Goal: Task Accomplishment & Management: Manage account settings

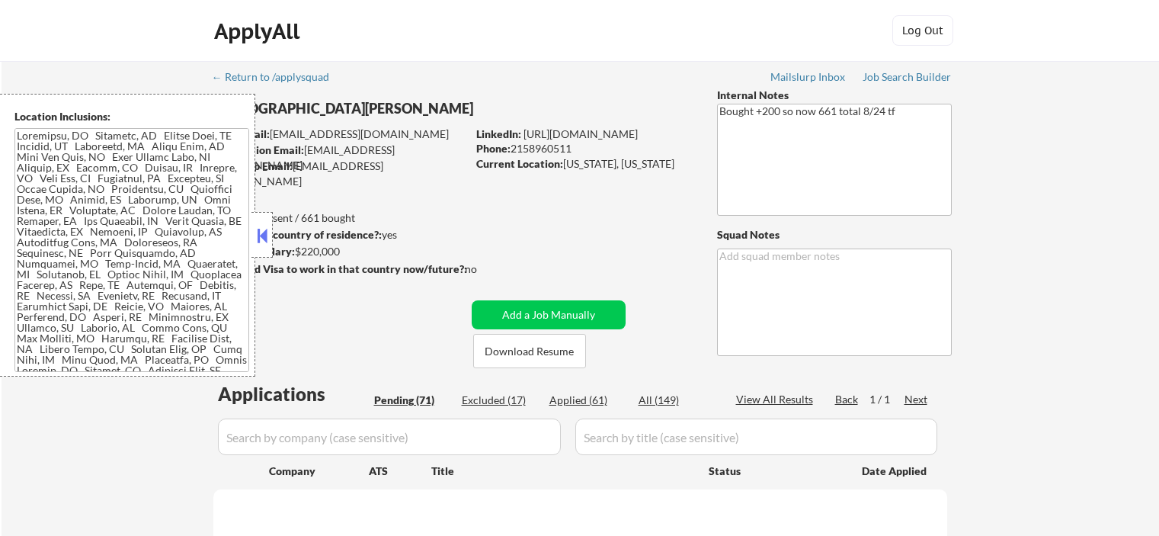
select select ""pending""
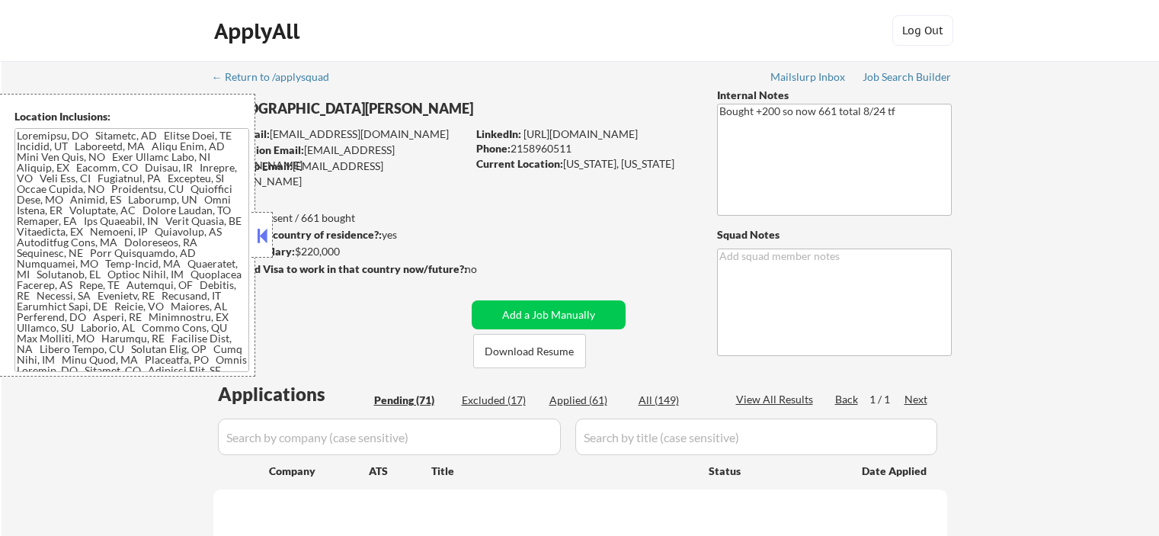
select select ""pending""
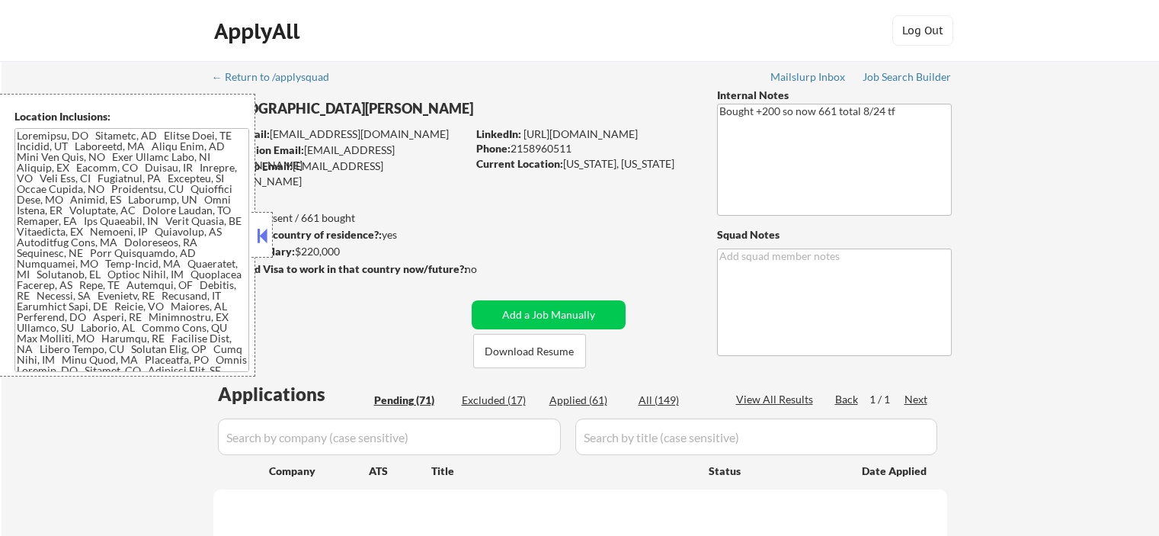
select select ""pending""
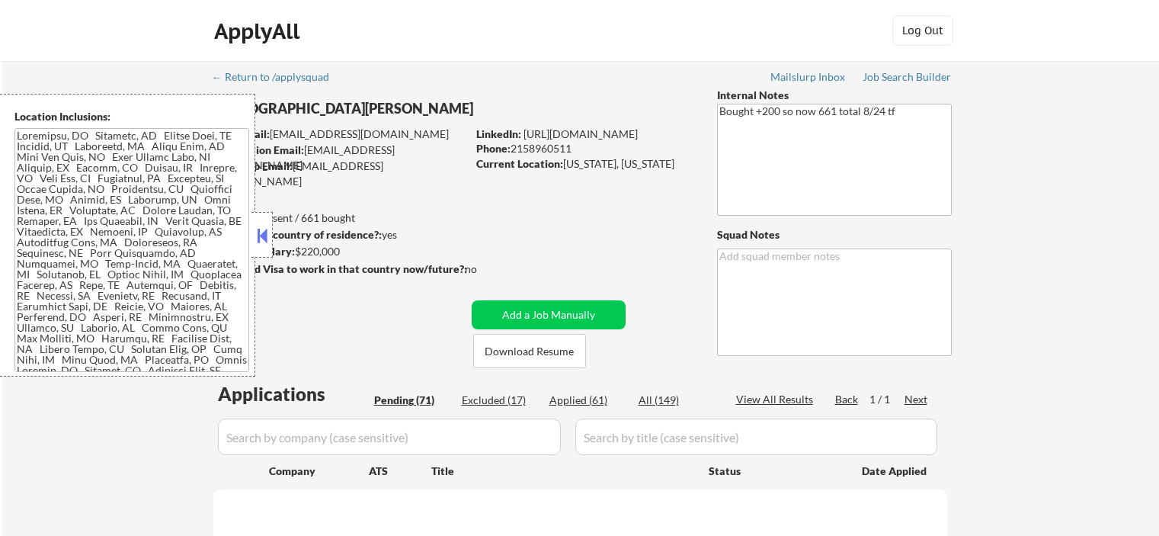
select select ""pending""
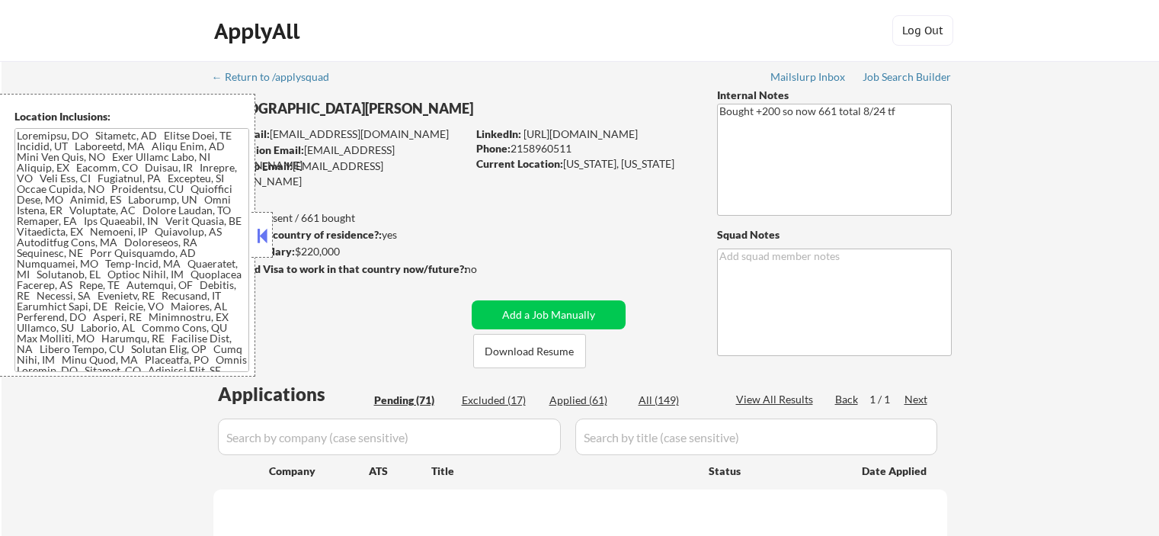
select select ""pending""
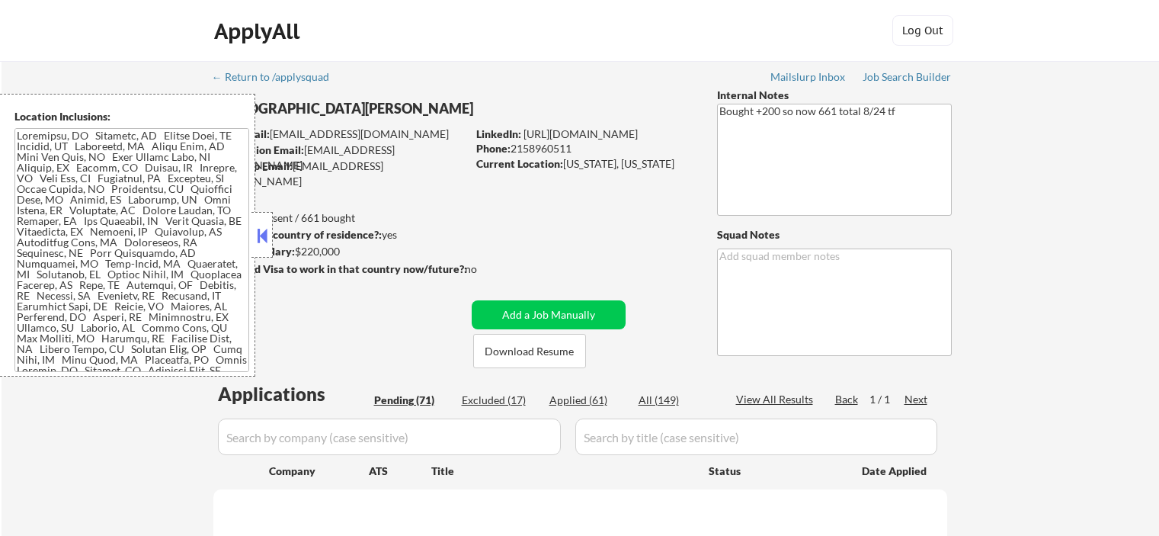
select select ""pending""
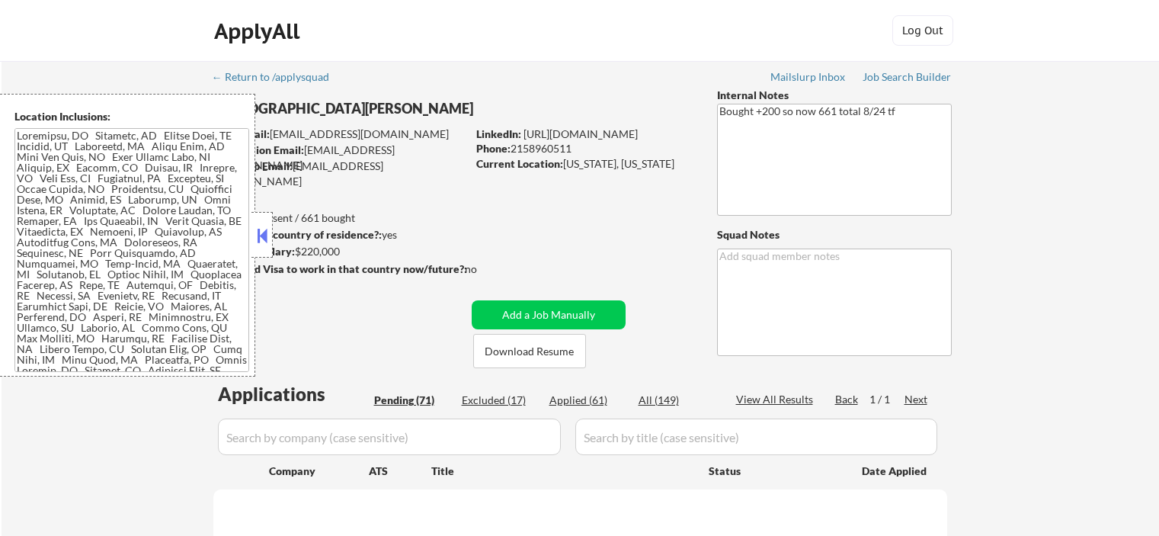
select select ""pending""
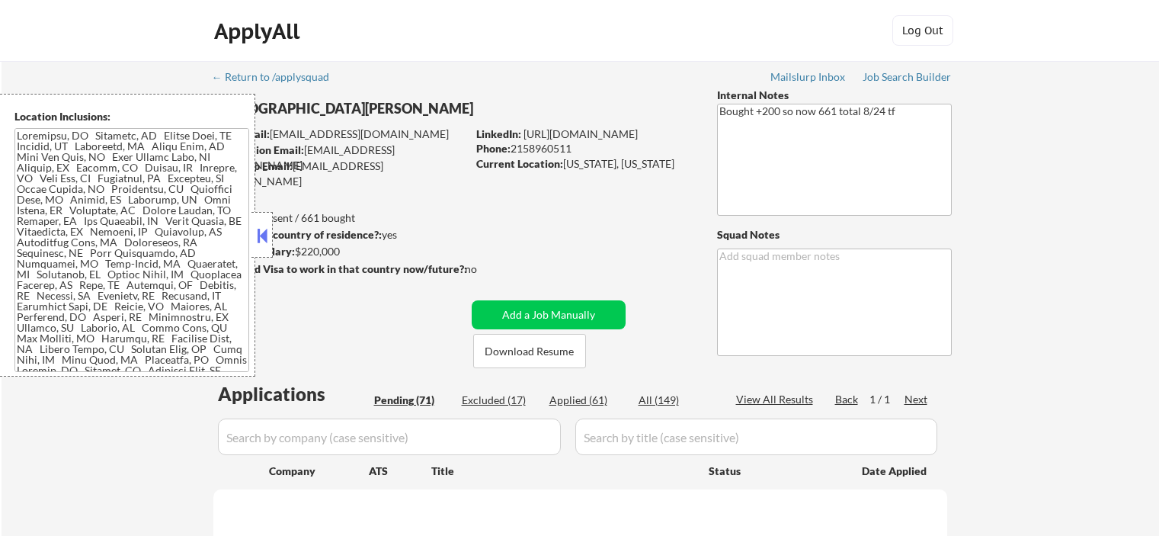
select select ""pending""
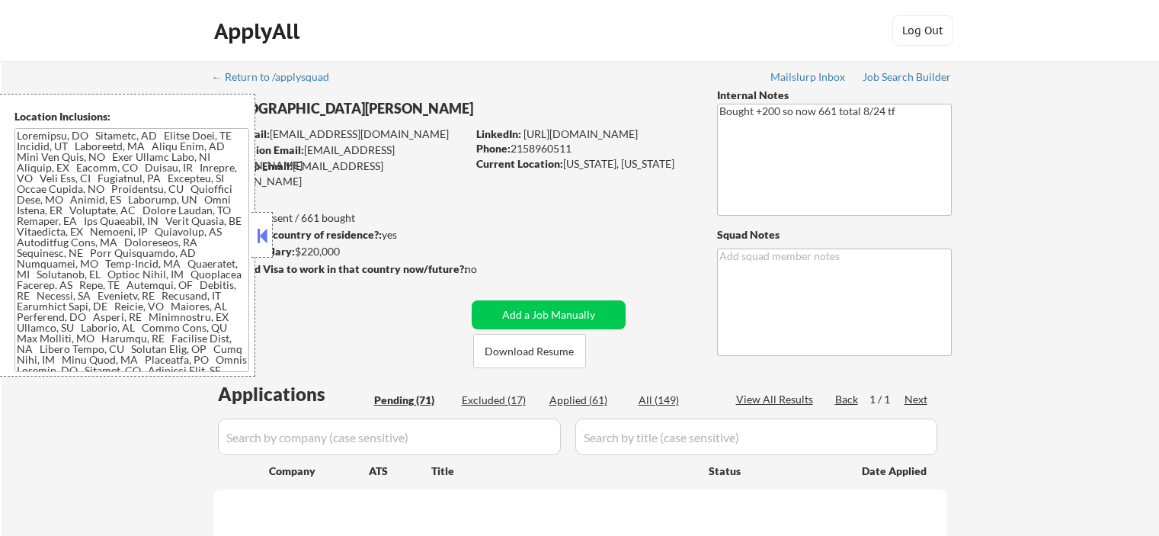
select select ""pending""
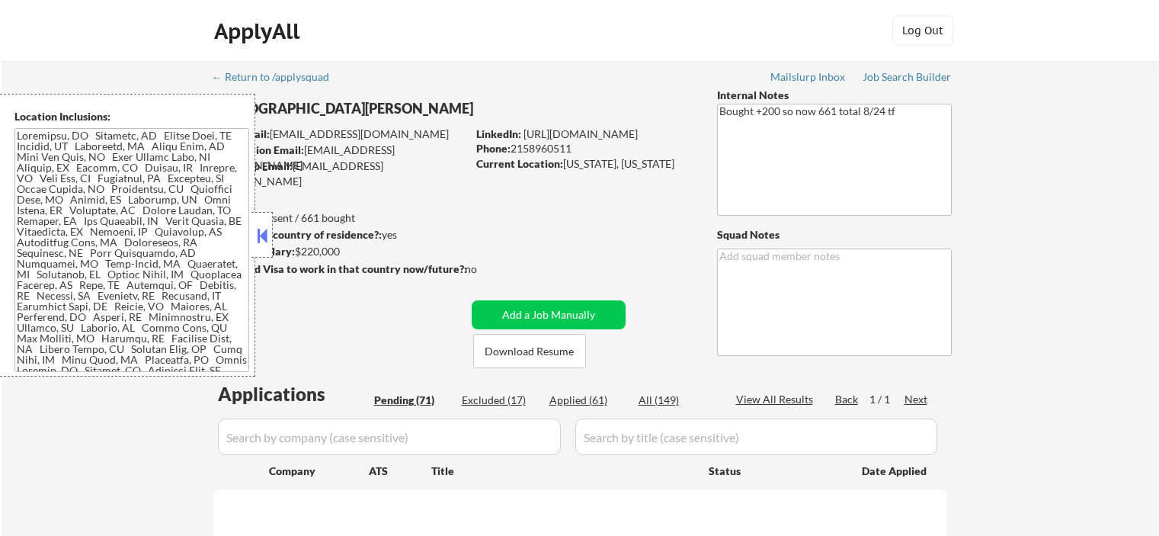
select select ""pending""
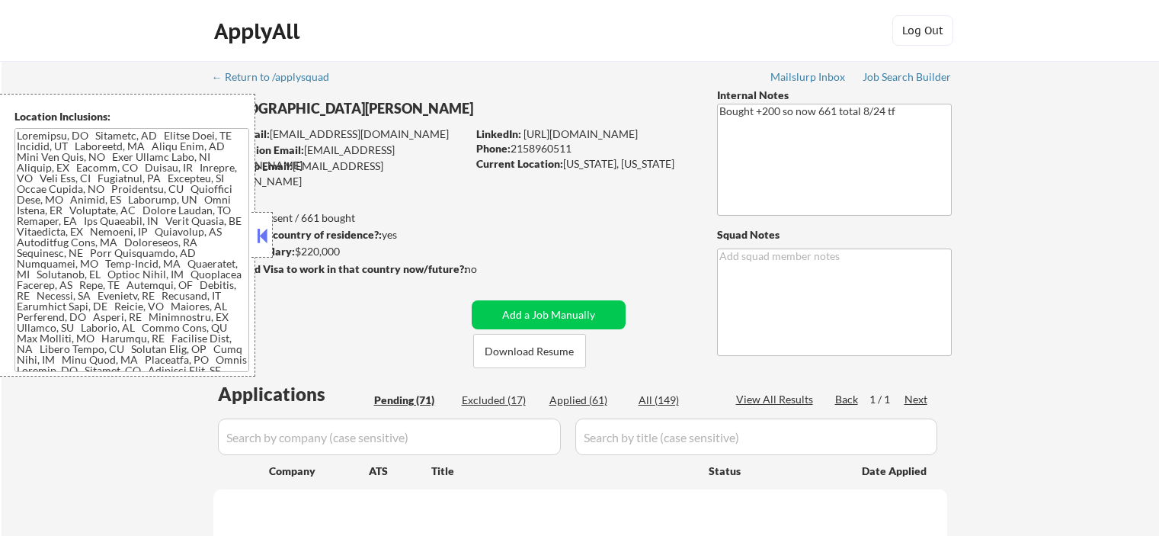
select select ""pending""
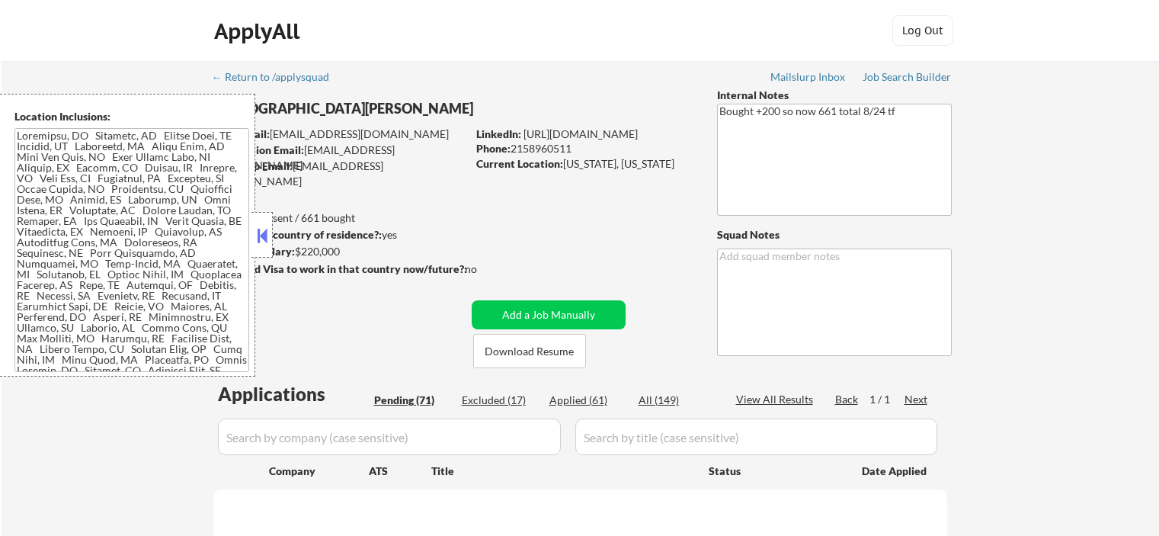
select select ""pending""
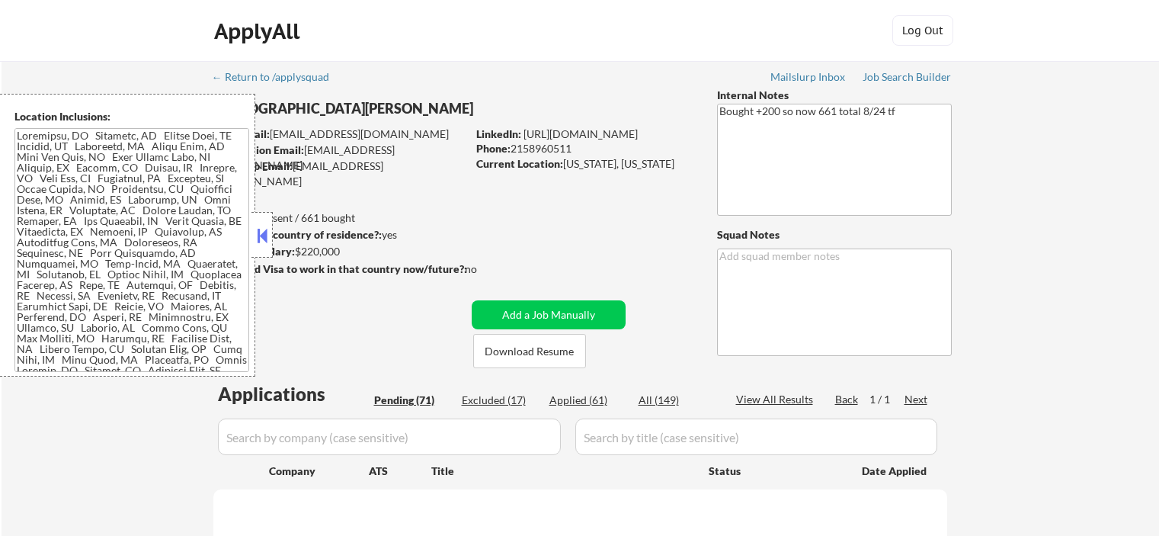
select select ""pending""
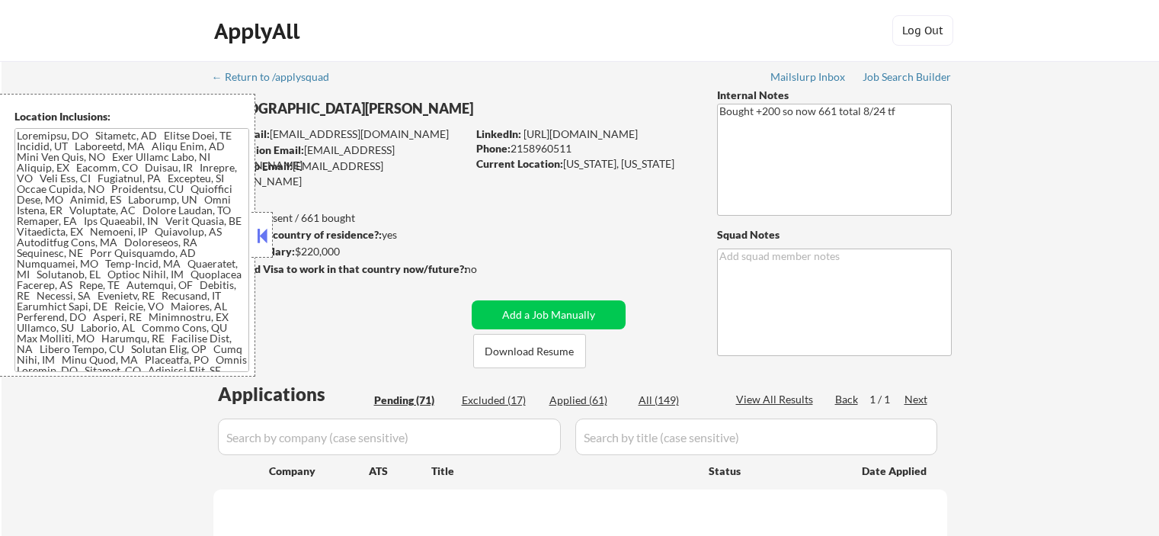
select select ""pending""
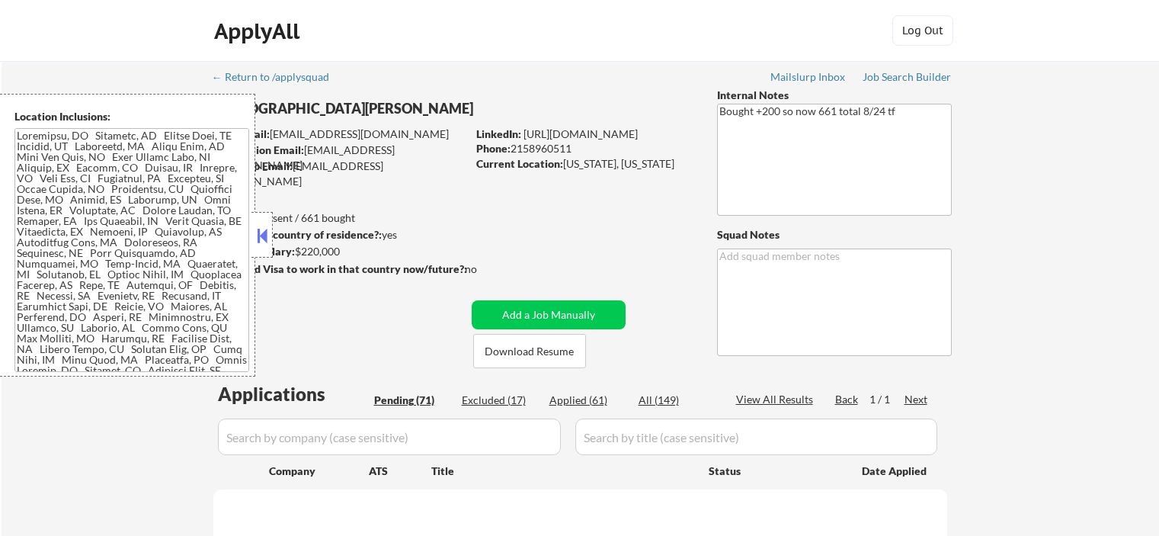
select select ""pending""
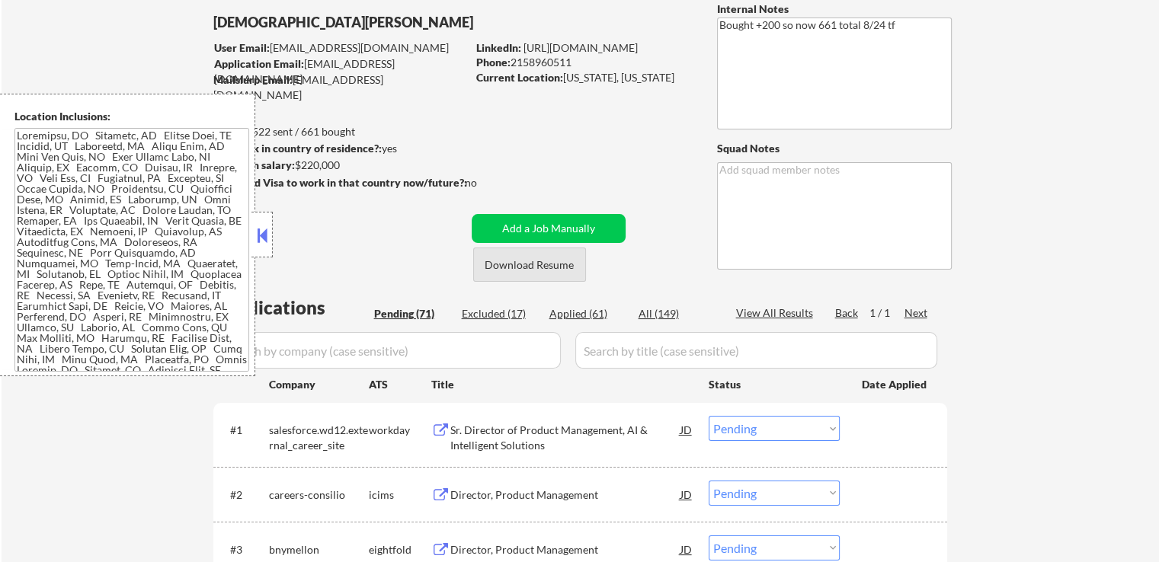
scroll to position [152, 0]
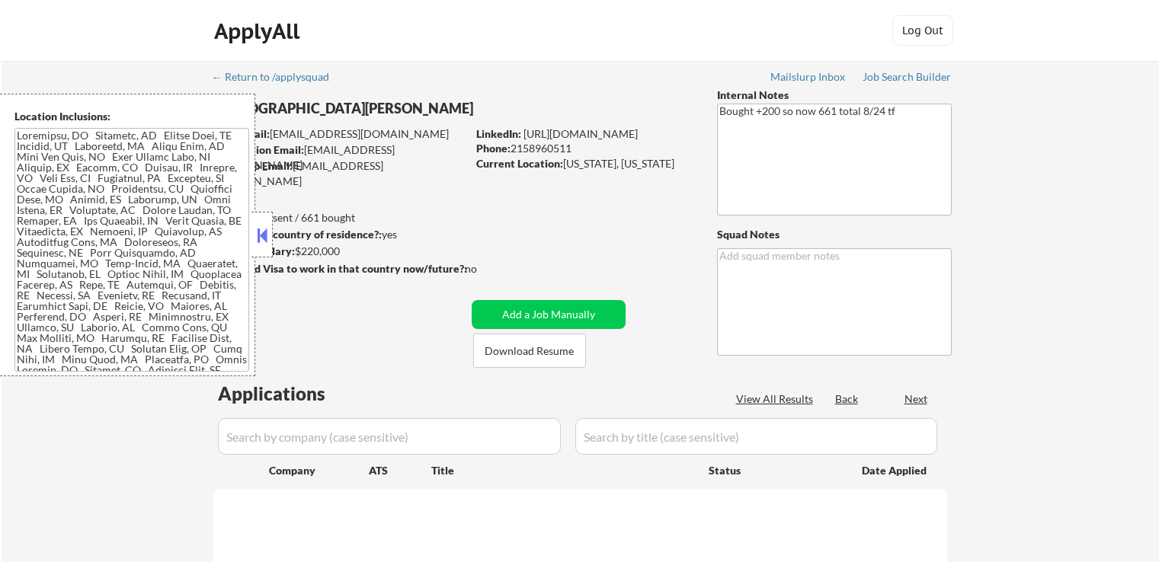
select select ""pending""
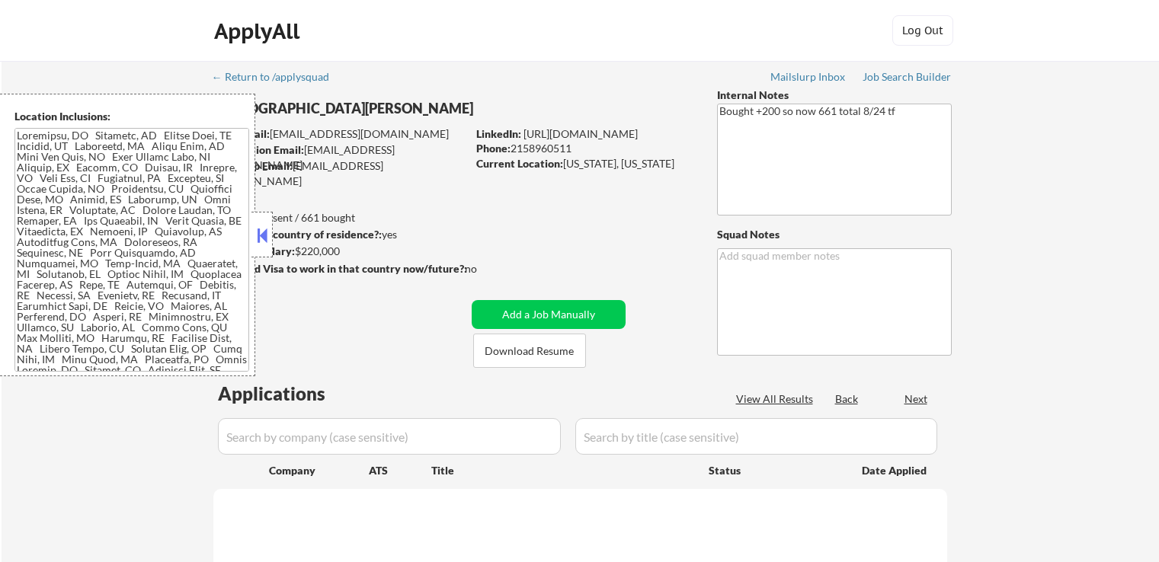
select select ""pending""
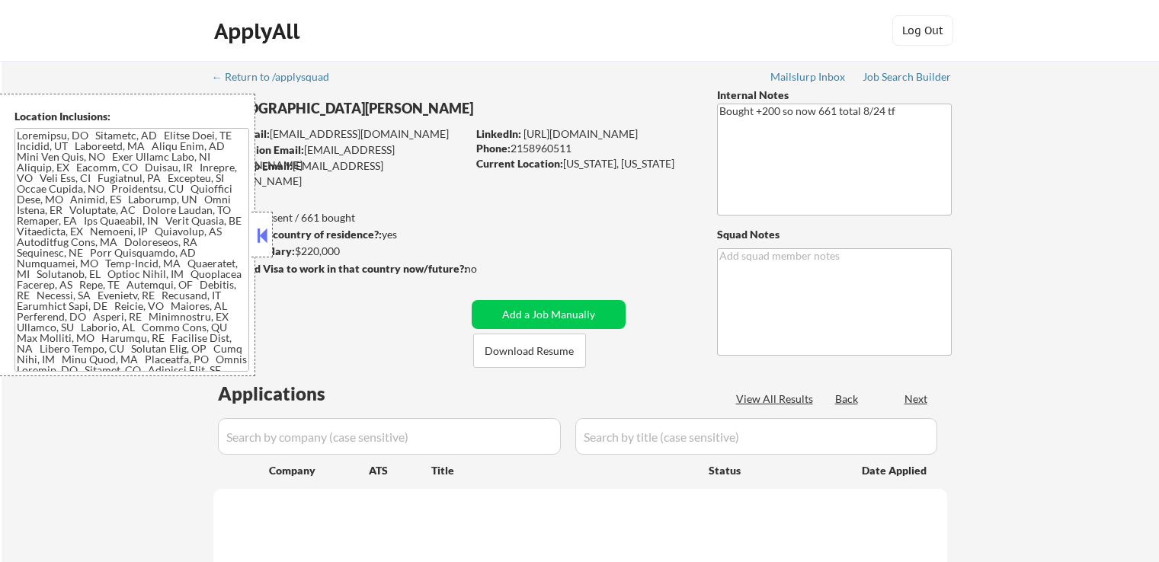
select select ""pending""
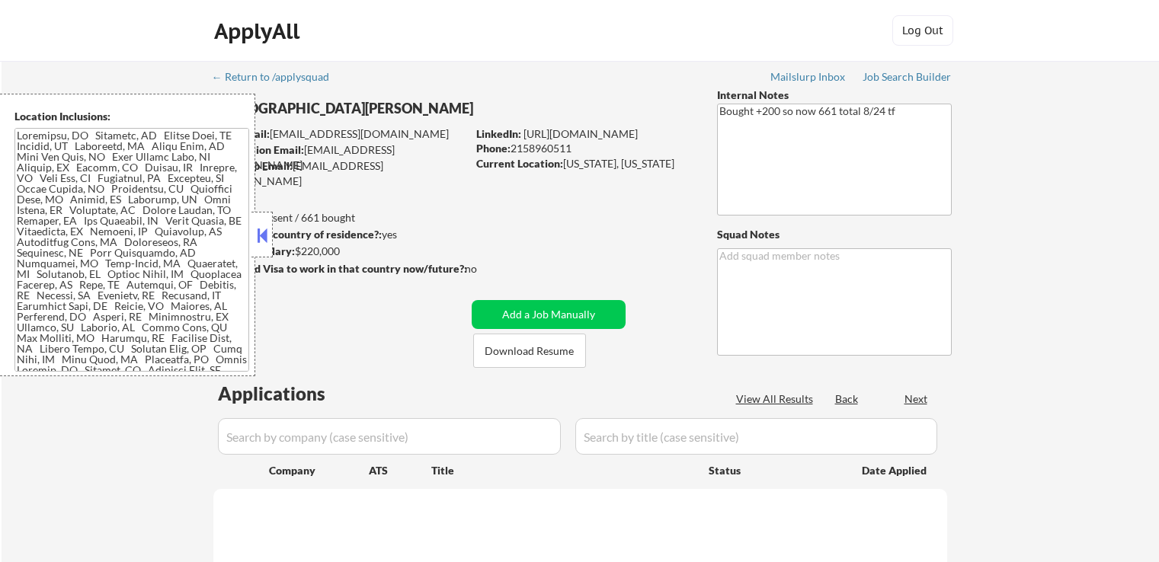
select select ""pending""
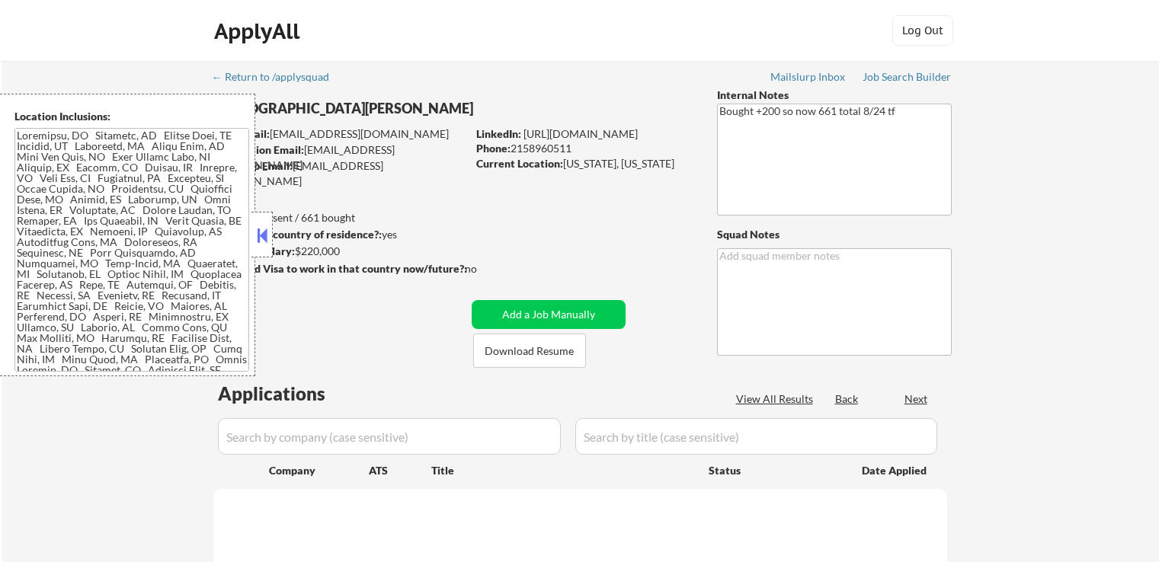
select select ""pending""
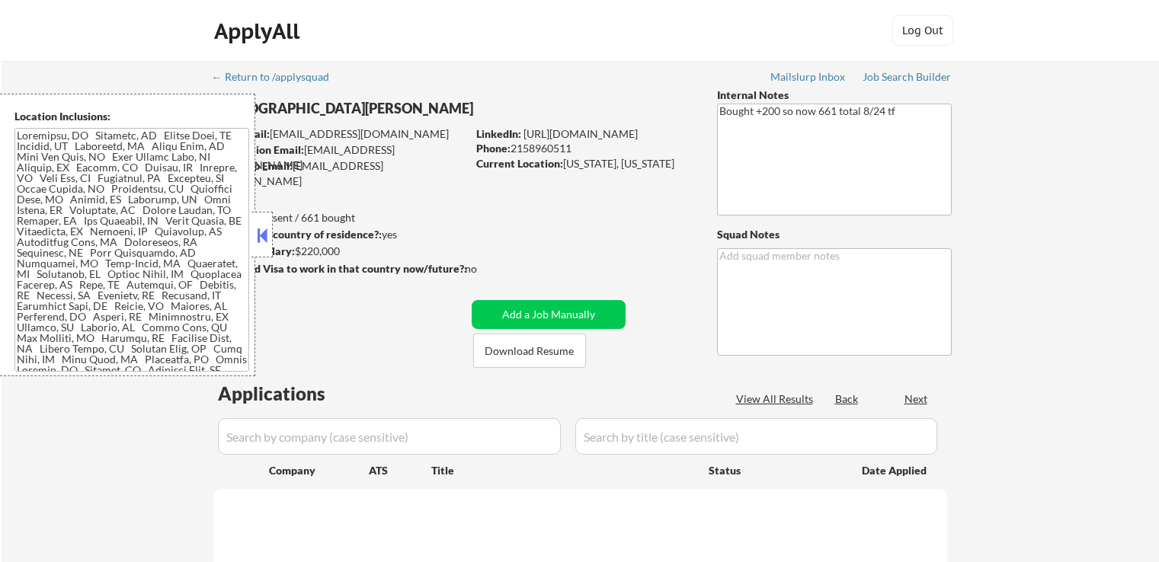
select select ""pending""
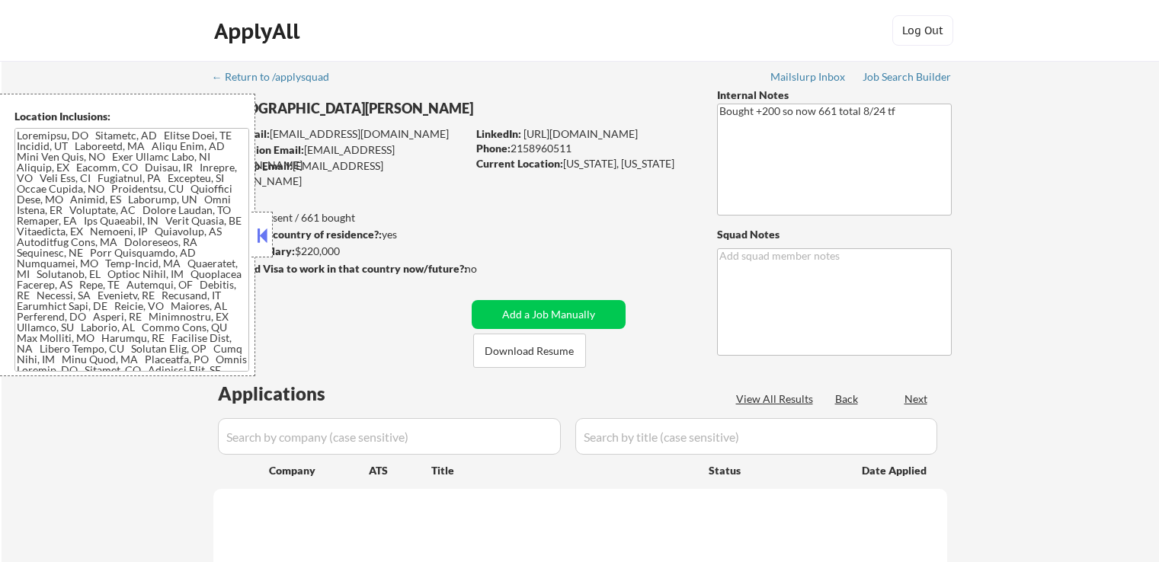
select select ""pending""
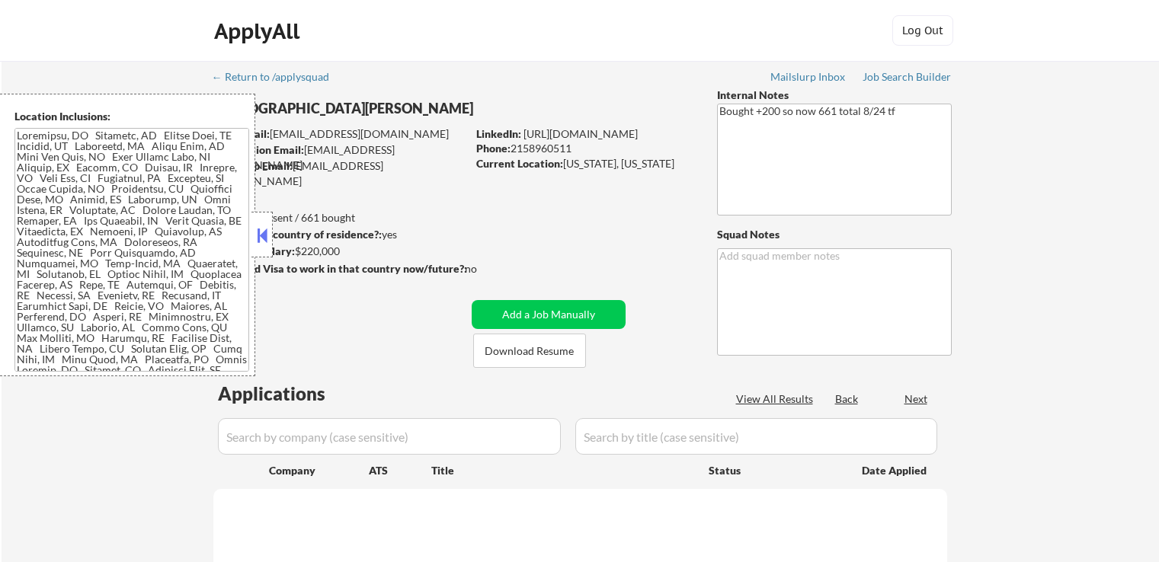
select select ""pending""
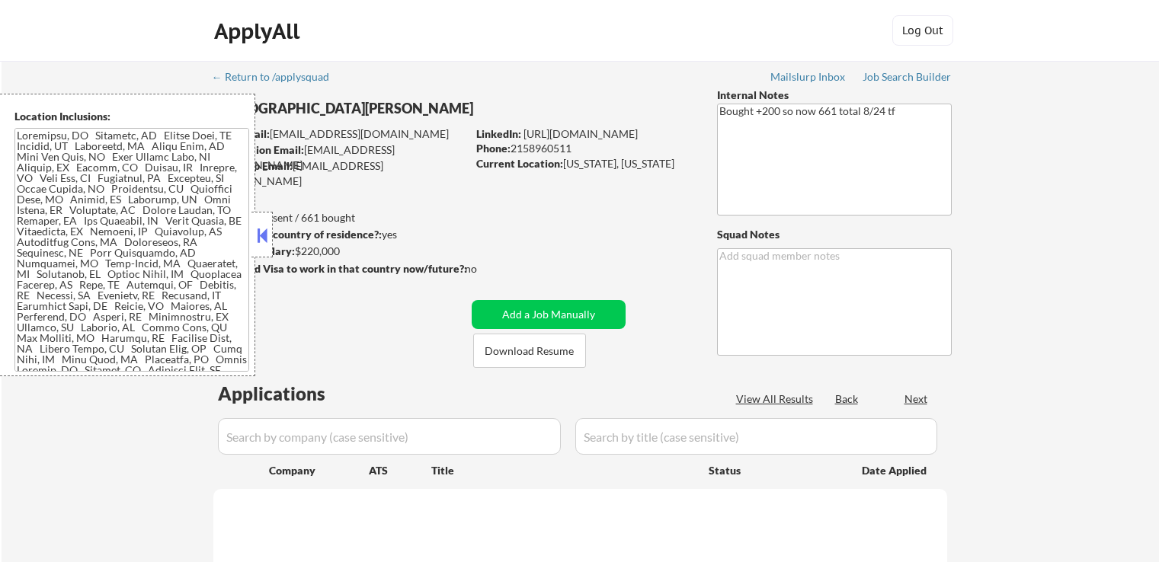
select select ""pending""
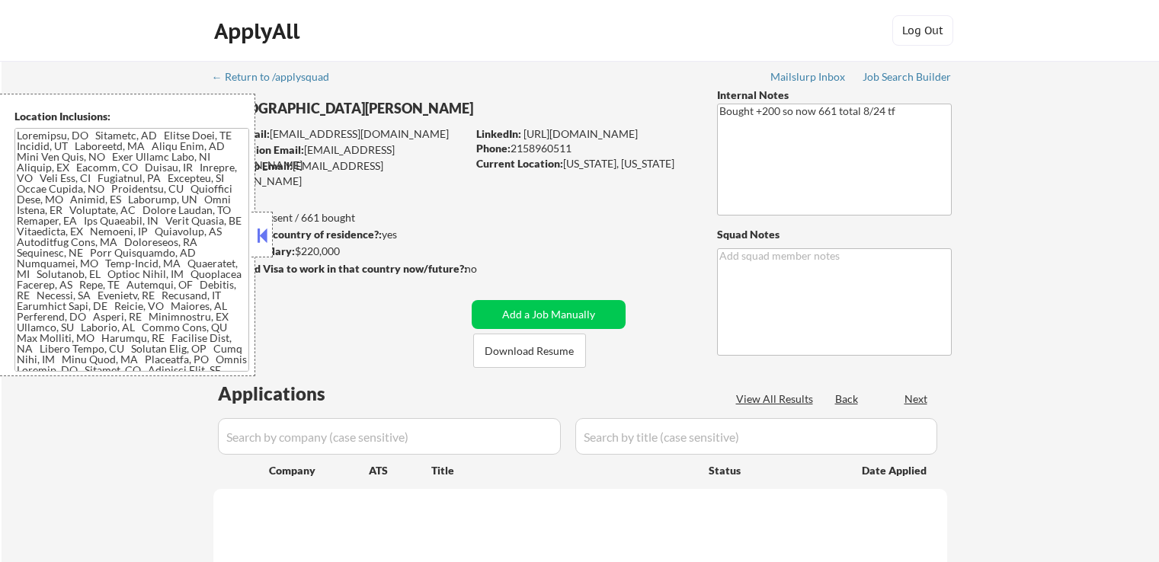
select select ""pending""
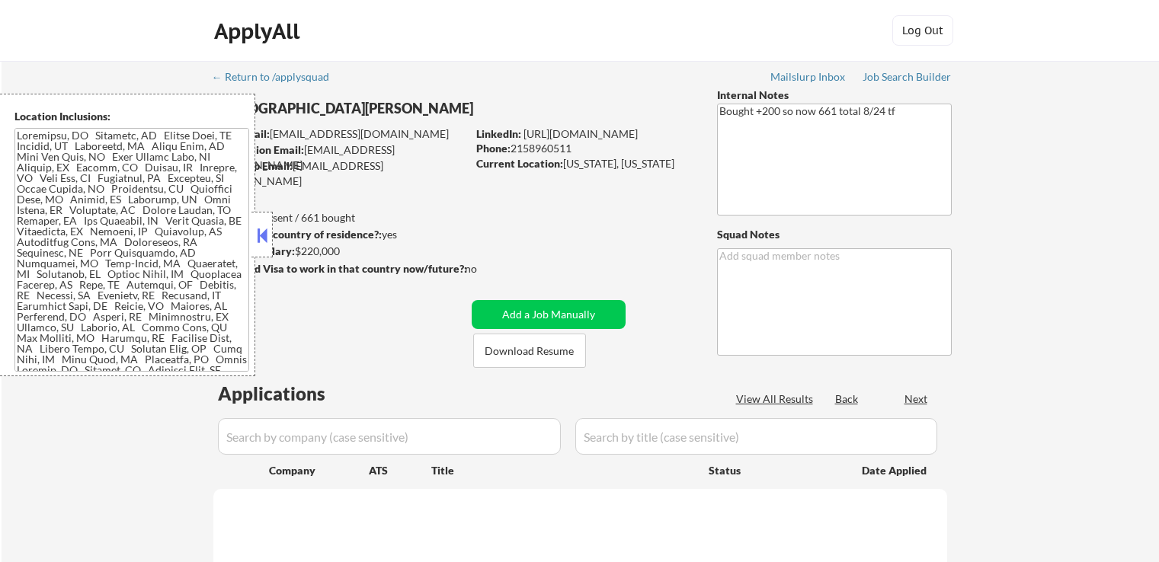
select select ""pending""
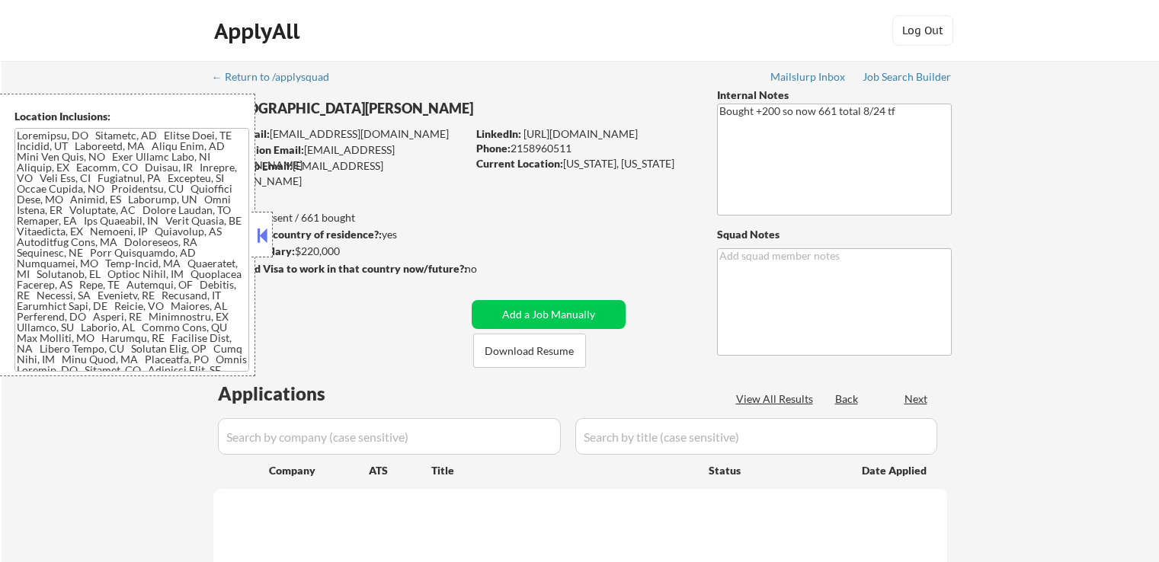
select select ""pending""
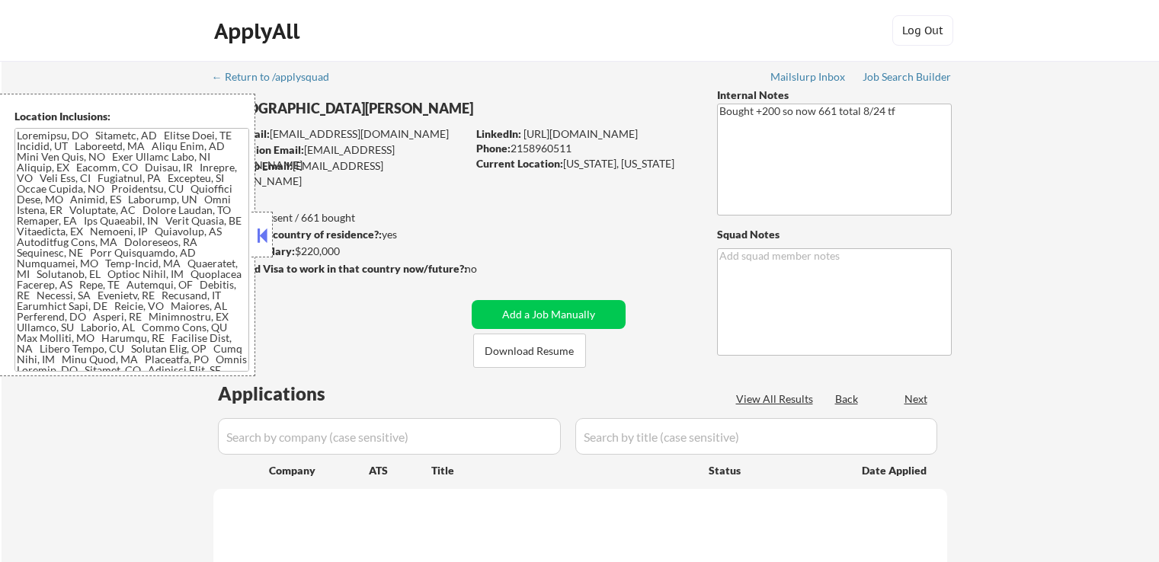
select select ""pending""
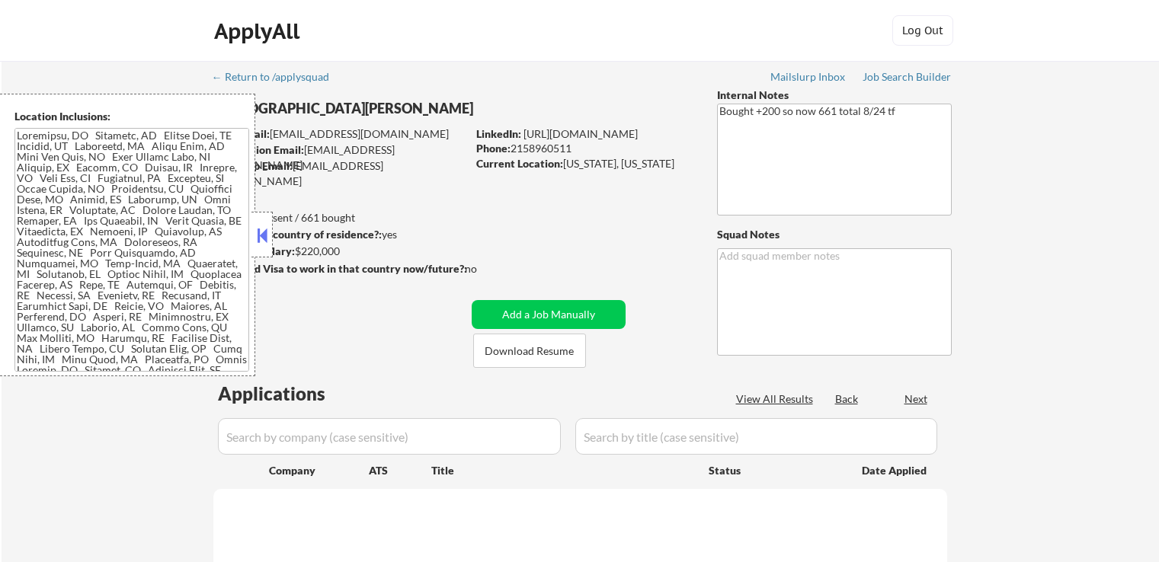
select select ""pending""
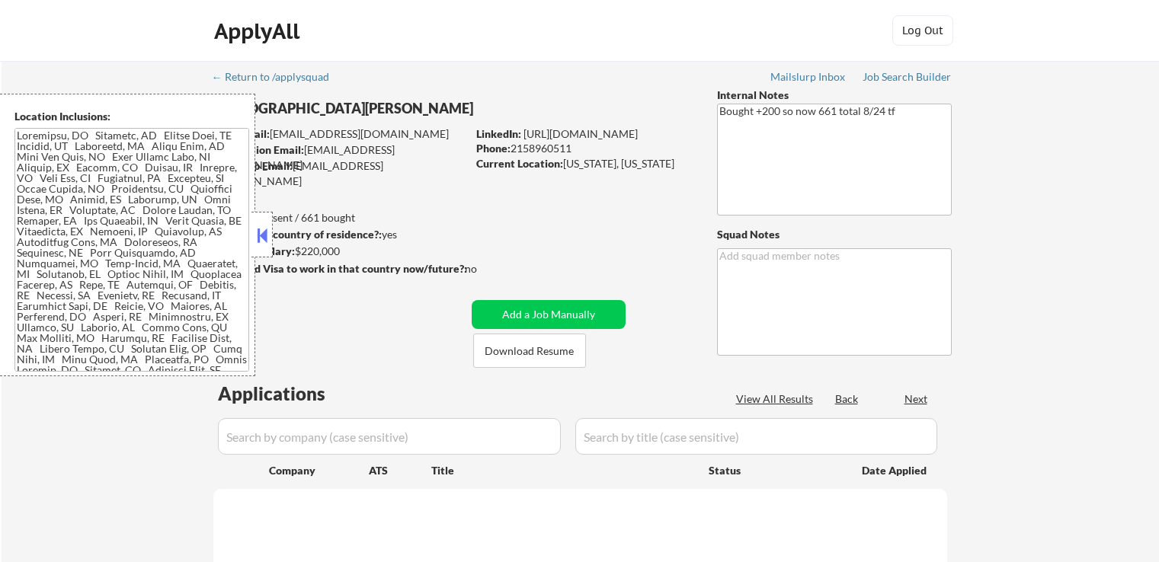
select select ""pending""
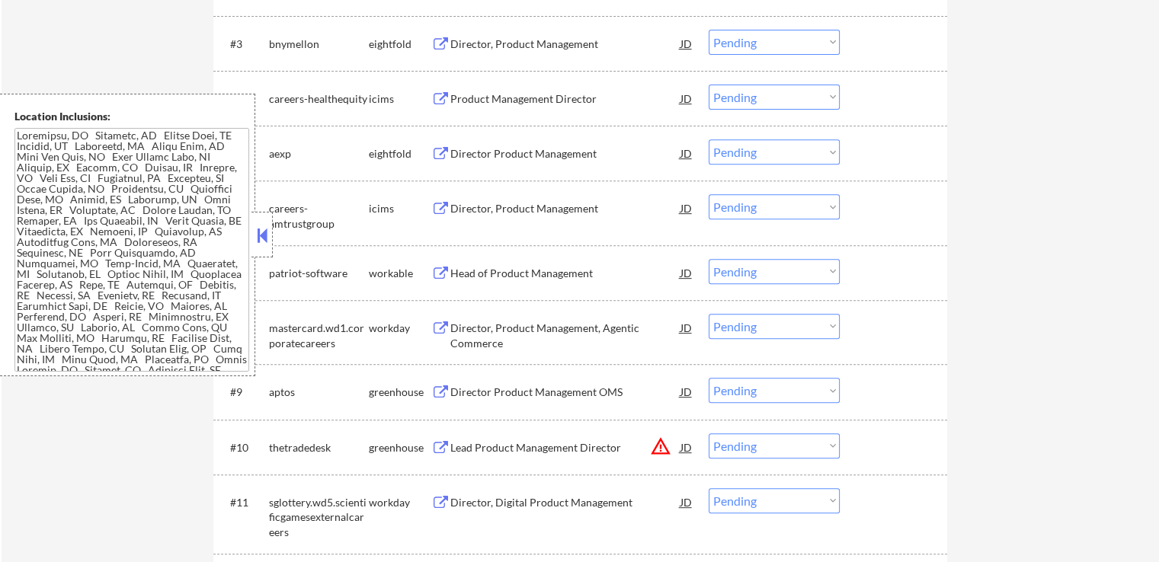
scroll to position [686, 0]
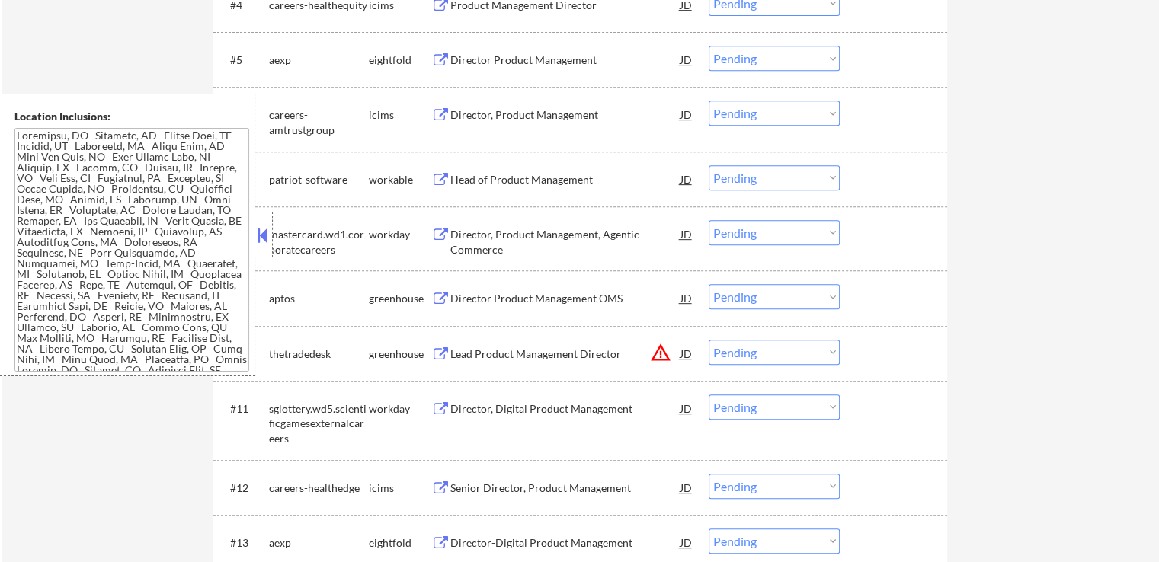
click at [444, 296] on button at bounding box center [440, 299] width 19 height 14
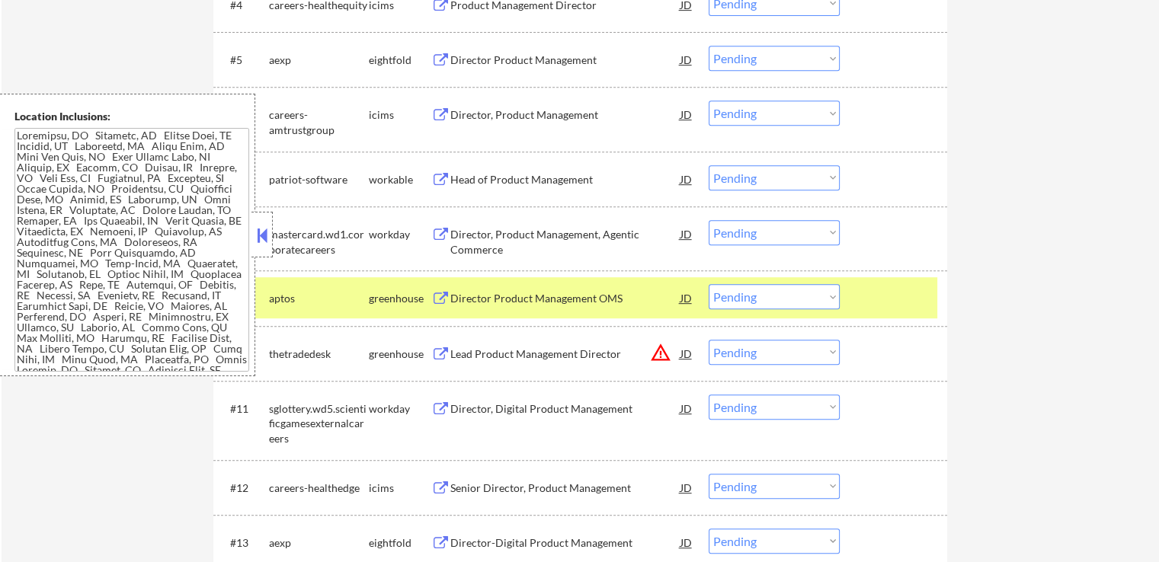
click at [756, 292] on select "Choose an option... Pending Applied Excluded (Questions) Excluded (Expired) Exc…" at bounding box center [774, 296] width 131 height 25
click at [709, 284] on select "Choose an option... Pending Applied Excluded (Questions) Excluded (Expired) Exc…" at bounding box center [774, 296] width 131 height 25
select select ""pending""
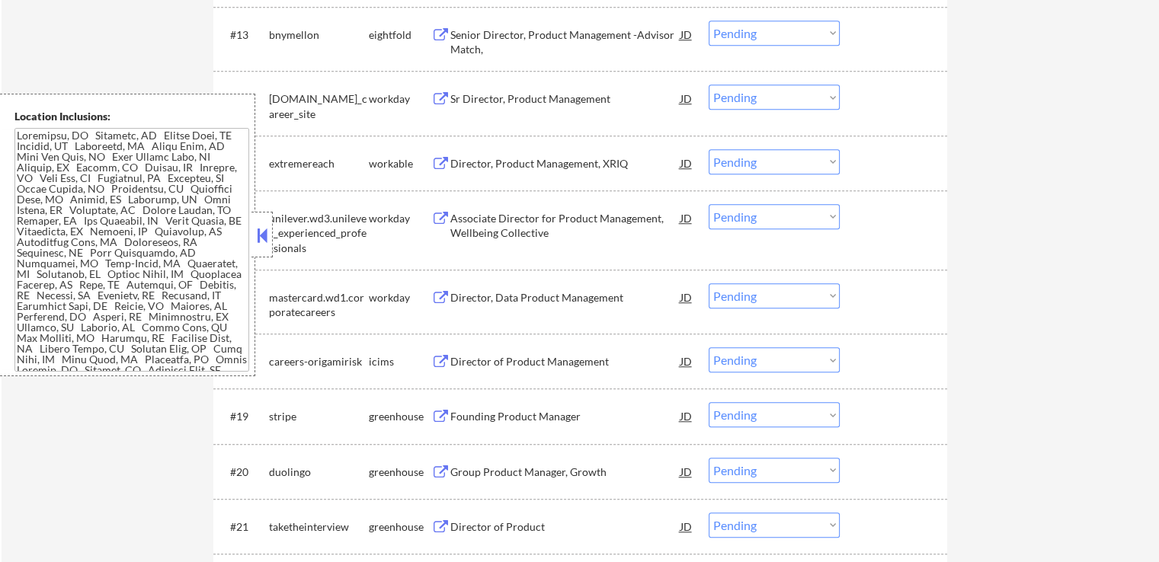
scroll to position [1220, 0]
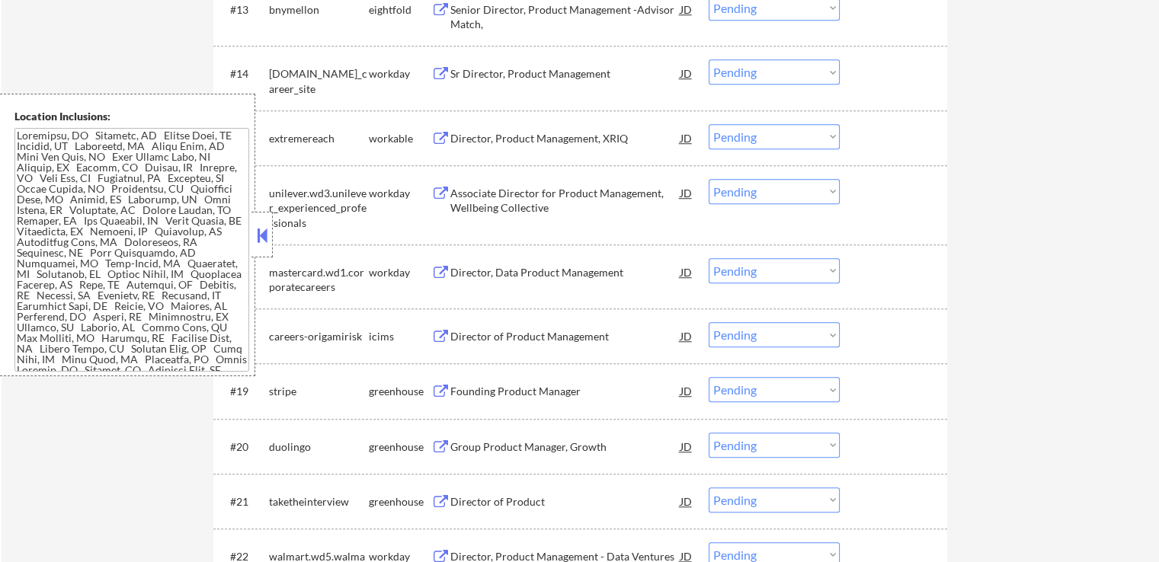
click at [437, 386] on button at bounding box center [440, 392] width 19 height 14
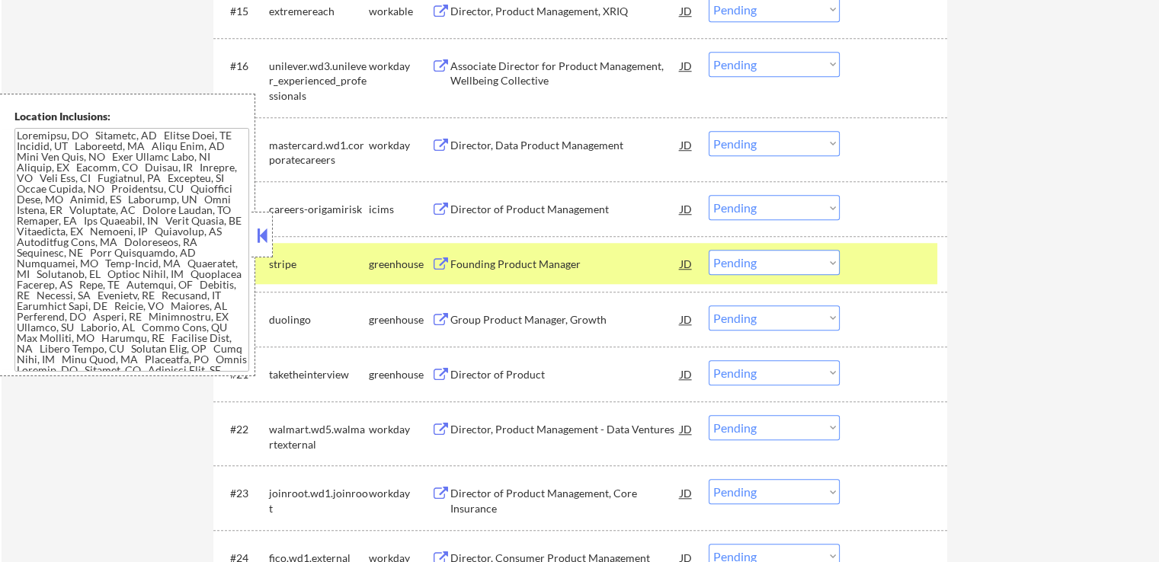
scroll to position [1524, 0]
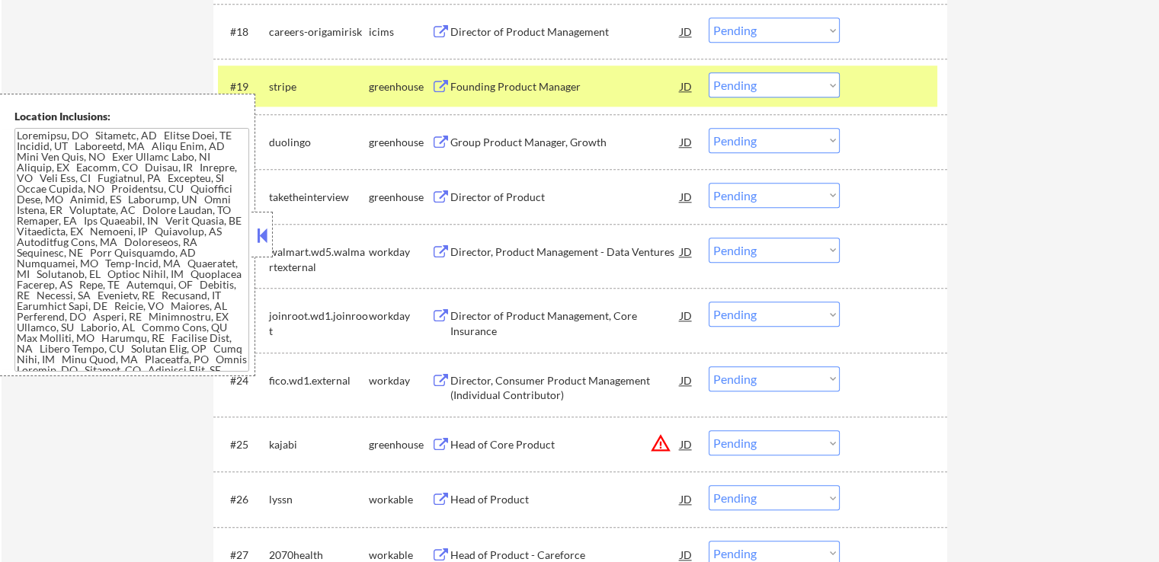
click at [437, 141] on button at bounding box center [440, 143] width 19 height 14
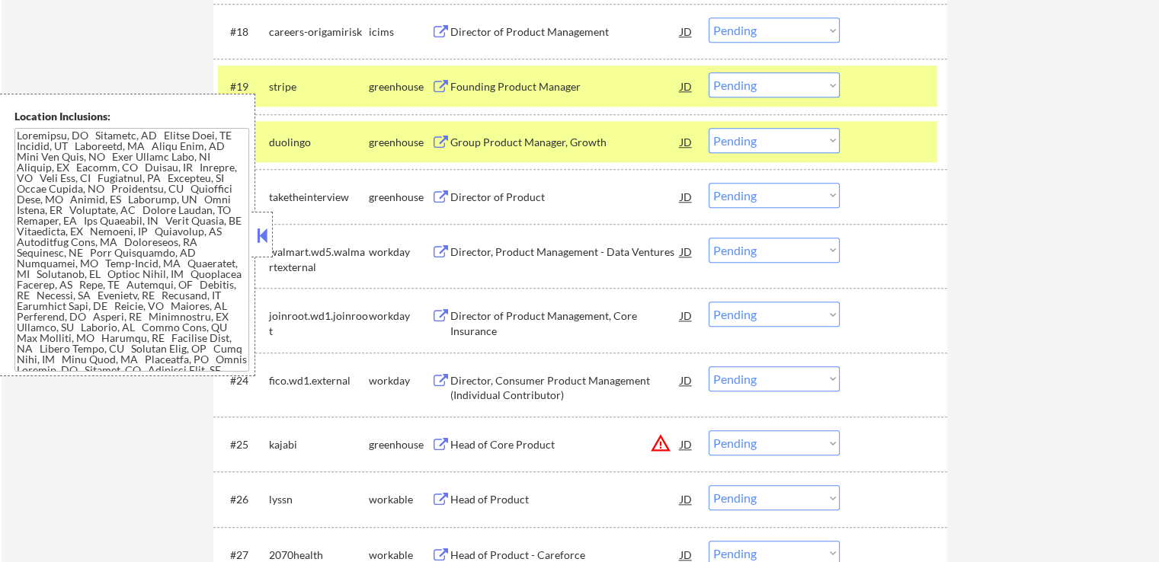
click at [439, 193] on button at bounding box center [440, 198] width 19 height 14
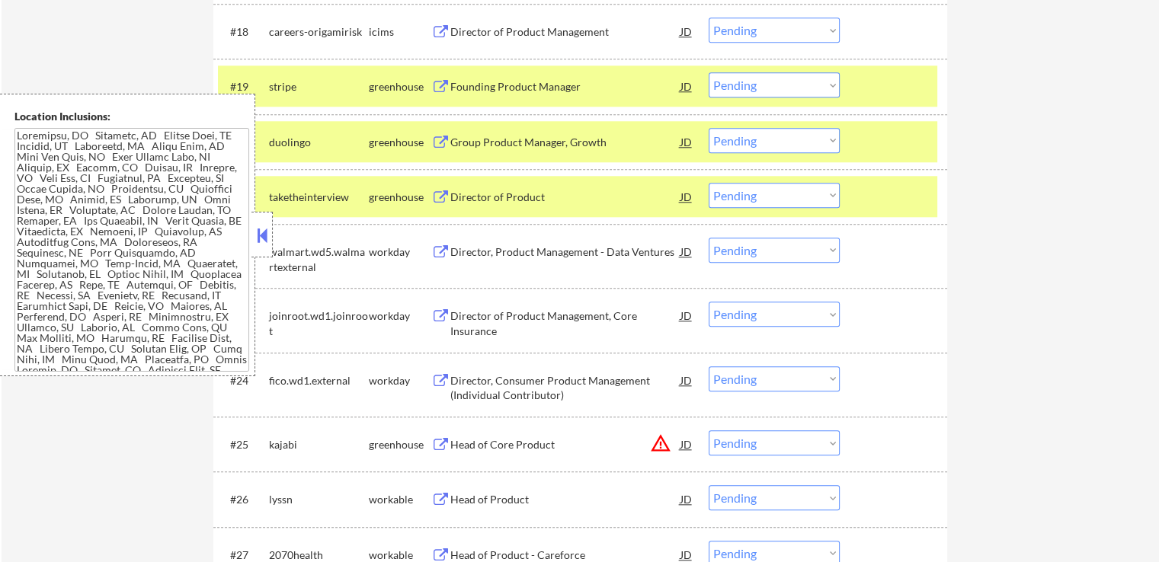
drag, startPoint x: 784, startPoint y: 197, endPoint x: 780, endPoint y: 206, distance: 9.2
click at [784, 197] on select "Choose an option... Pending Applied Excluded (Questions) Excluded (Expired) Exc…" at bounding box center [774, 195] width 131 height 25
click at [709, 183] on select "Choose an option... Pending Applied Excluded (Questions) Excluded (Expired) Exc…" at bounding box center [774, 195] width 131 height 25
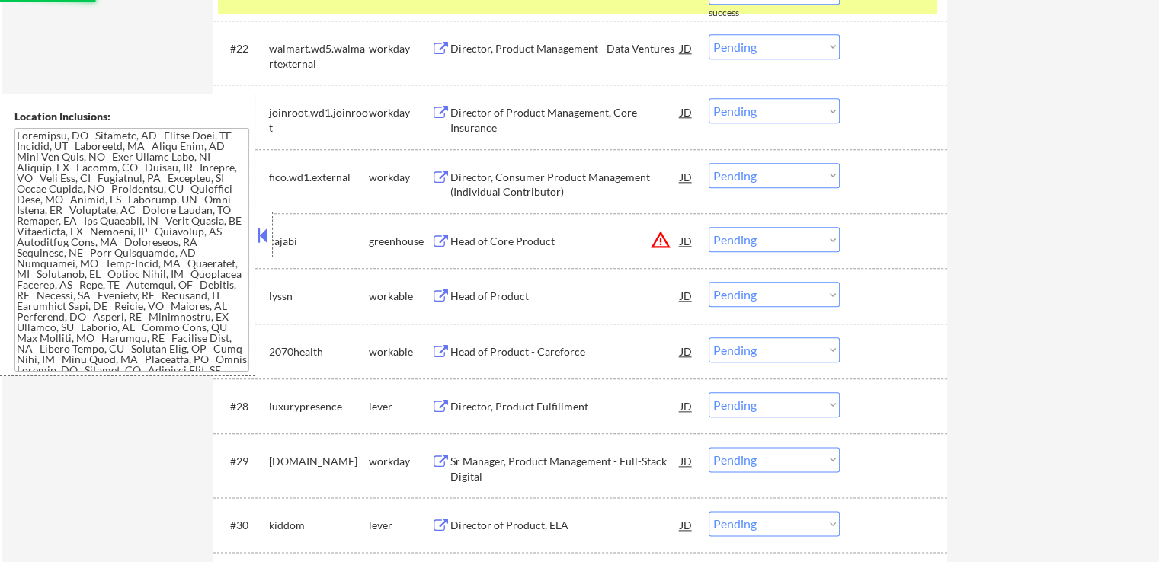
select select ""pending""
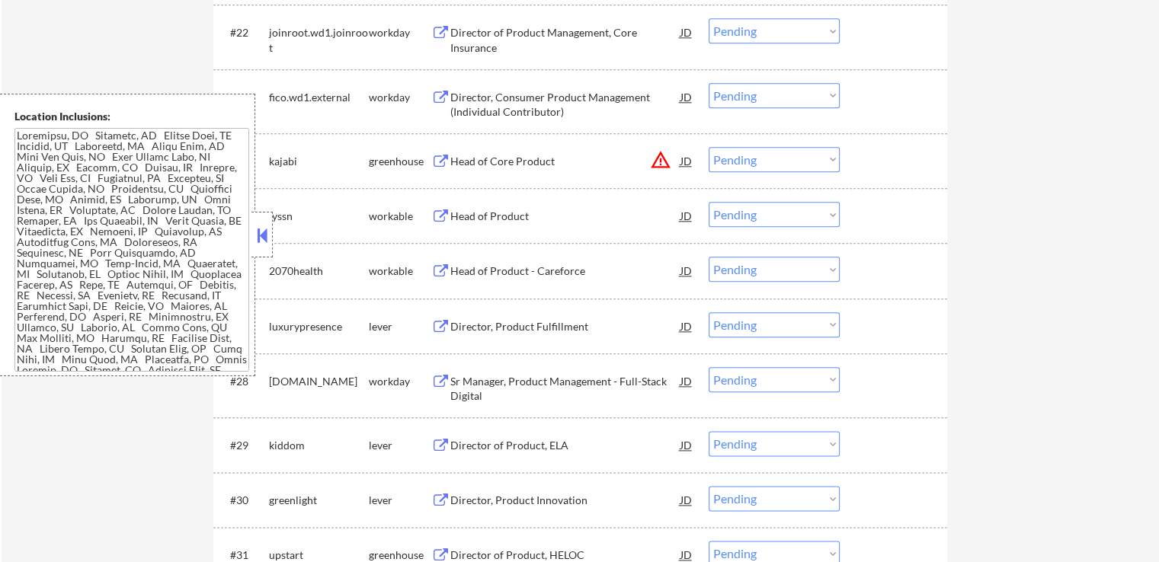
click at [442, 323] on button at bounding box center [440, 327] width 19 height 14
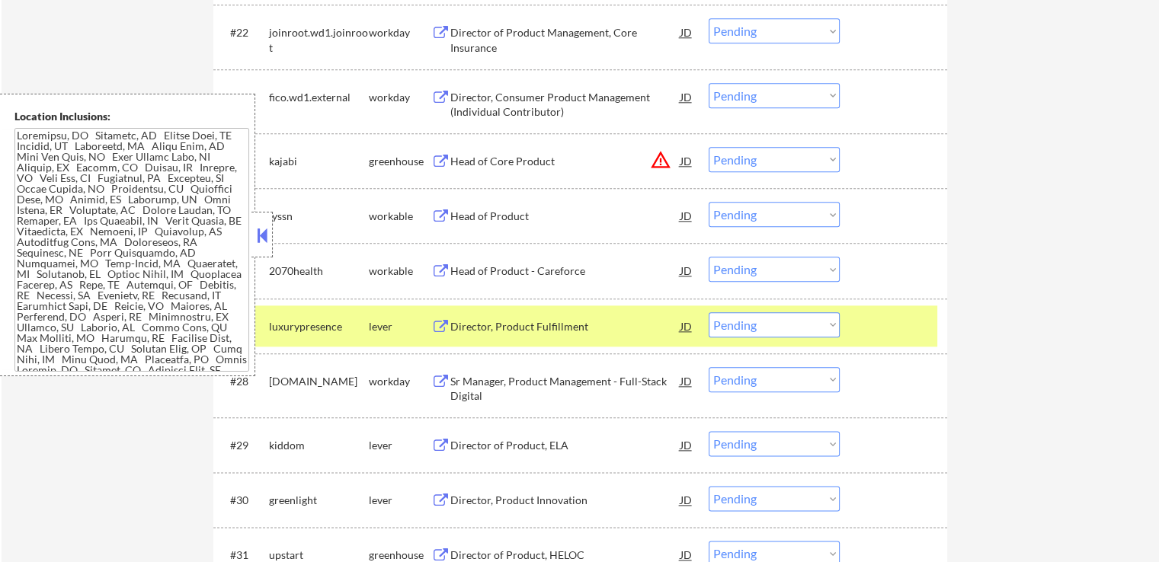
drag, startPoint x: 740, startPoint y: 327, endPoint x: 741, endPoint y: 335, distance: 8.4
click at [740, 327] on select "Choose an option... Pending Applied Excluded (Questions) Excluded (Expired) Exc…" at bounding box center [774, 324] width 131 height 25
click at [709, 312] on select "Choose an option... Pending Applied Excluded (Questions) Excluded (Expired) Exc…" at bounding box center [774, 324] width 131 height 25
click at [440, 444] on button at bounding box center [440, 446] width 19 height 14
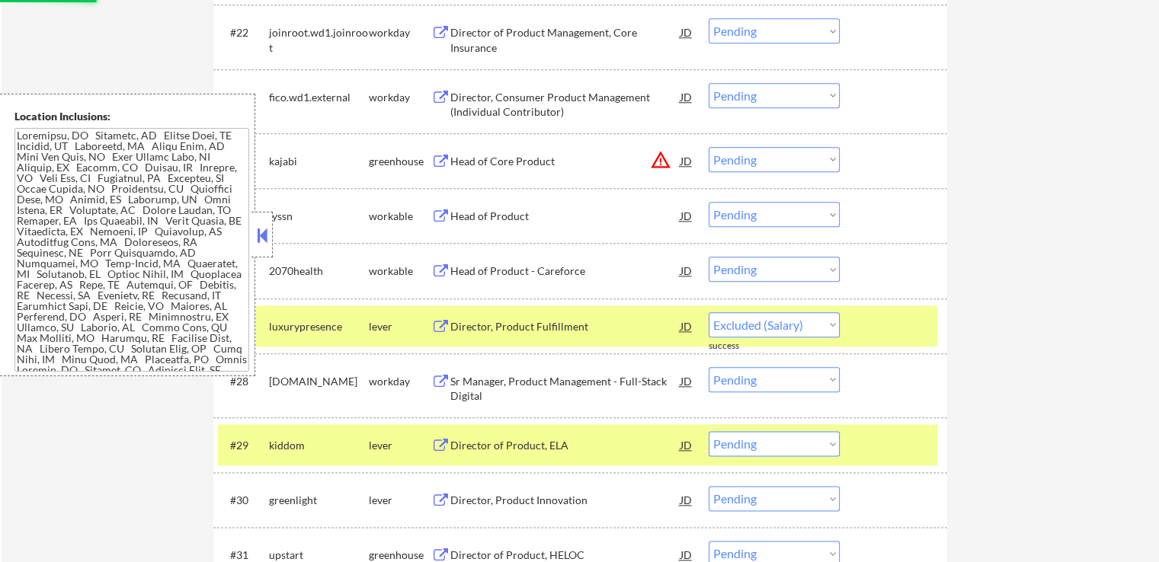
select select ""pending""
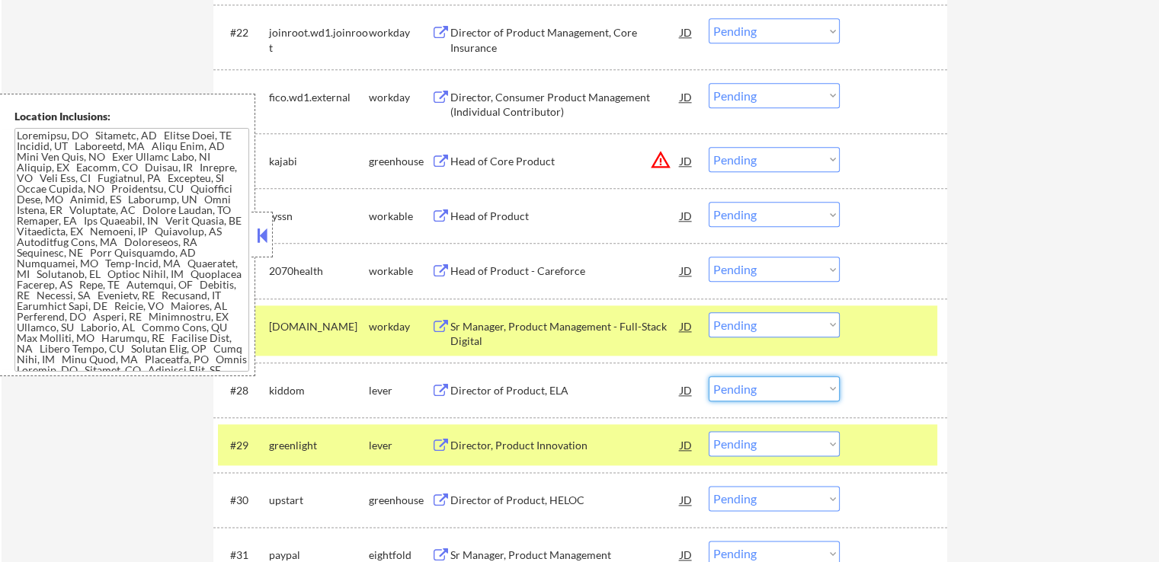
click at [764, 387] on select "Choose an option... Pending Applied Excluded (Questions) Excluded (Expired) Exc…" at bounding box center [774, 389] width 131 height 25
click at [709, 377] on select "Choose an option... Pending Applied Excluded (Questions) Excluded (Expired) Exc…" at bounding box center [774, 389] width 131 height 25
click at [428, 443] on div "lever" at bounding box center [400, 445] width 62 height 15
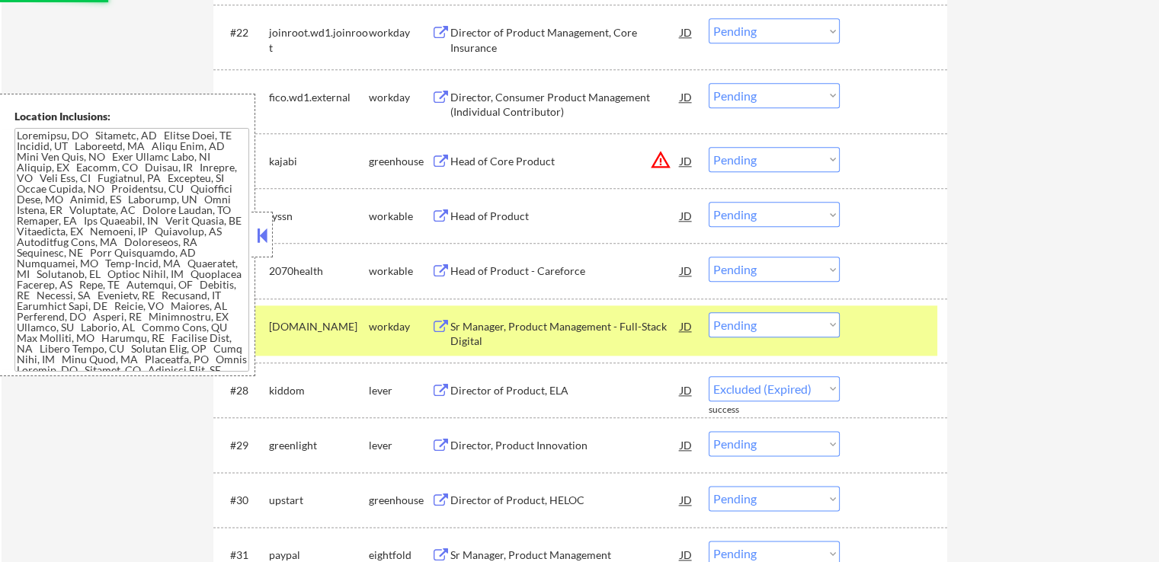
select select ""pending""
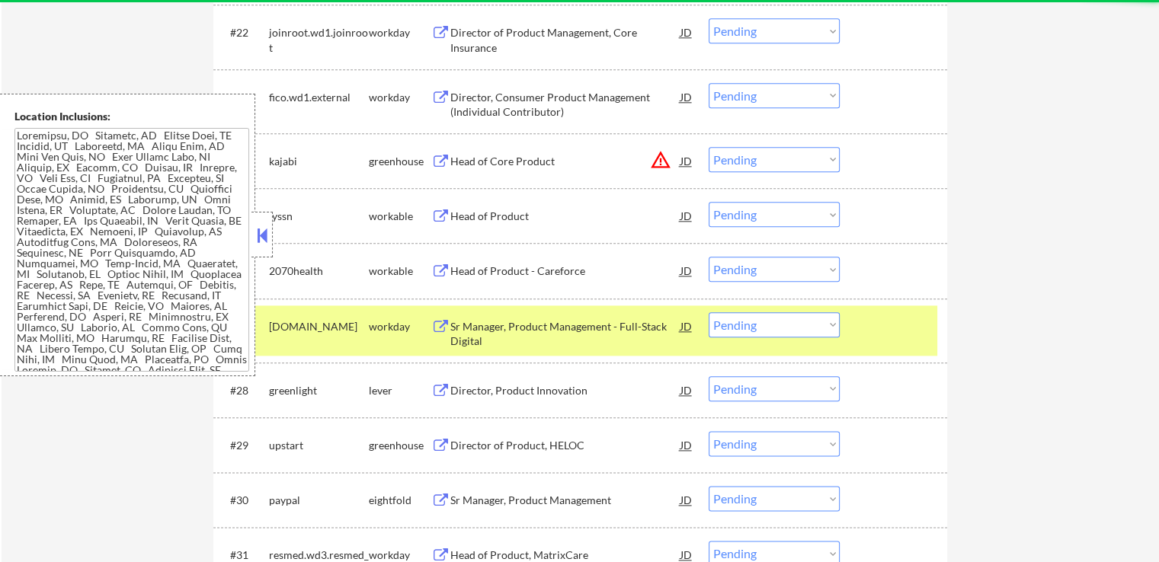
click at [443, 384] on button at bounding box center [440, 391] width 19 height 14
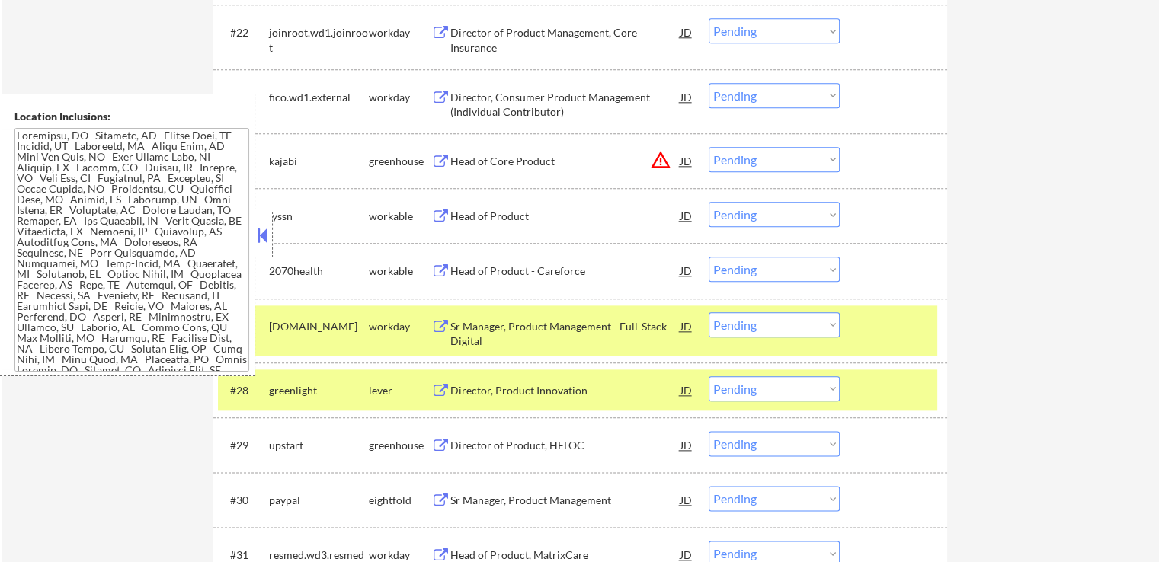
click at [750, 381] on select "Choose an option... Pending Applied Excluded (Questions) Excluded (Expired) Exc…" at bounding box center [774, 389] width 131 height 25
click at [709, 377] on select "Choose an option... Pending Applied Excluded (Questions) Excluded (Expired) Exc…" at bounding box center [774, 389] width 131 height 25
click at [431, 443] on button at bounding box center [440, 446] width 19 height 14
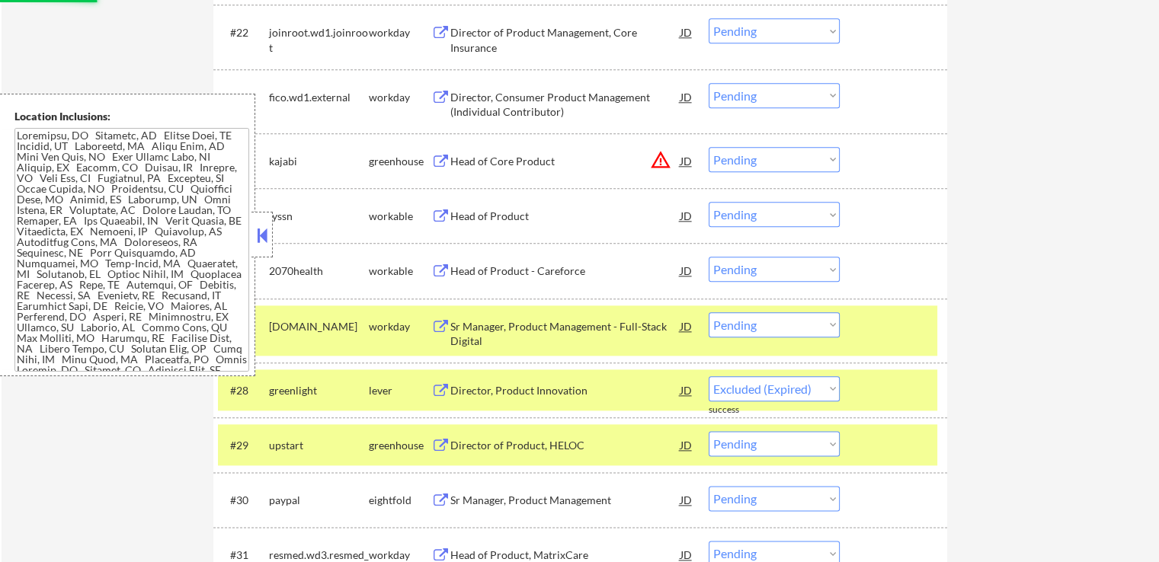
select select ""pending""
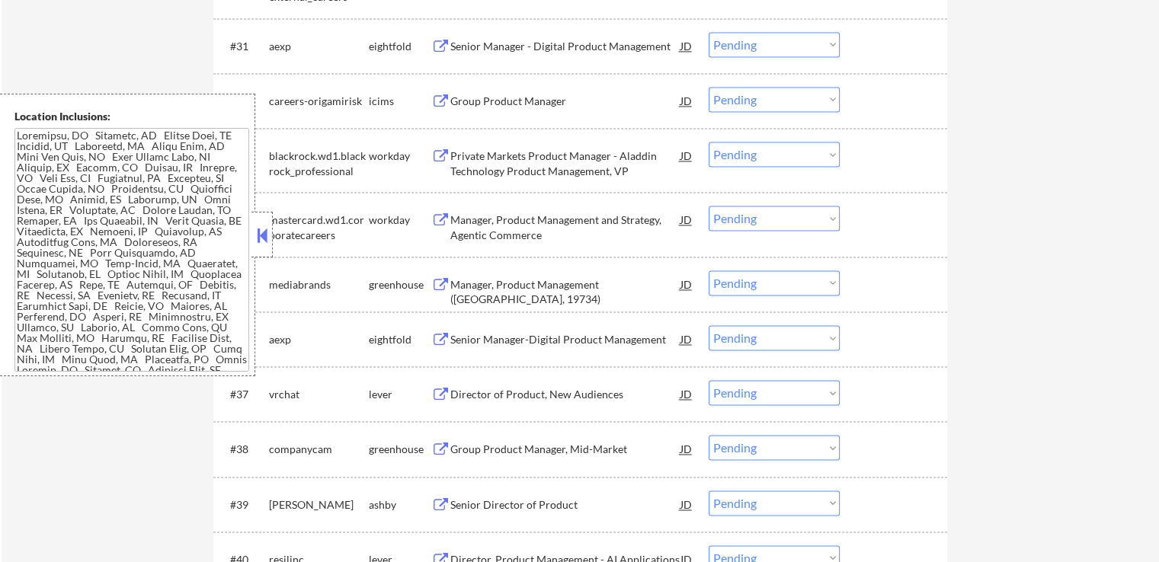
scroll to position [2287, 0]
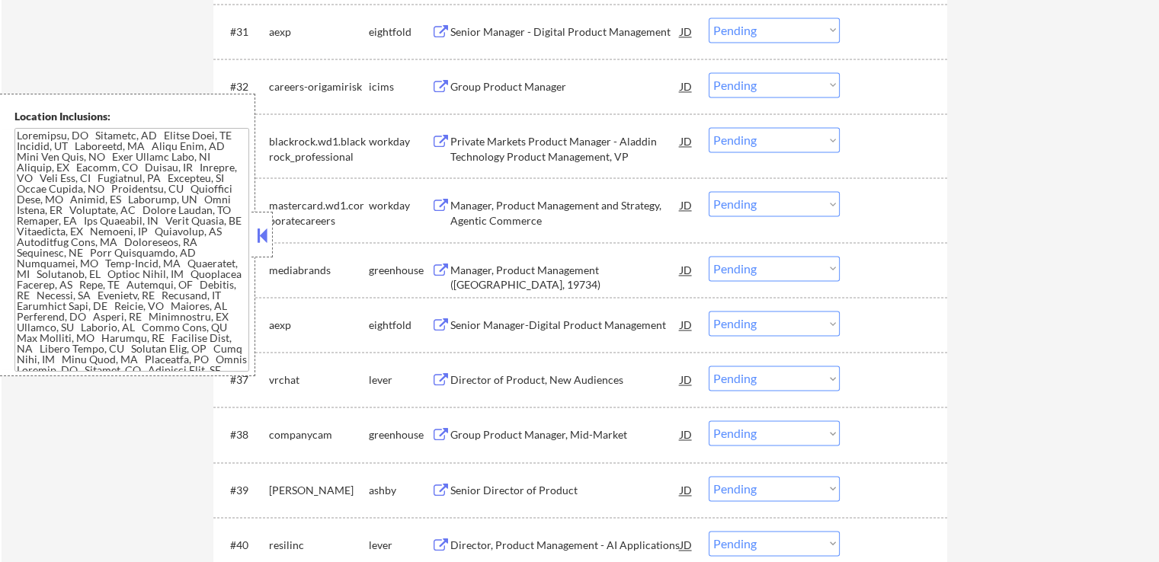
click at [442, 270] on button at bounding box center [440, 271] width 19 height 14
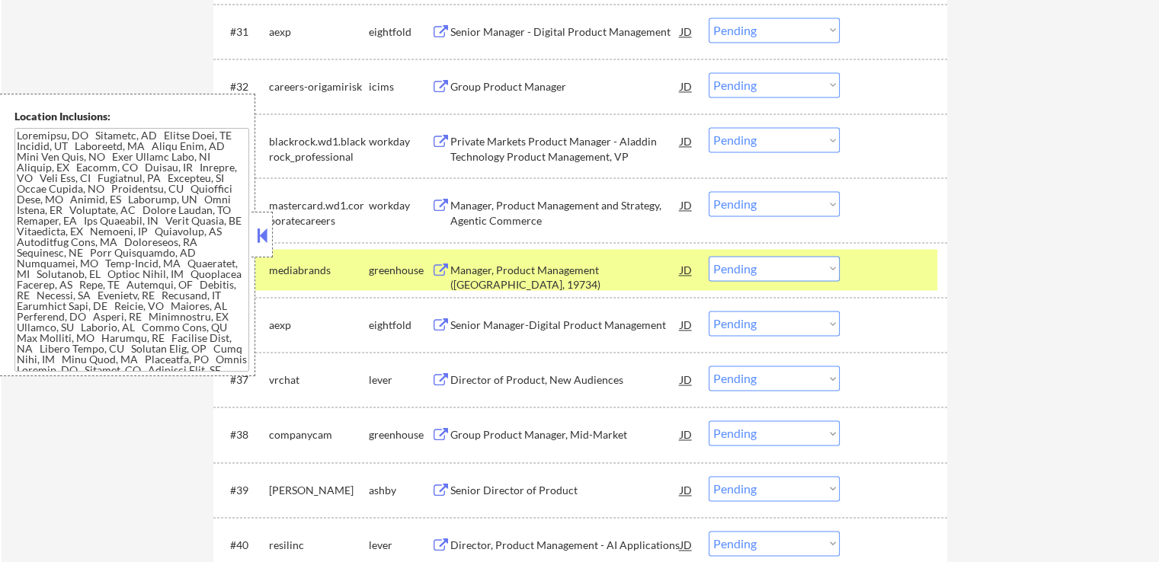
click at [436, 382] on button at bounding box center [440, 380] width 19 height 14
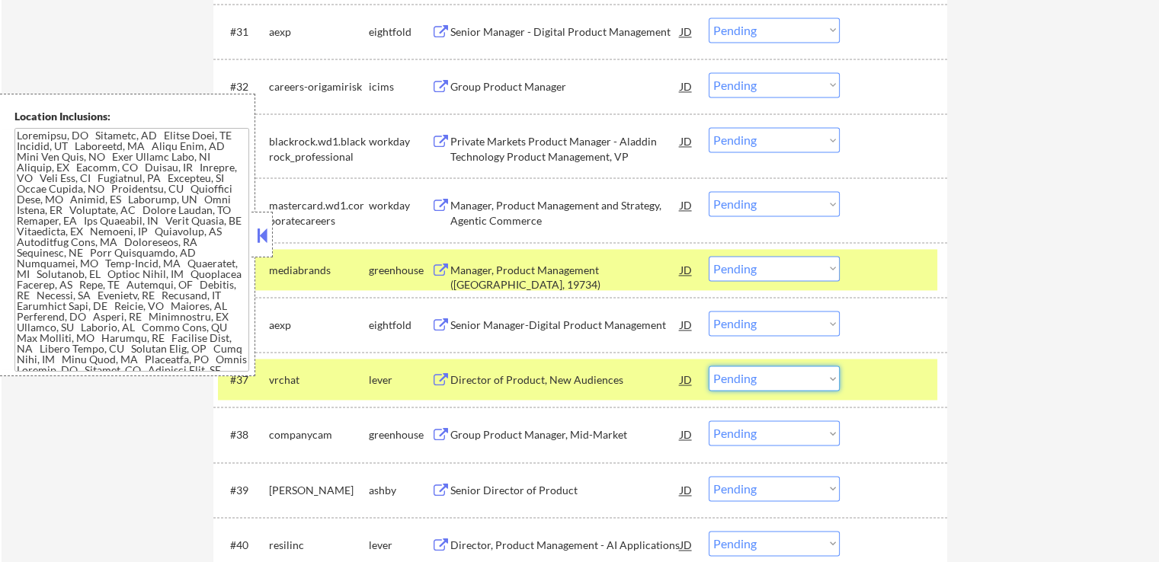
click at [750, 380] on select "Choose an option... Pending Applied Excluded (Questions) Excluded (Expired) Exc…" at bounding box center [774, 378] width 131 height 25
click at [709, 366] on select "Choose an option... Pending Applied Excluded (Questions) Excluded (Expired) Exc…" at bounding box center [774, 378] width 131 height 25
click at [441, 436] on button at bounding box center [440, 435] width 19 height 14
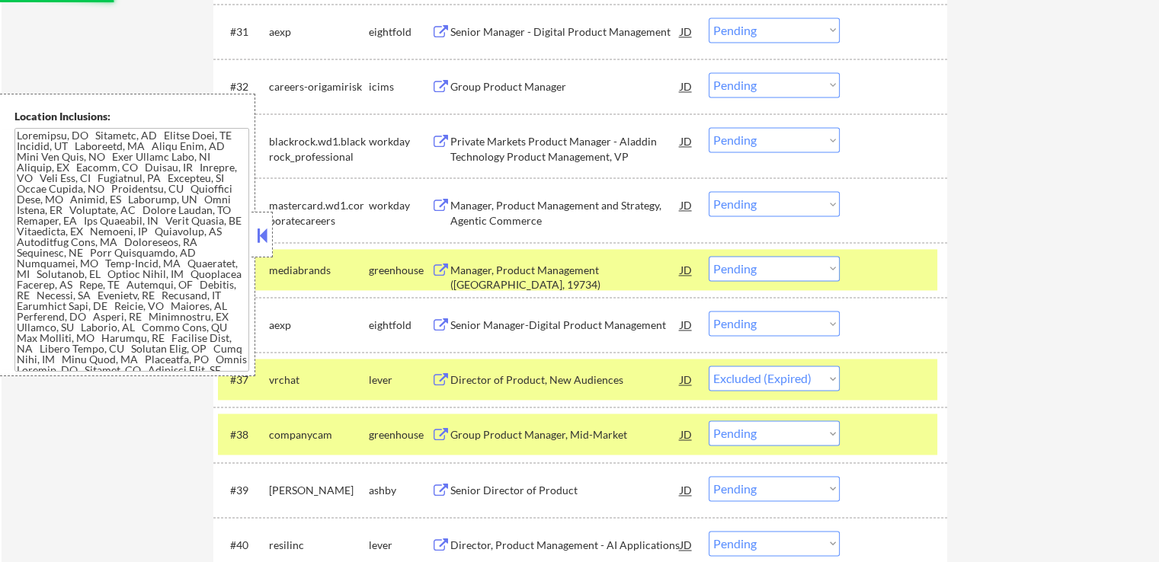
select select ""pending""
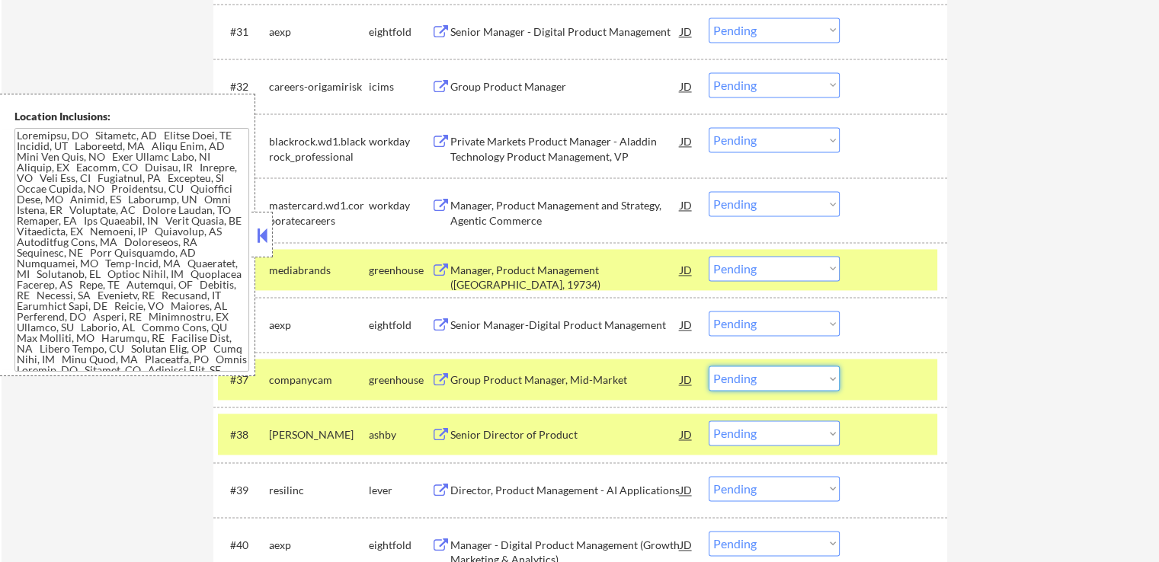
click at [811, 375] on select "Choose an option... Pending Applied Excluded (Questions) Excluded (Expired) Exc…" at bounding box center [774, 378] width 131 height 25
click at [709, 366] on select "Choose an option... Pending Applied Excluded (Questions) Excluded (Expired) Exc…" at bounding box center [774, 378] width 131 height 25
click at [441, 428] on div "Senior Director of Product JD" at bounding box center [562, 434] width 263 height 27
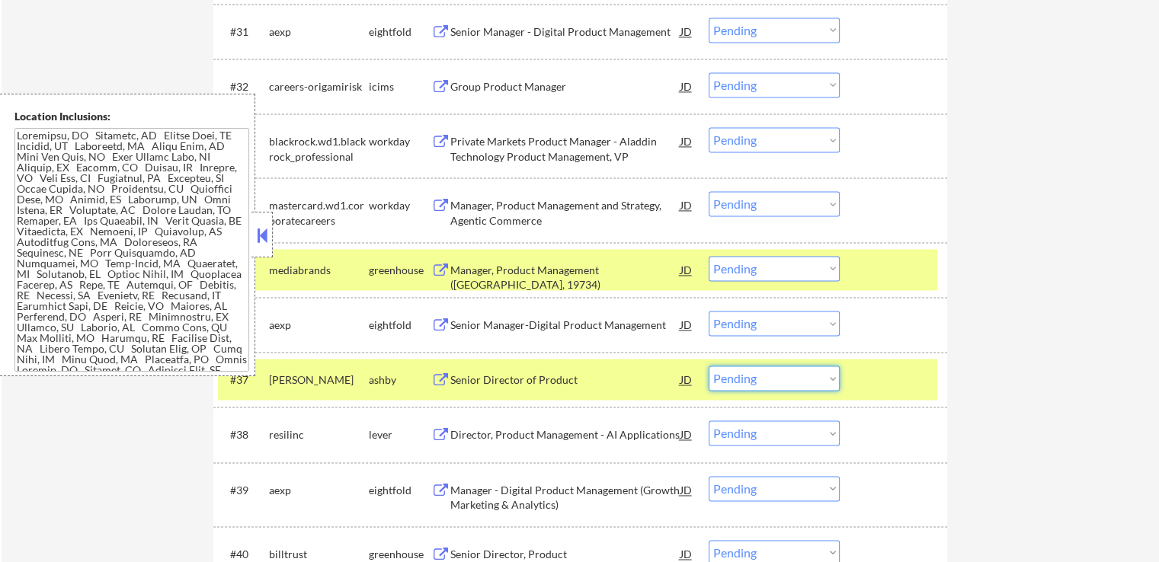
click at [768, 373] on select "Choose an option... Pending Applied Excluded (Questions) Excluded (Expired) Exc…" at bounding box center [774, 378] width 131 height 25
click at [709, 366] on select "Choose an option... Pending Applied Excluded (Questions) Excluded (Expired) Exc…" at bounding box center [774, 378] width 131 height 25
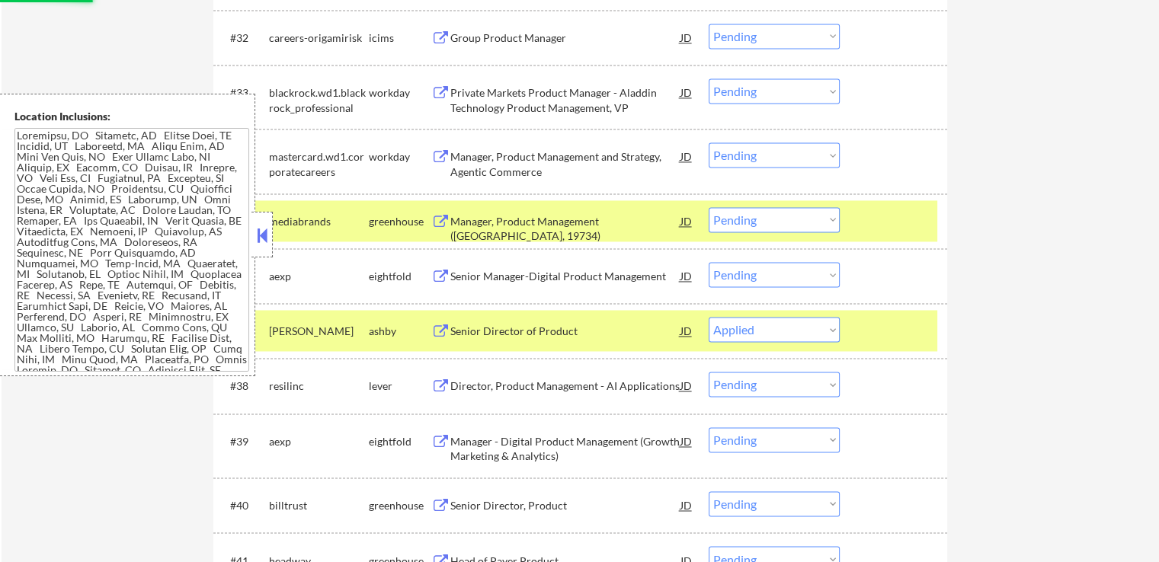
scroll to position [2363, 0]
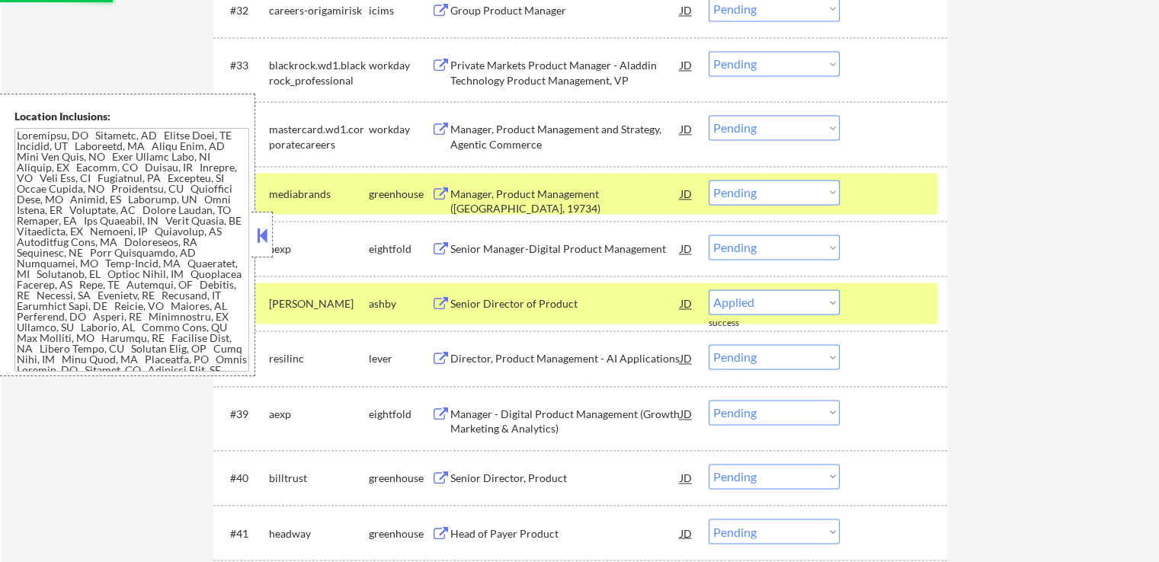
click at [444, 358] on button at bounding box center [440, 359] width 19 height 14
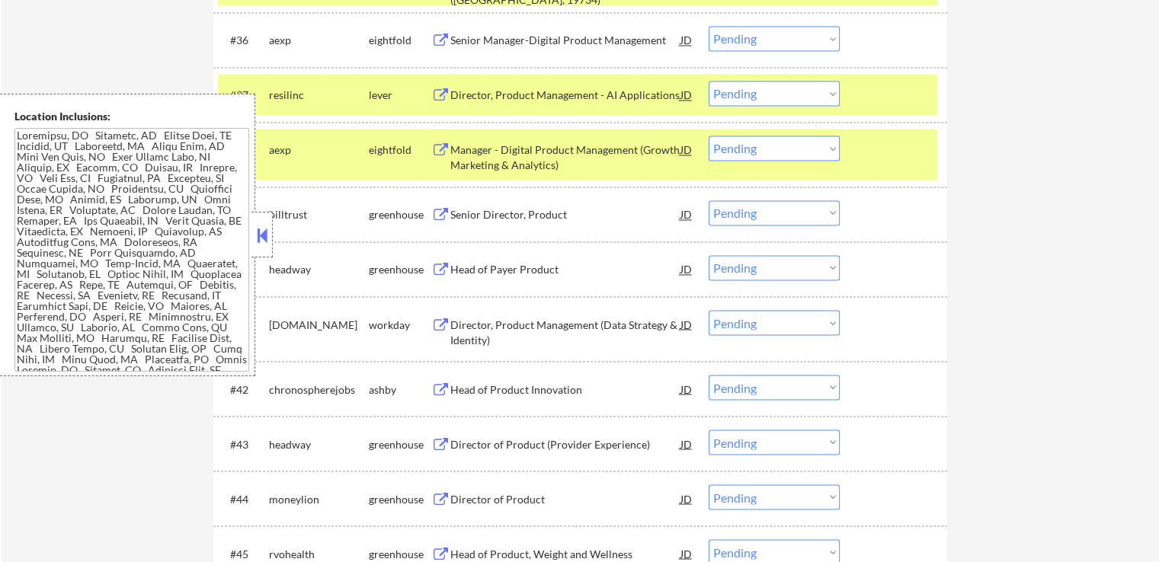
scroll to position [2598, 0]
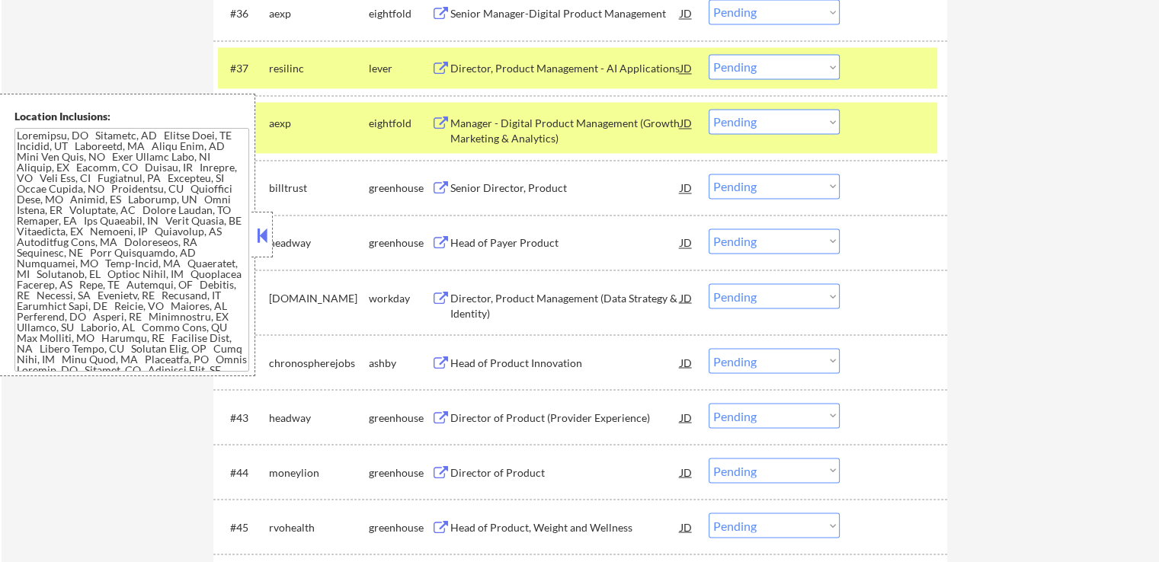
click at [445, 65] on button at bounding box center [440, 69] width 19 height 14
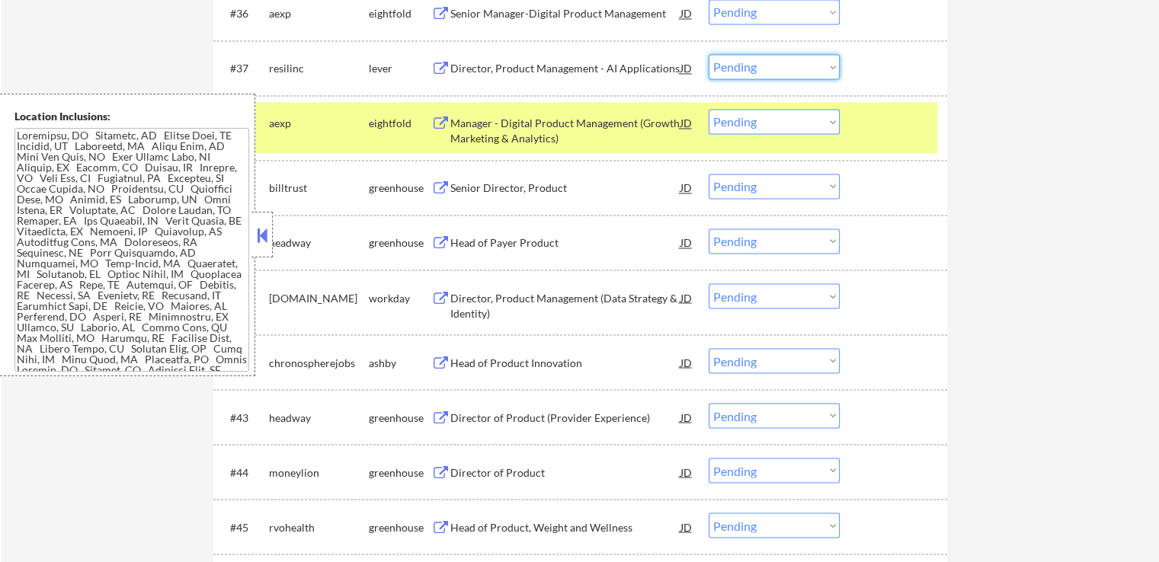
click at [816, 61] on select "Choose an option... Pending Applied Excluded (Questions) Excluded (Expired) Exc…" at bounding box center [774, 66] width 131 height 25
click at [709, 54] on select "Choose an option... Pending Applied Excluded (Questions) Excluded (Expired) Exc…" at bounding box center [774, 66] width 131 height 25
click at [434, 187] on button at bounding box center [440, 188] width 19 height 14
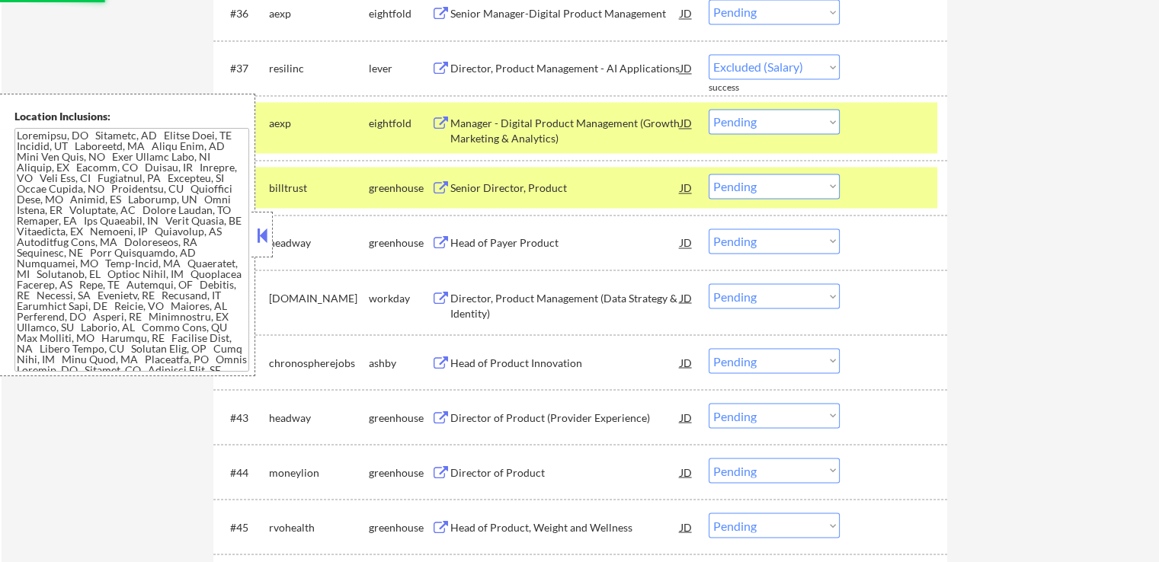
select select ""pending""
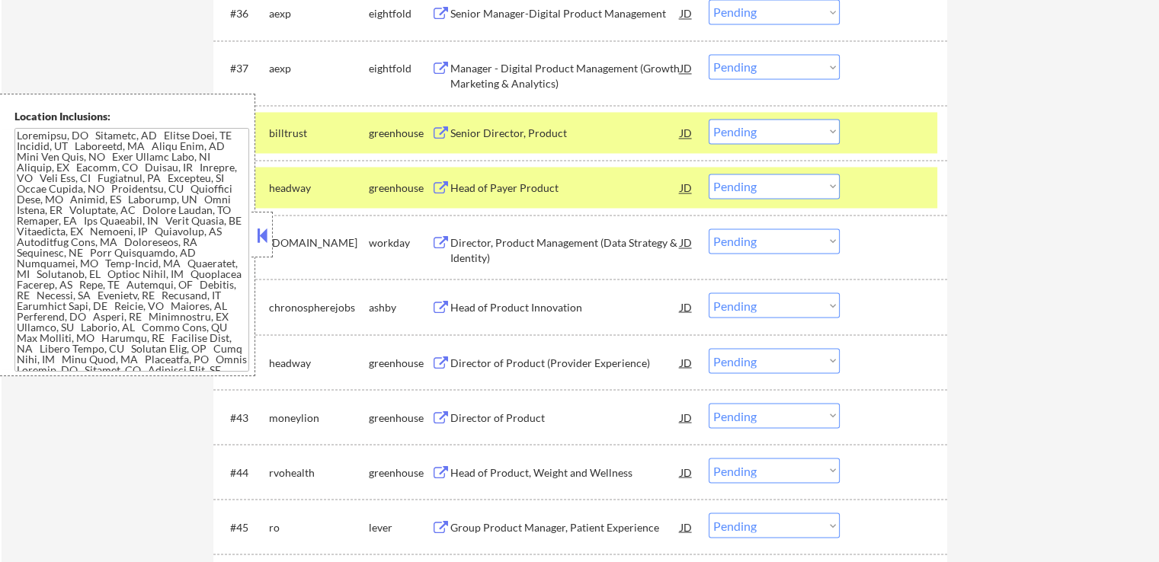
click at [765, 138] on select "Choose an option... Pending Applied Excluded (Questions) Excluded (Expired) Exc…" at bounding box center [774, 131] width 131 height 25
click at [709, 119] on select "Choose an option... Pending Applied Excluded (Questions) Excluded (Expired) Exc…" at bounding box center [774, 131] width 131 height 25
click at [431, 183] on button at bounding box center [440, 188] width 19 height 14
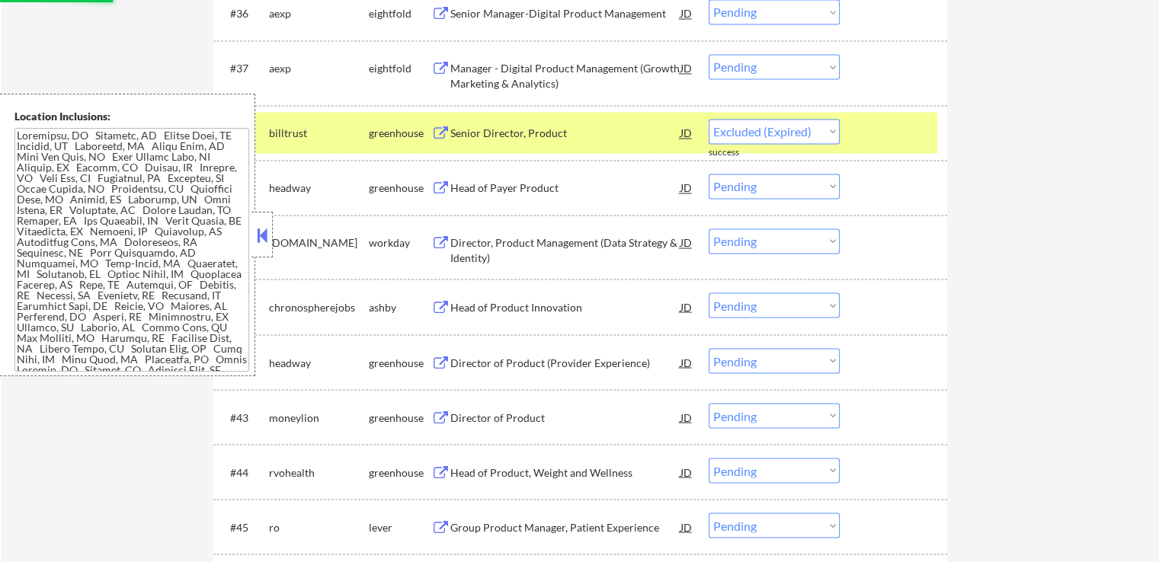
select select ""pending""
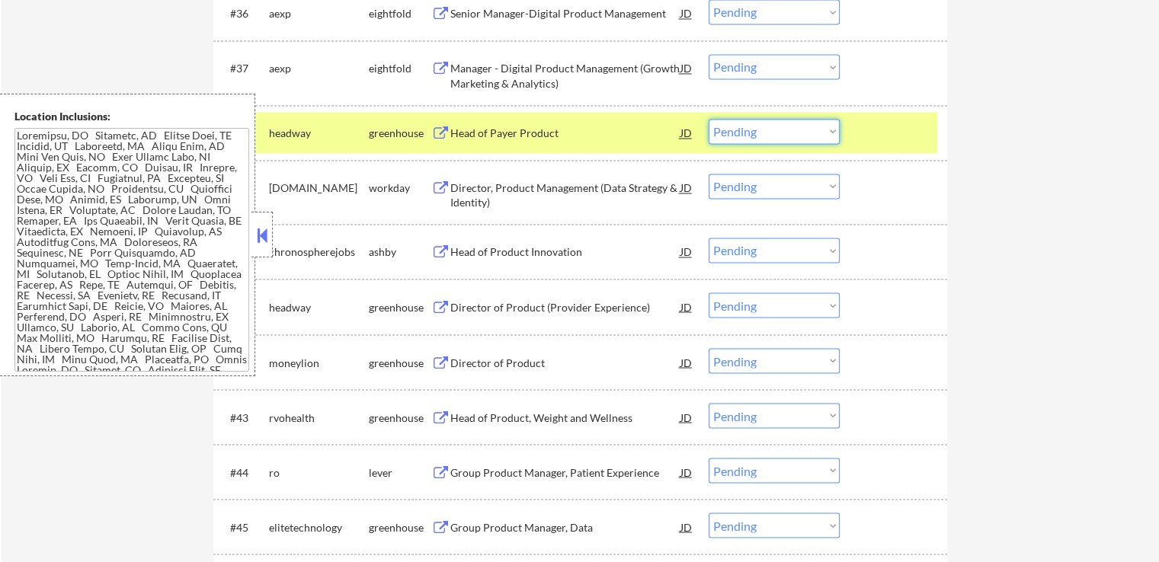
click at [806, 129] on select "Choose an option... Pending Applied Excluded (Questions) Excluded (Expired) Exc…" at bounding box center [774, 131] width 131 height 25
click at [709, 119] on select "Choose an option... Pending Applied Excluded (Questions) Excluded (Expired) Exc…" at bounding box center [774, 131] width 131 height 25
click at [436, 315] on div "Director of Product (Provider Experience) JD" at bounding box center [562, 306] width 263 height 27
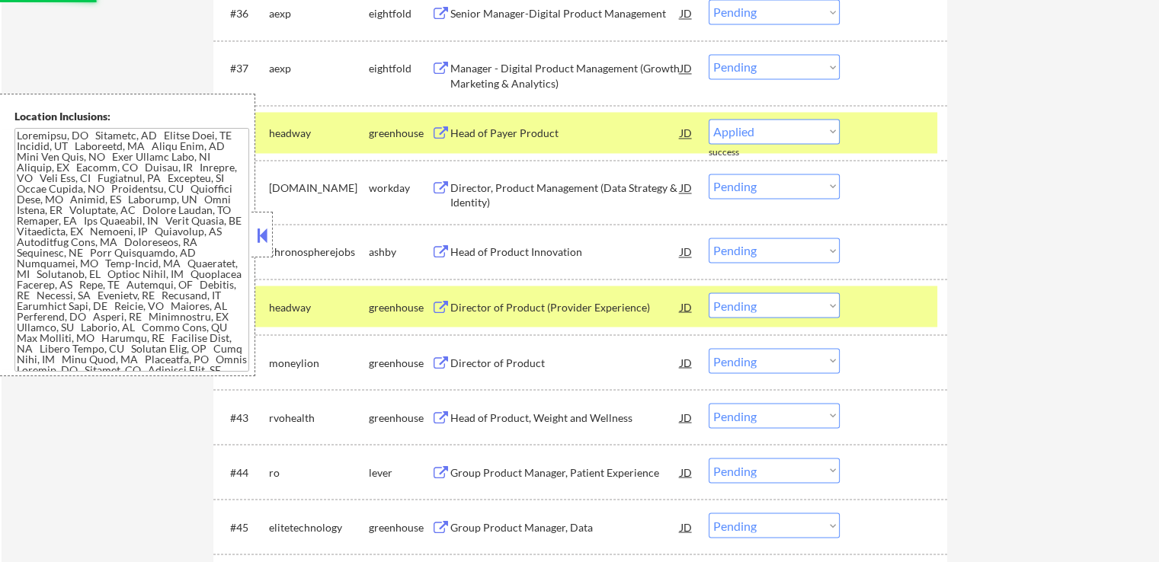
select select ""pending""
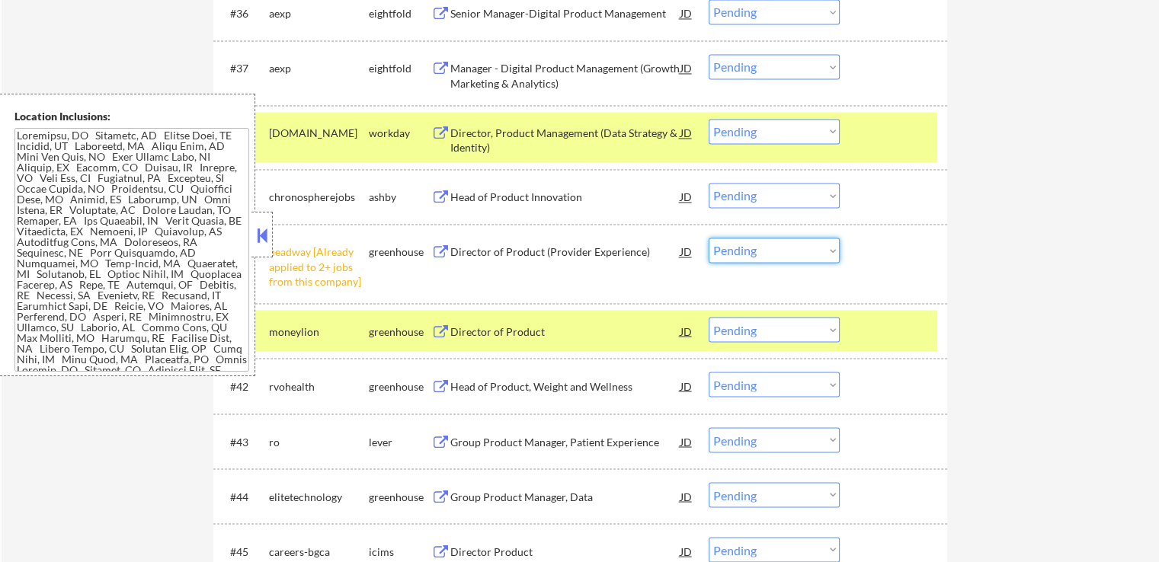
click at [774, 245] on select "Choose an option... Pending Applied Excluded (Questions) Excluded (Expired) Exc…" at bounding box center [774, 250] width 131 height 25
click at [709, 238] on select "Choose an option... Pending Applied Excluded (Questions) Excluded (Expired) Exc…" at bounding box center [774, 250] width 131 height 25
drag, startPoint x: 770, startPoint y: 263, endPoint x: 771, endPoint y: 252, distance: 11.5
click at [770, 263] on div "#40 headway [Already applied to 2+ jobs from this company] greenhouse Director …" at bounding box center [578, 264] width 720 height 66
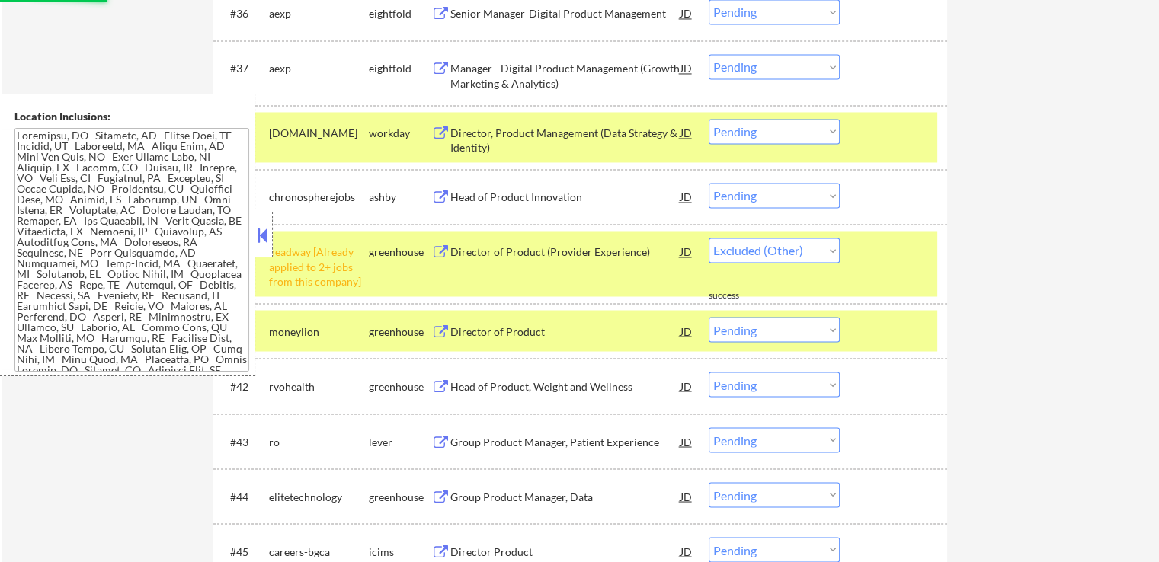
click at [771, 252] on select "Choose an option... Pending Applied Excluded (Questions) Excluded (Expired) Exc…" at bounding box center [774, 250] width 131 height 25
select select ""pending""
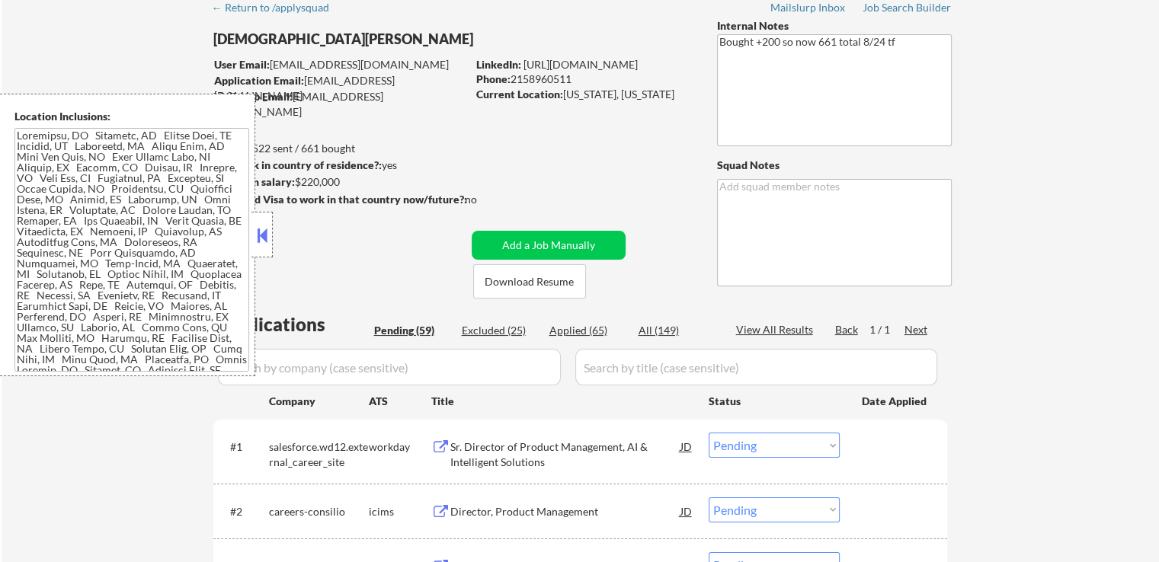
scroll to position [152, 0]
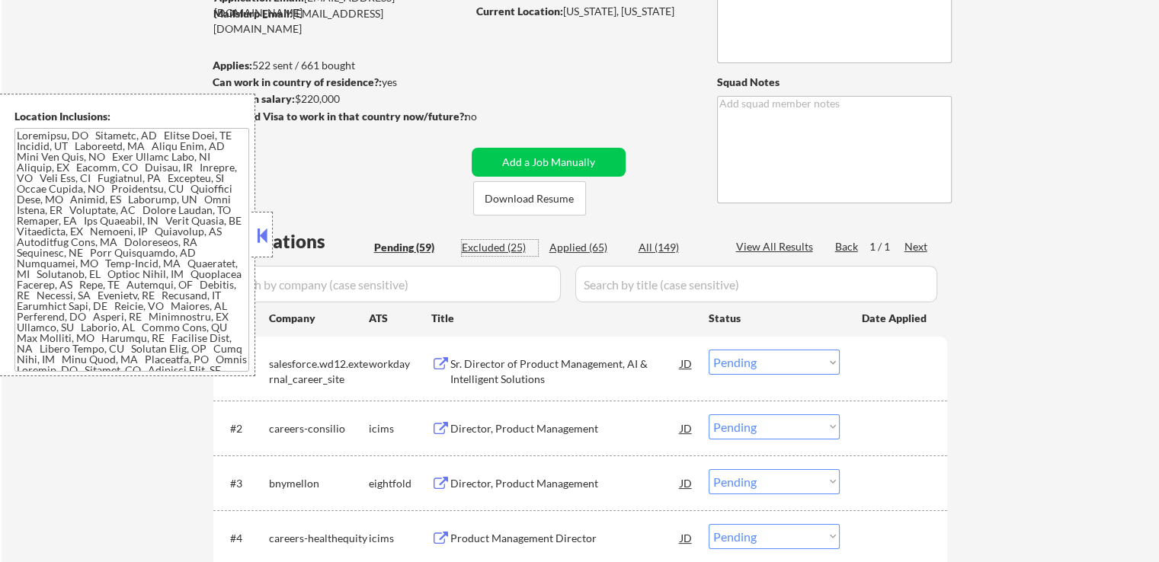
click at [490, 245] on div "Excluded (25)" at bounding box center [500, 247] width 76 height 15
select select ""excluded__location_""
select select ""excluded__salary_""
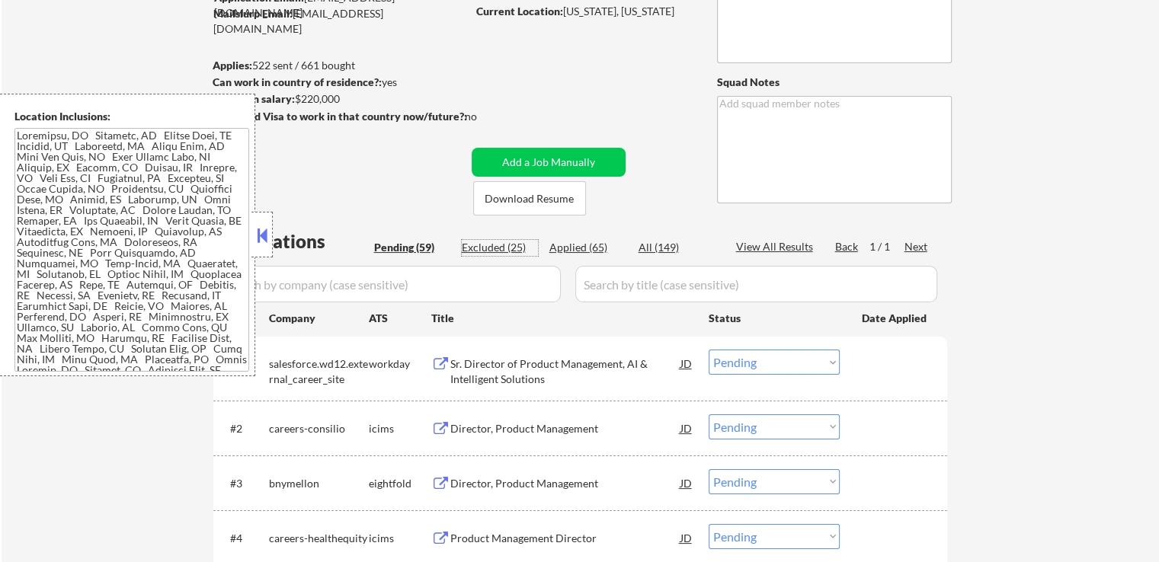
select select ""excluded__expired_""
select select ""excluded__salary_""
select select ""excluded__expired_""
select select ""excluded""
select select ""excluded__expired_""
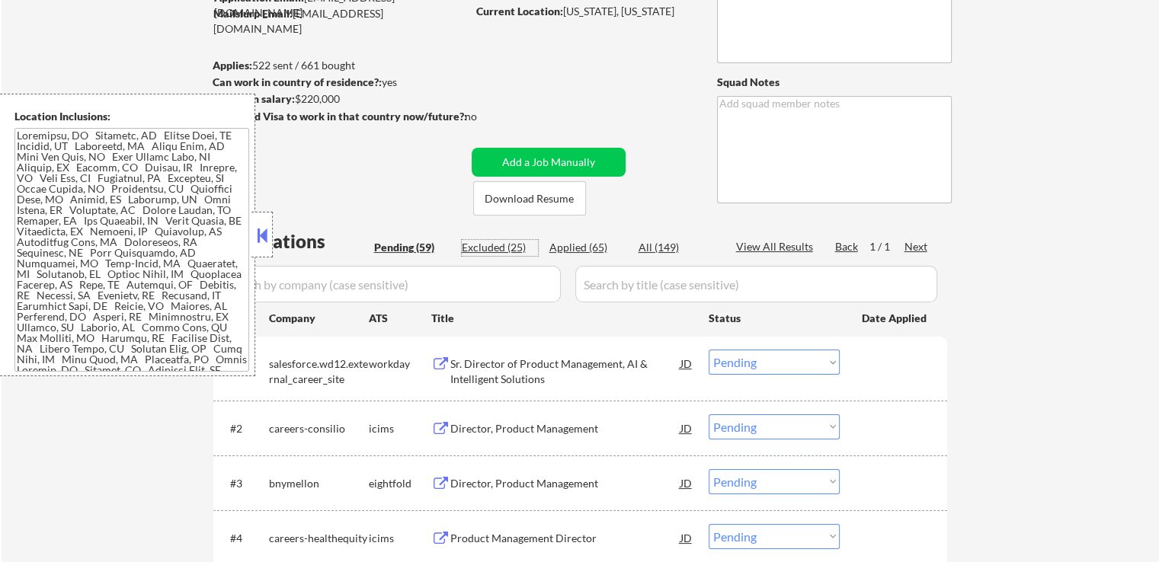
select select ""excluded__expired_""
select select ""excluded__salary_""
select select ""excluded__other_""
select select ""excluded__expired_""
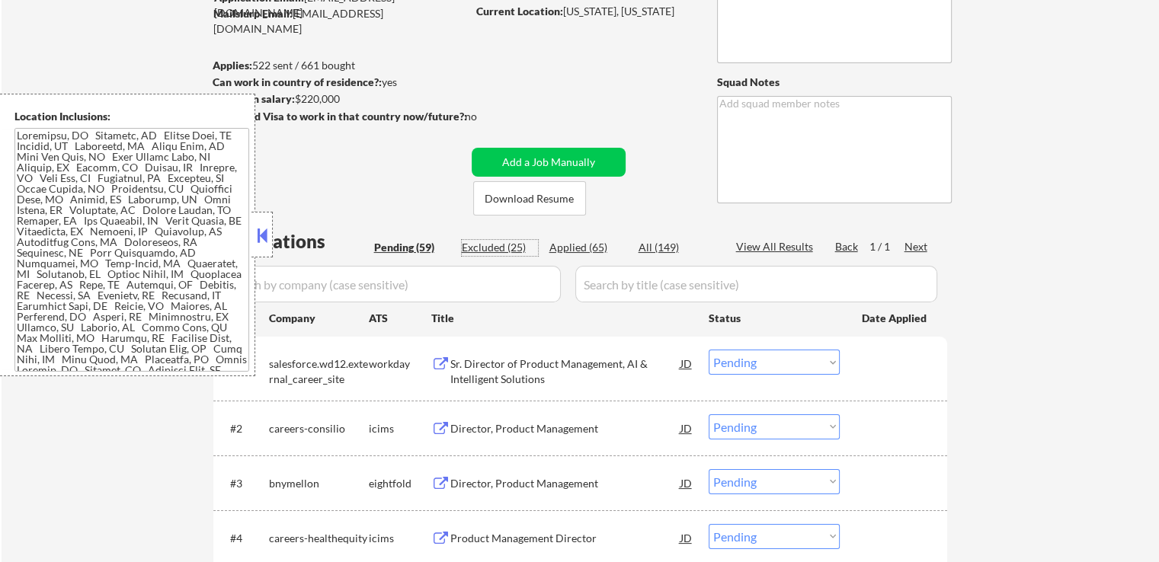
select select ""excluded__expired_""
select select ""excluded__other_""
select select ""excluded__salary_""
select select ""excluded__expired_""
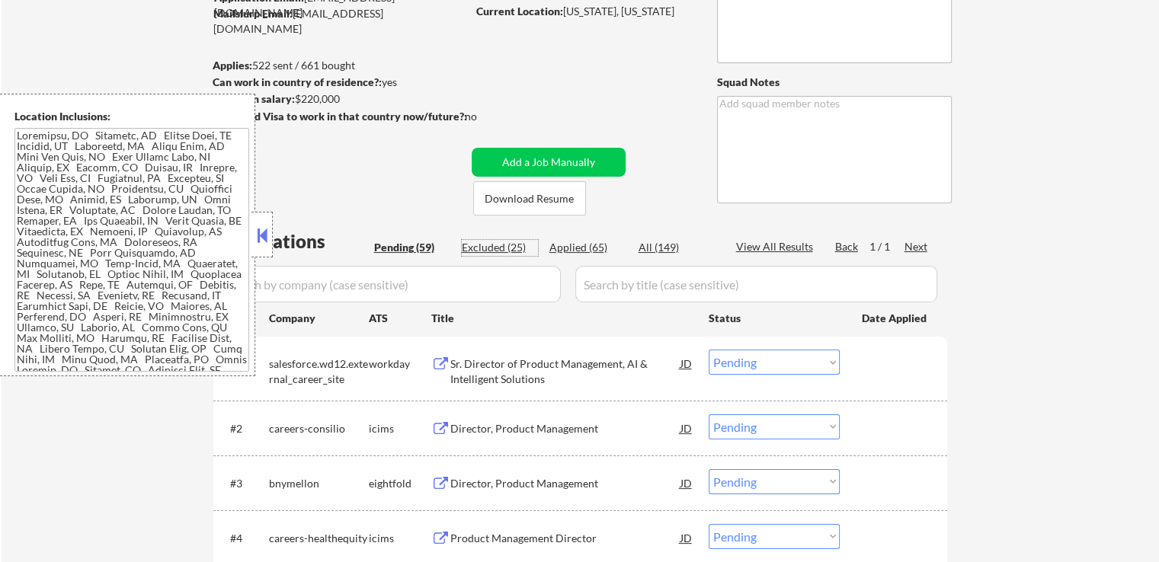
select select ""excluded__expired_""
select select ""excluded__salary_""
select select ""excluded__expired_""
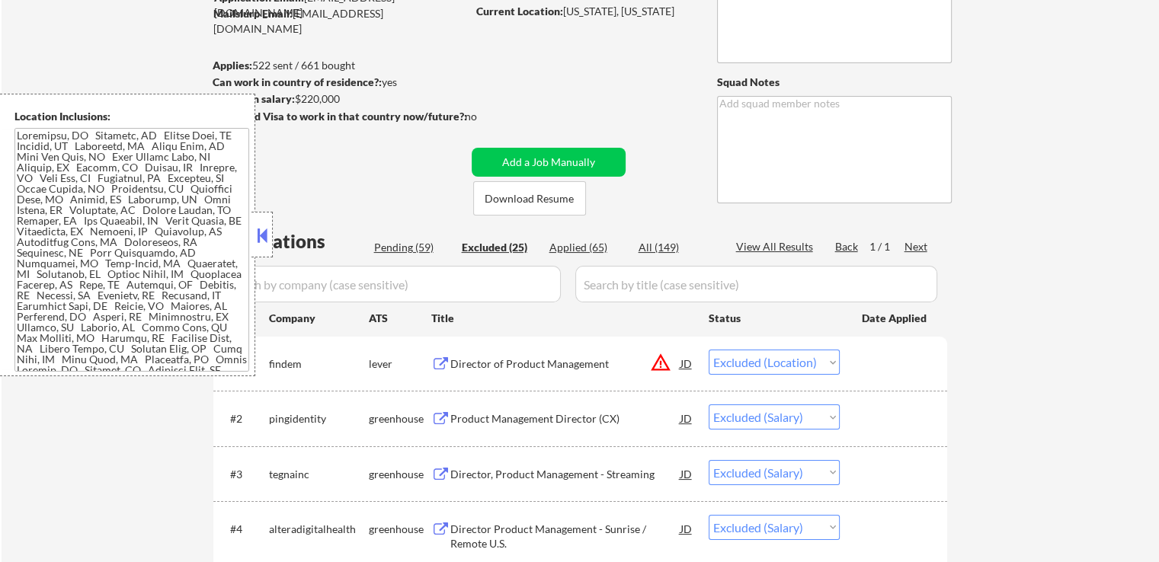
scroll to position [1604, 0]
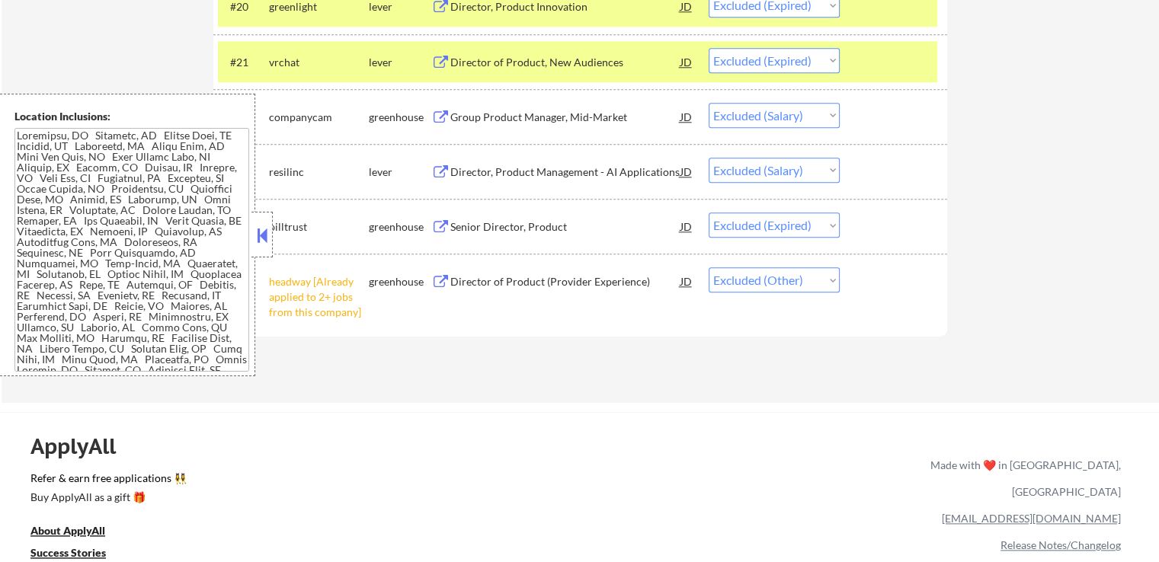
click at [786, 286] on select "Choose an option... Pending Applied Excluded (Questions) Excluded (Expired) Exc…" at bounding box center [774, 280] width 131 height 25
select select ""applied""
click at [709, 268] on select "Choose an option... Pending Applied Excluded (Questions) Excluded (Expired) Exc…" at bounding box center [774, 280] width 131 height 25
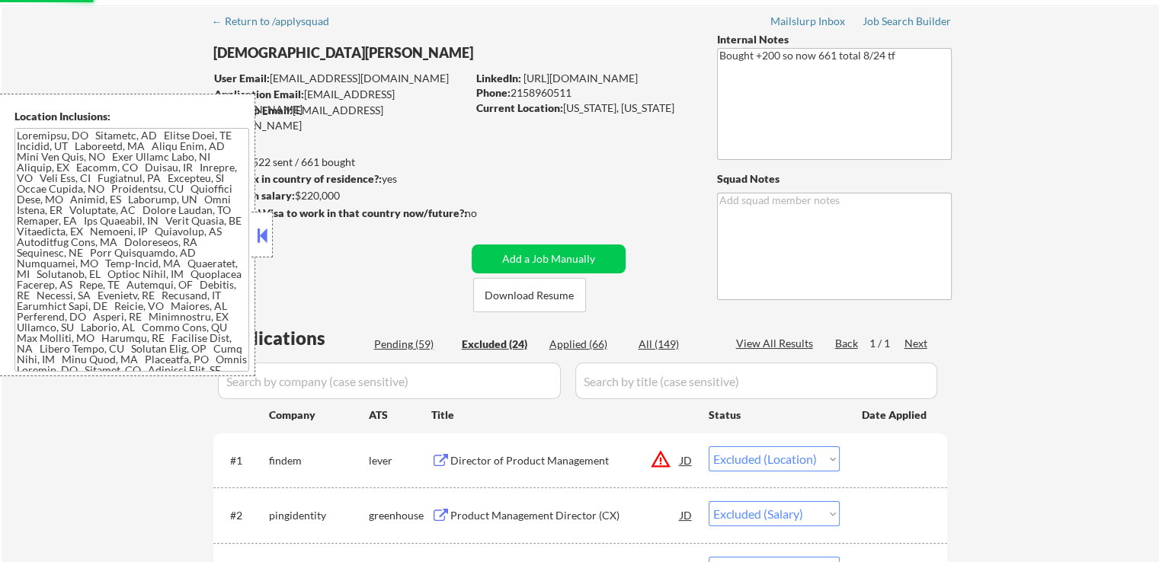
scroll to position [0, 0]
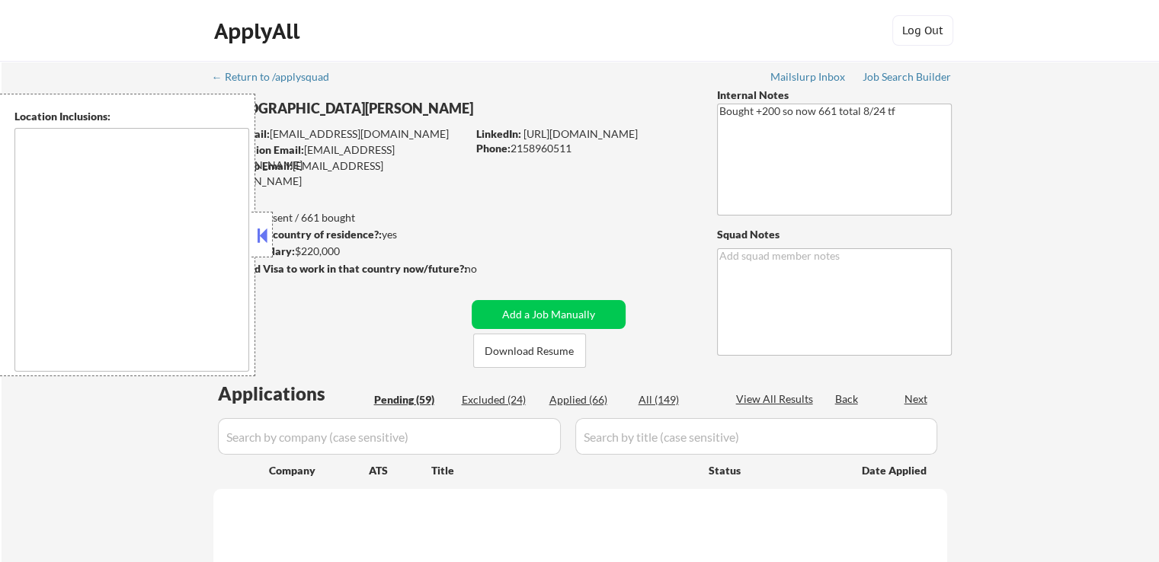
type textarea "[GEOGRAPHIC_DATA], [GEOGRAPHIC_DATA] [GEOGRAPHIC_DATA], [GEOGRAPHIC_DATA] [GEOG…"
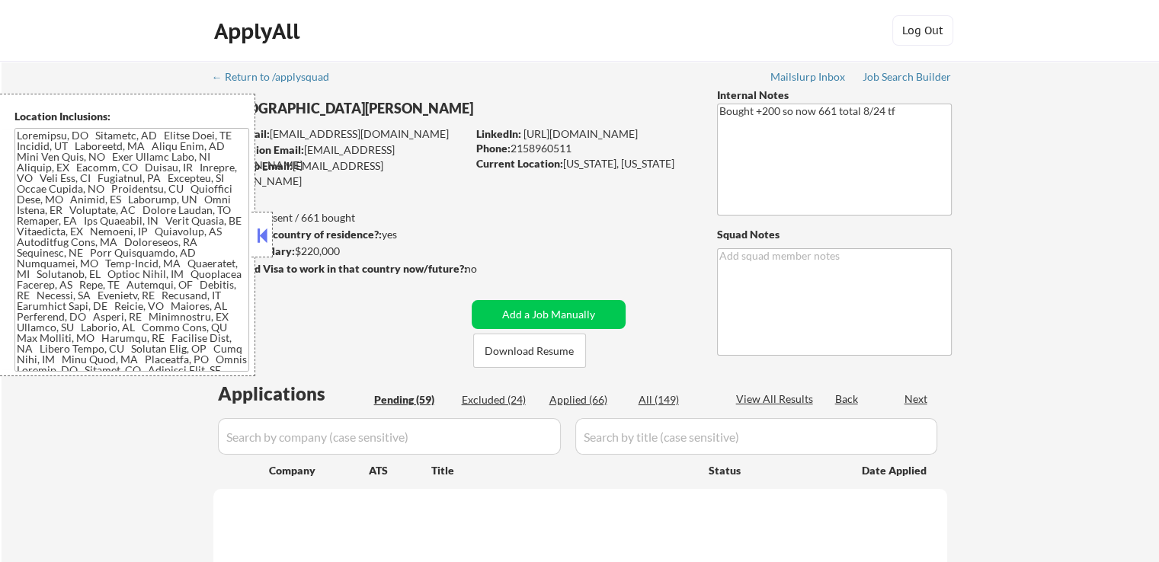
select select ""pending""
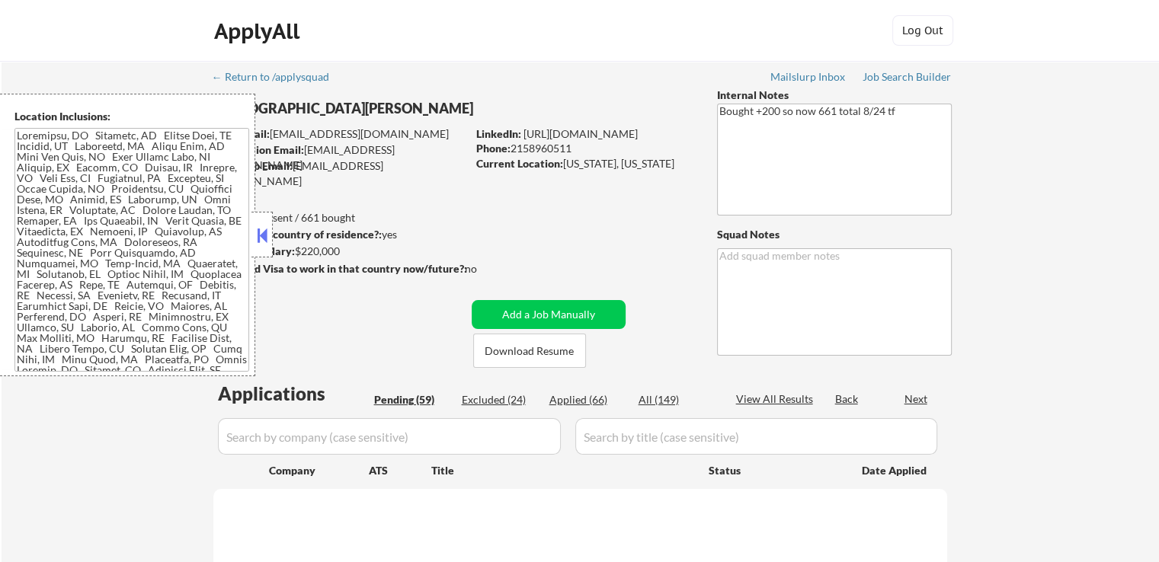
select select ""pending""
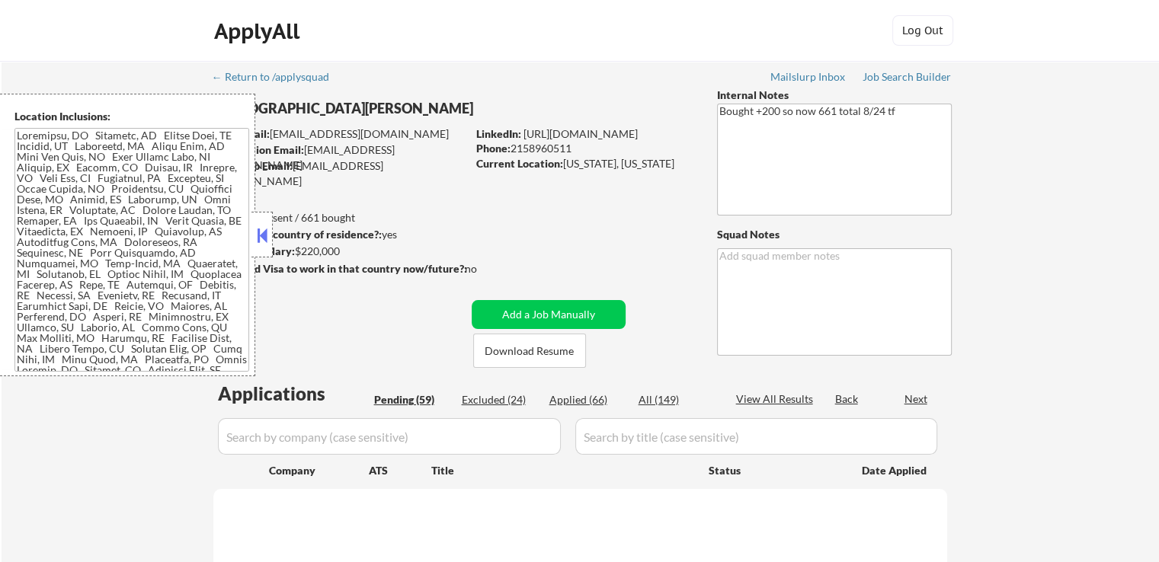
select select ""pending""
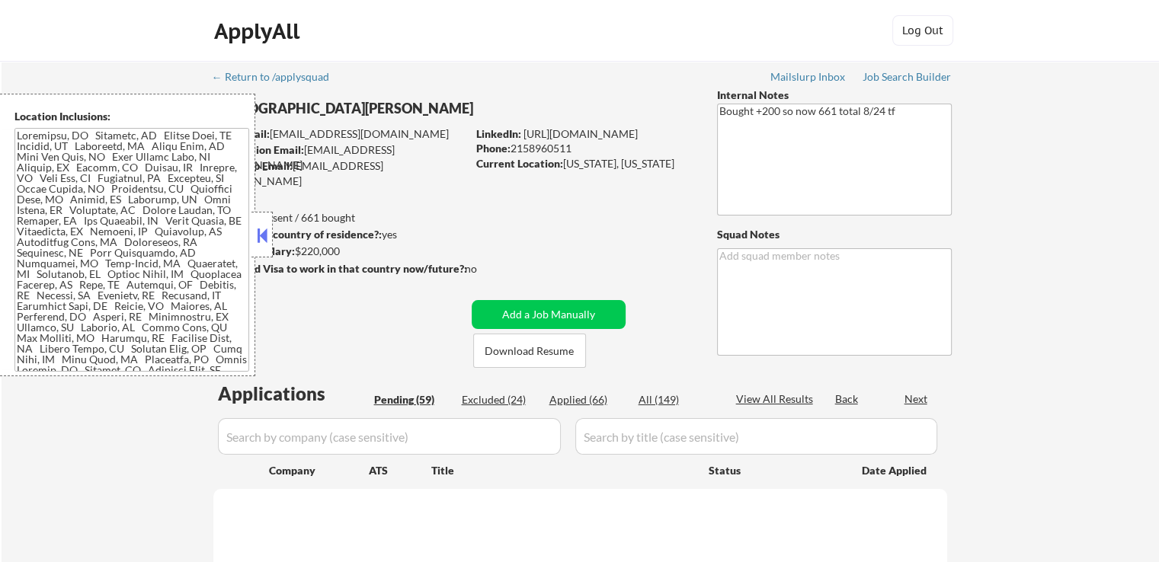
select select ""pending""
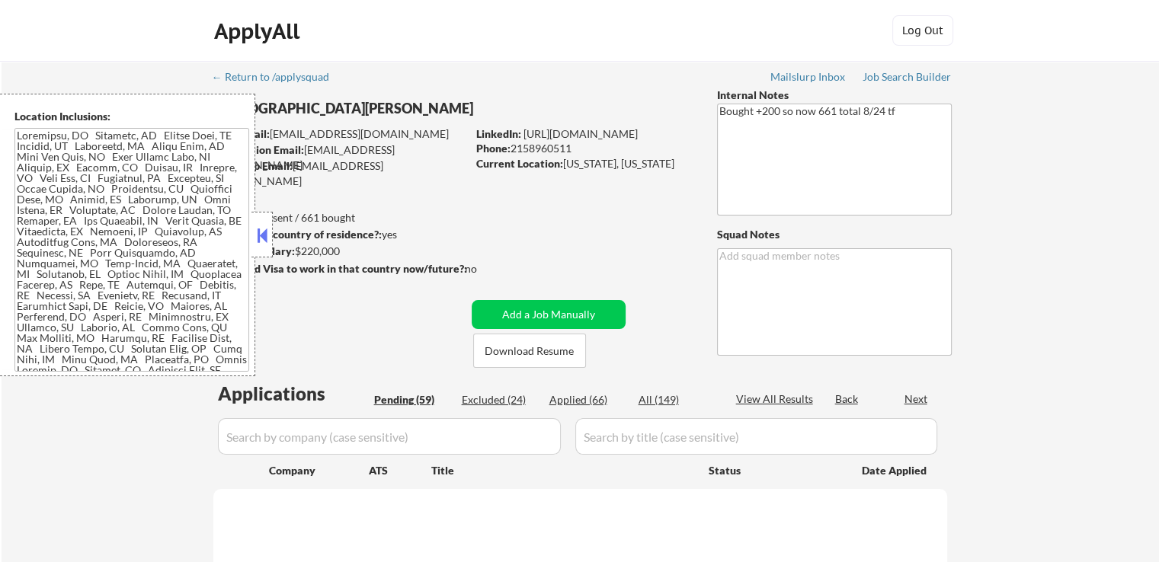
select select ""pending""
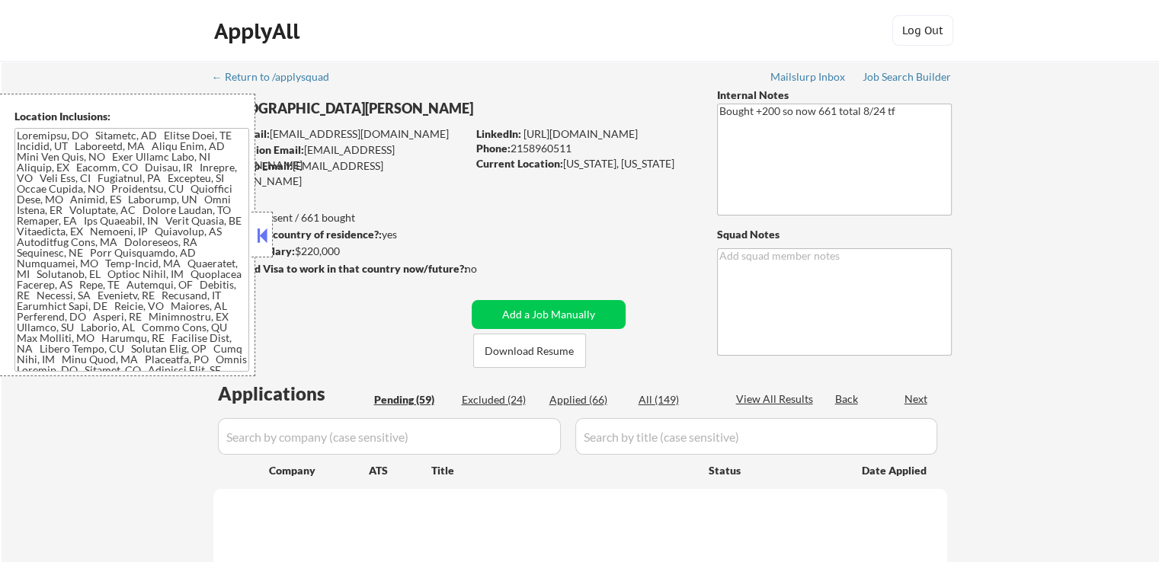
select select ""pending""
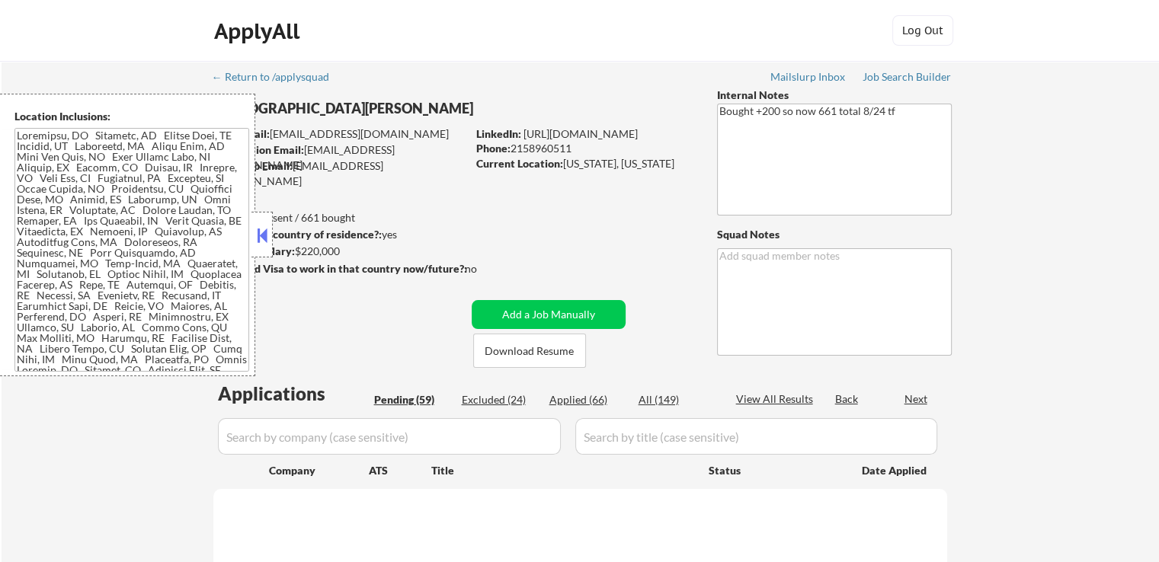
select select ""pending""
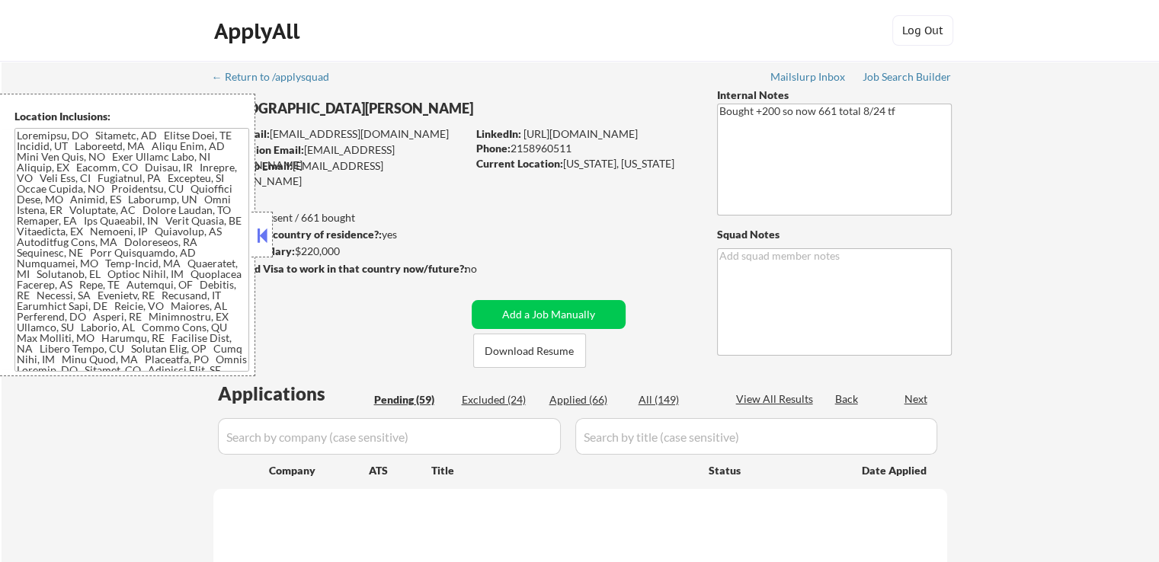
select select ""pending""
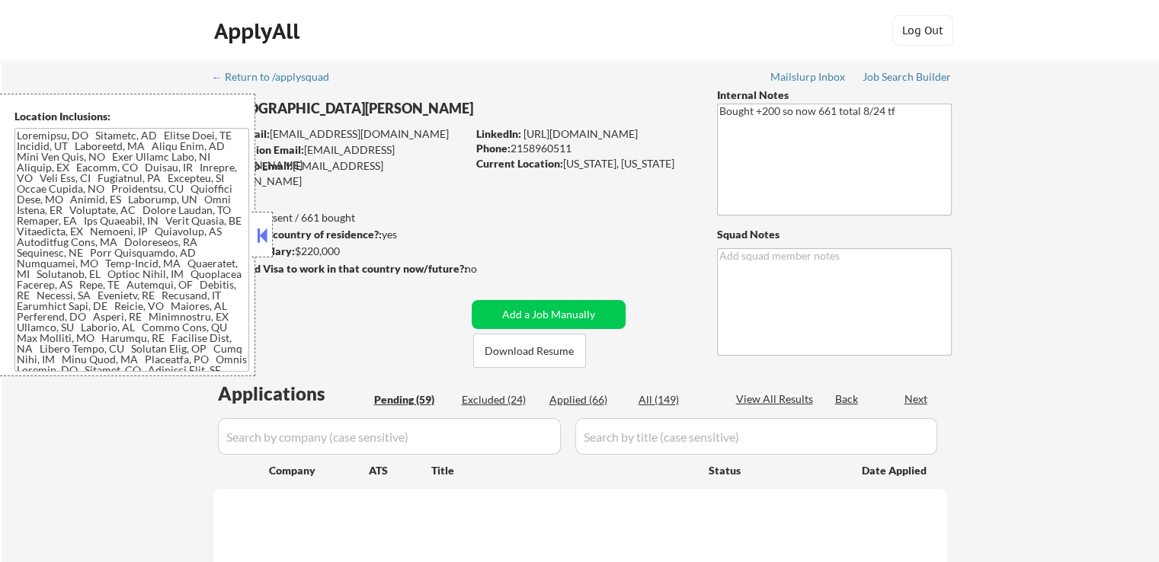
select select ""pending""
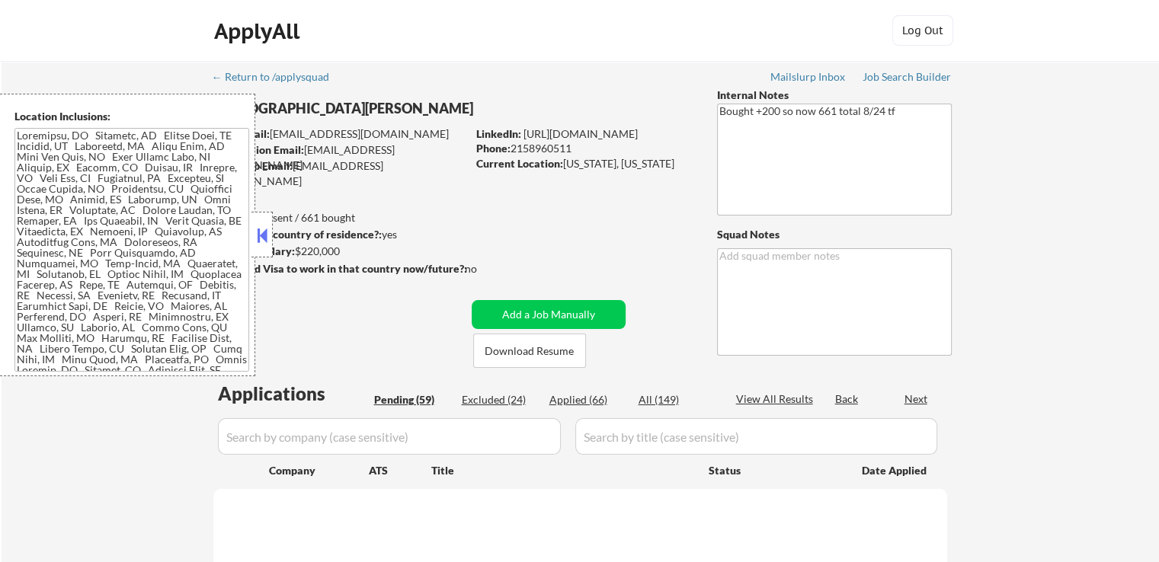
select select ""pending""
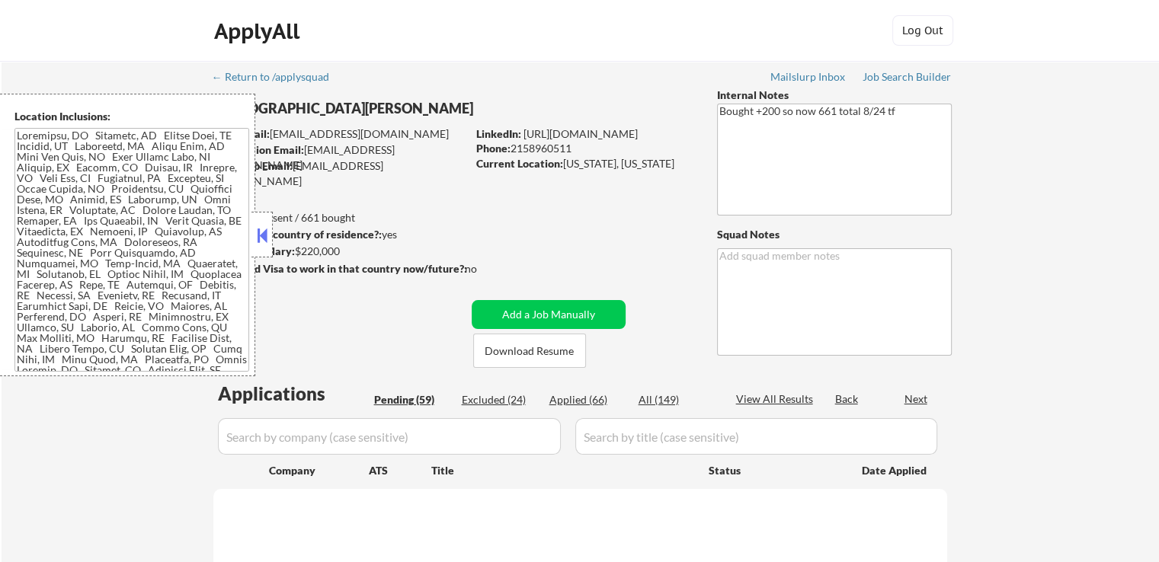
select select ""pending""
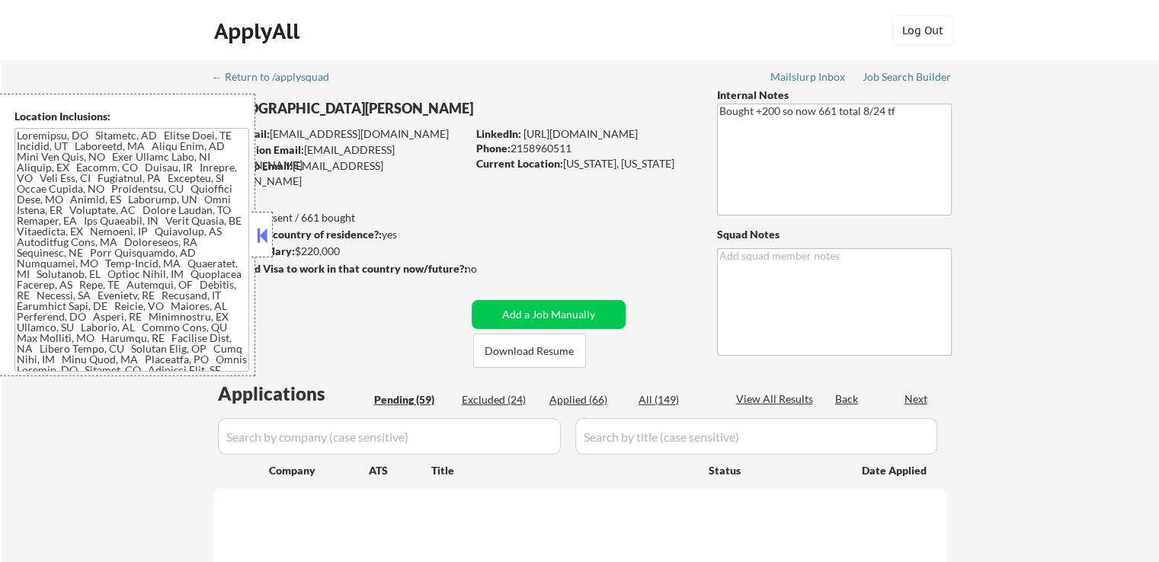
select select ""pending""
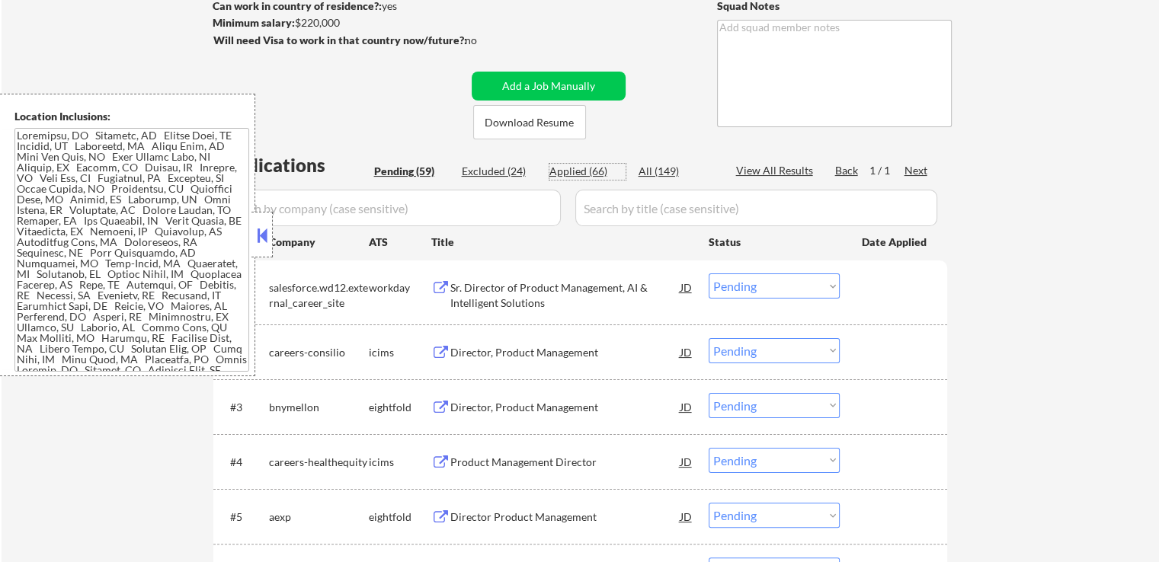
click at [582, 164] on div "Applied (66)" at bounding box center [588, 171] width 76 height 15
select select ""applied""
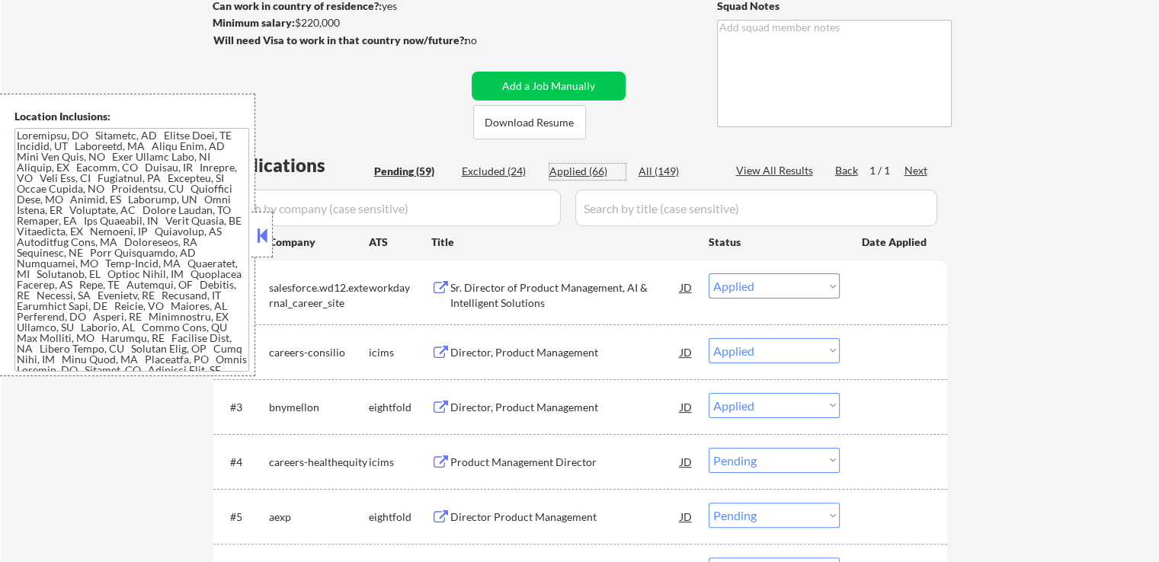
select select ""applied""
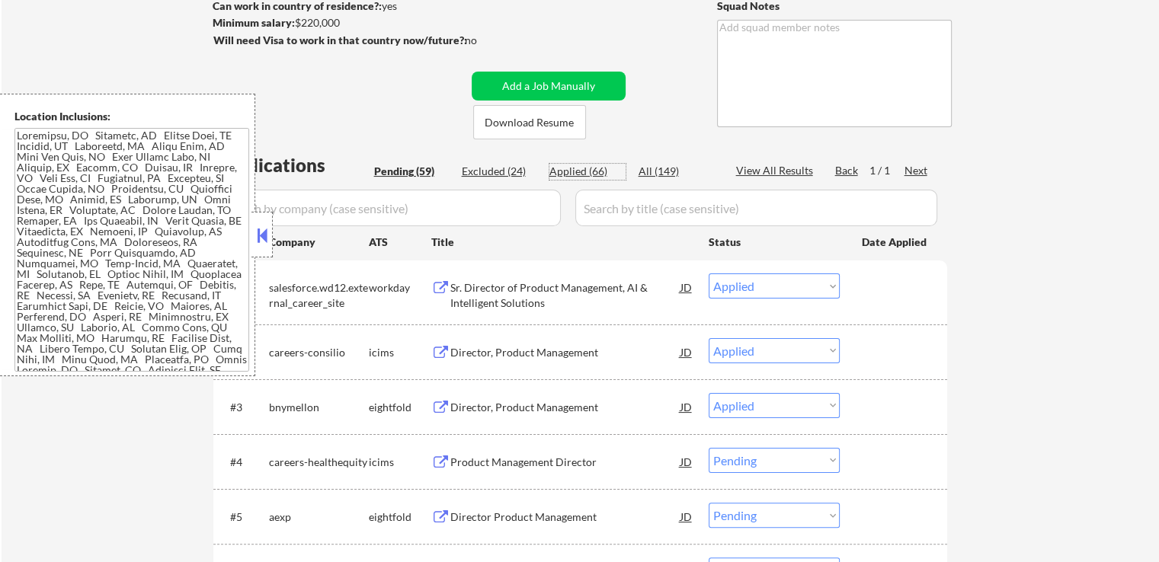
select select ""applied""
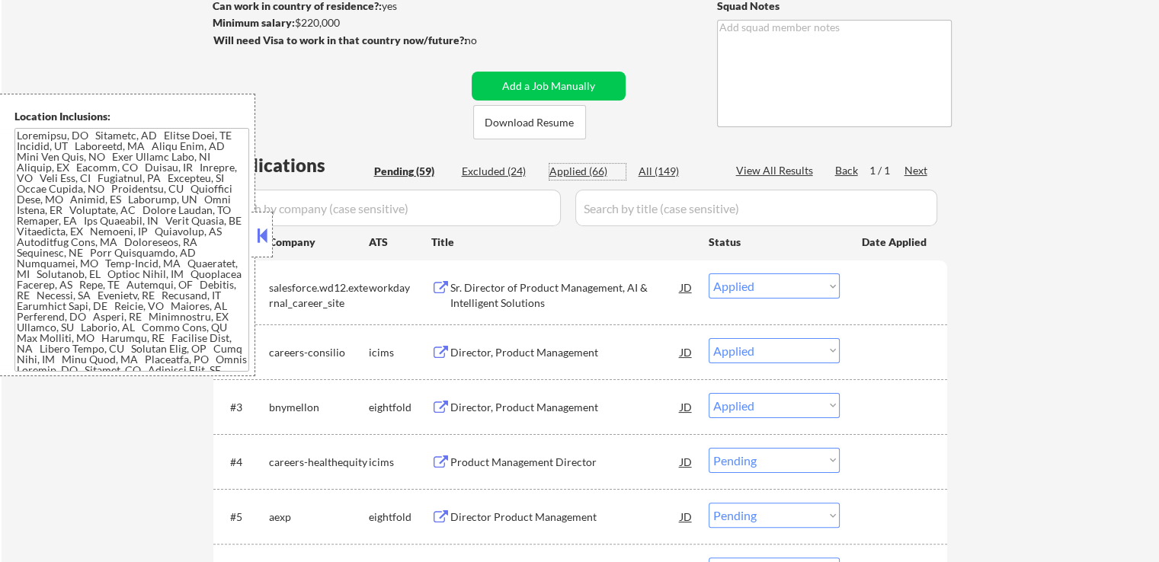
select select ""applied""
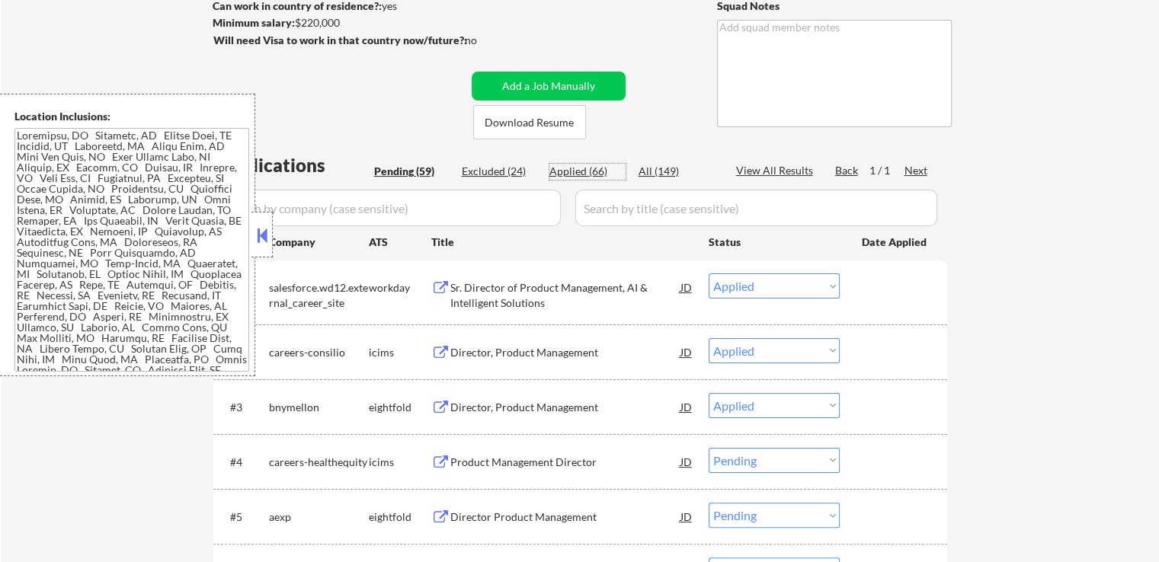
select select ""applied""
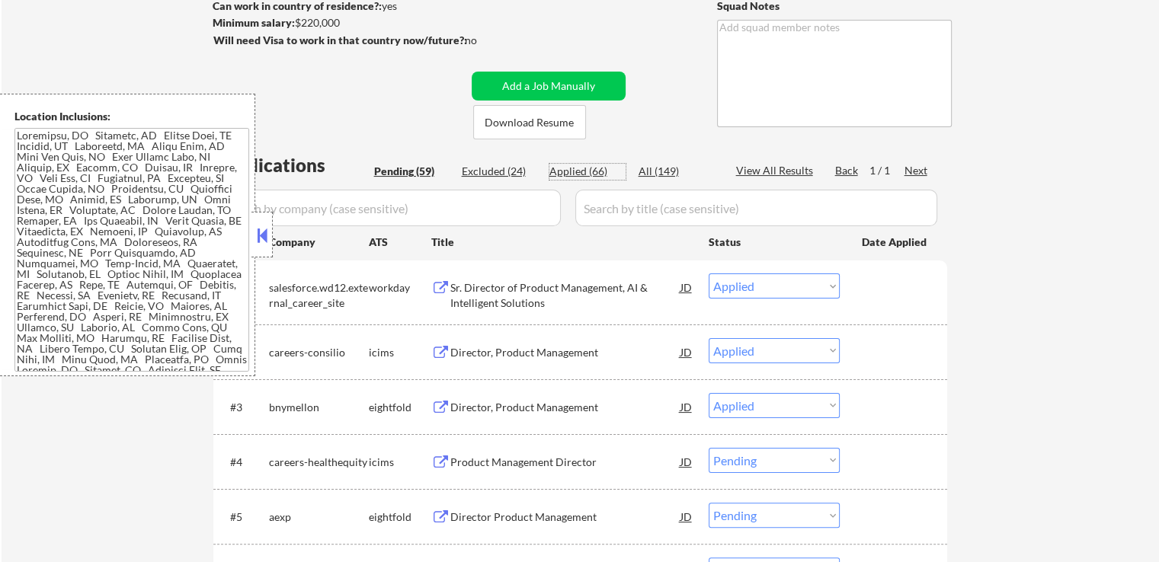
select select ""applied""
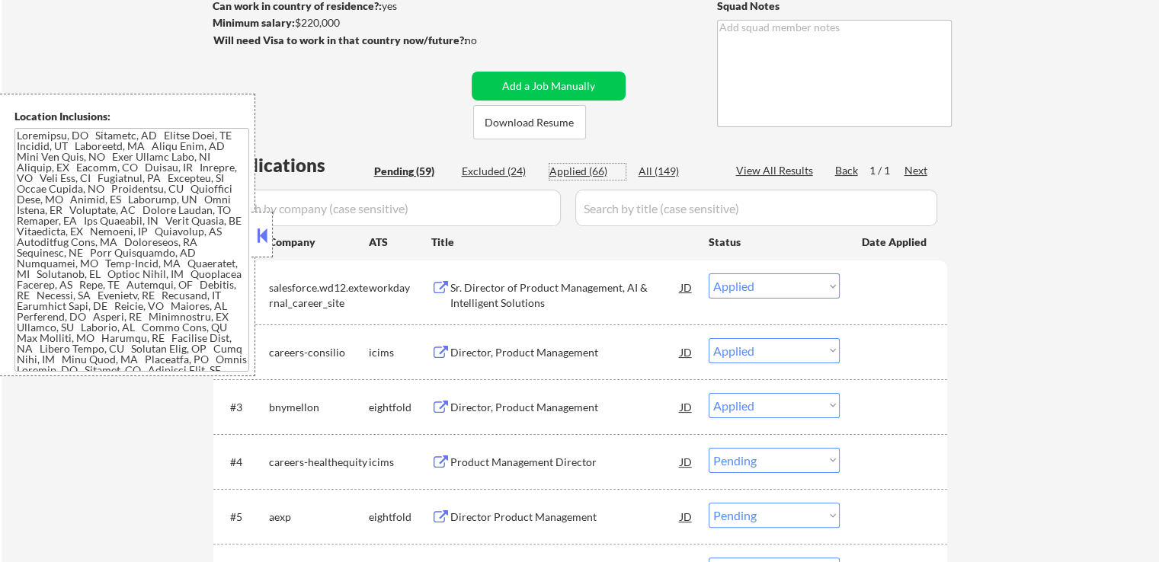
select select ""applied""
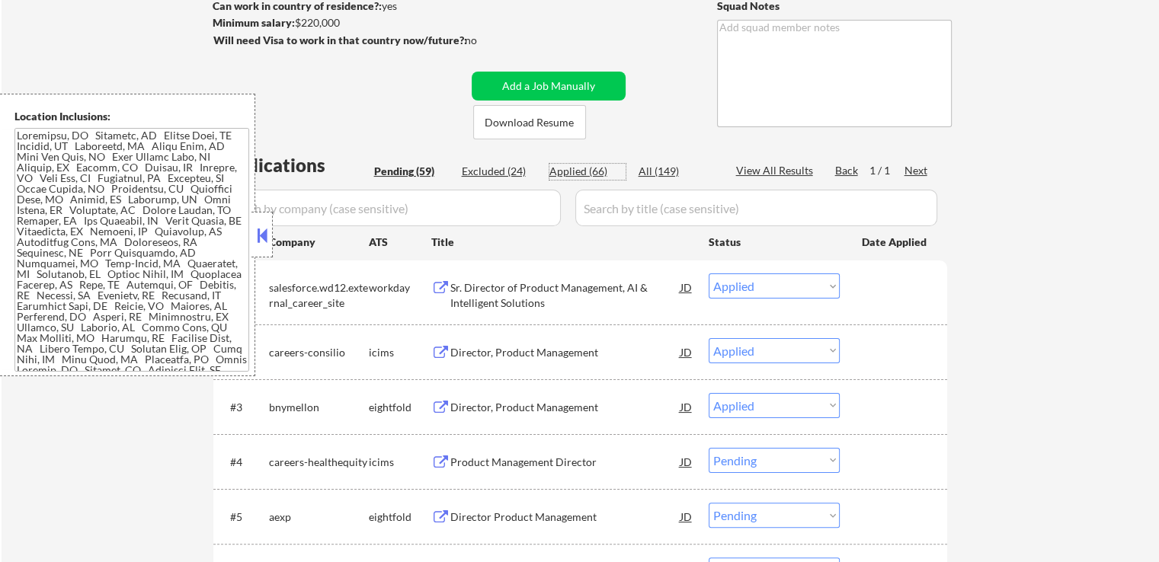
select select ""applied""
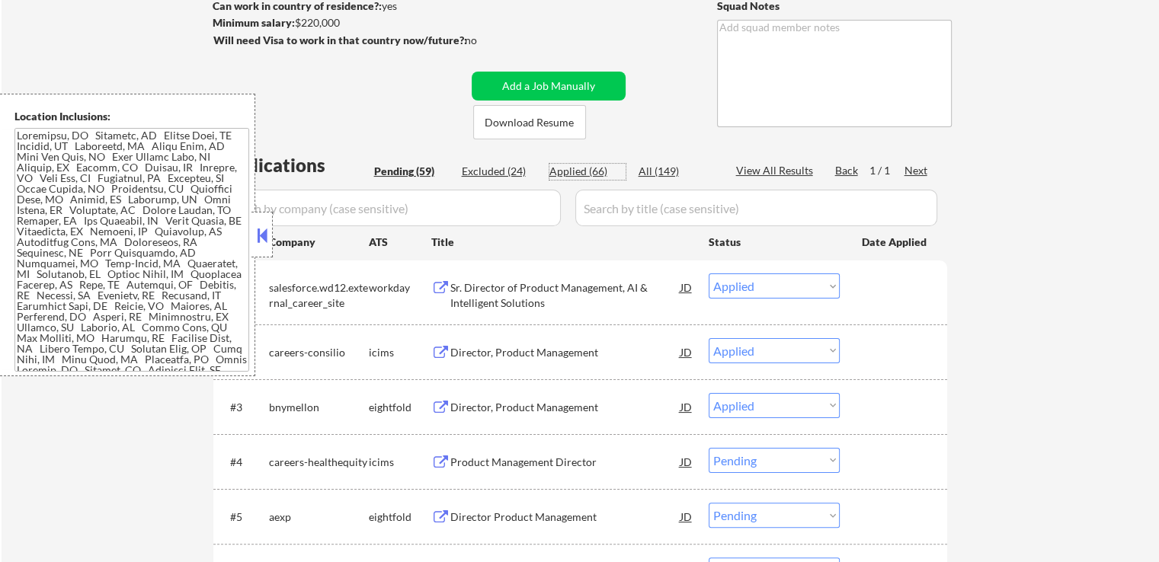
select select ""applied""
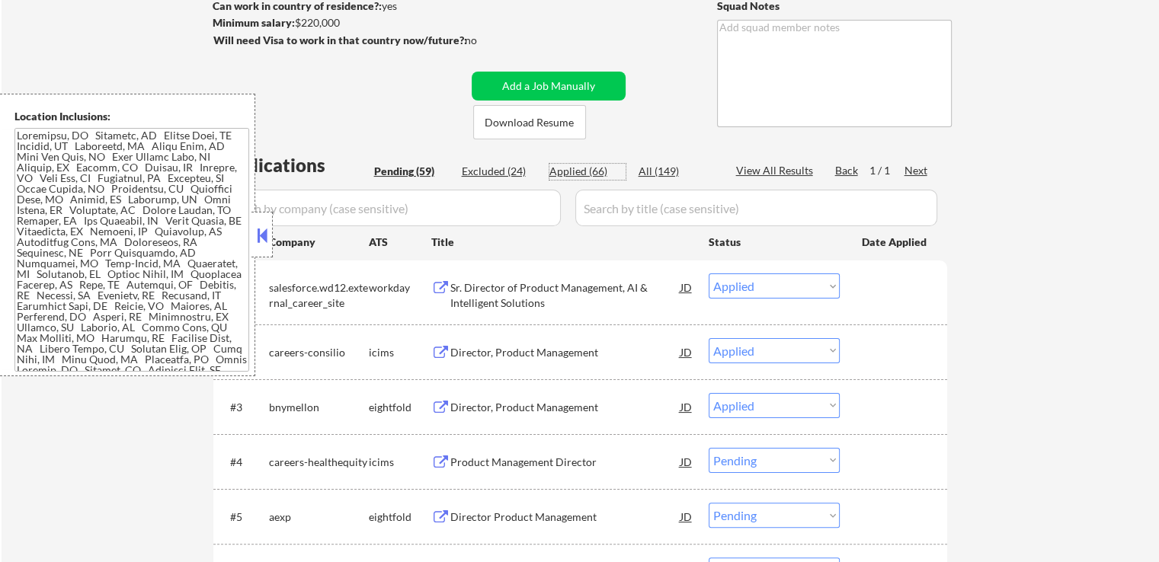
select select ""applied""
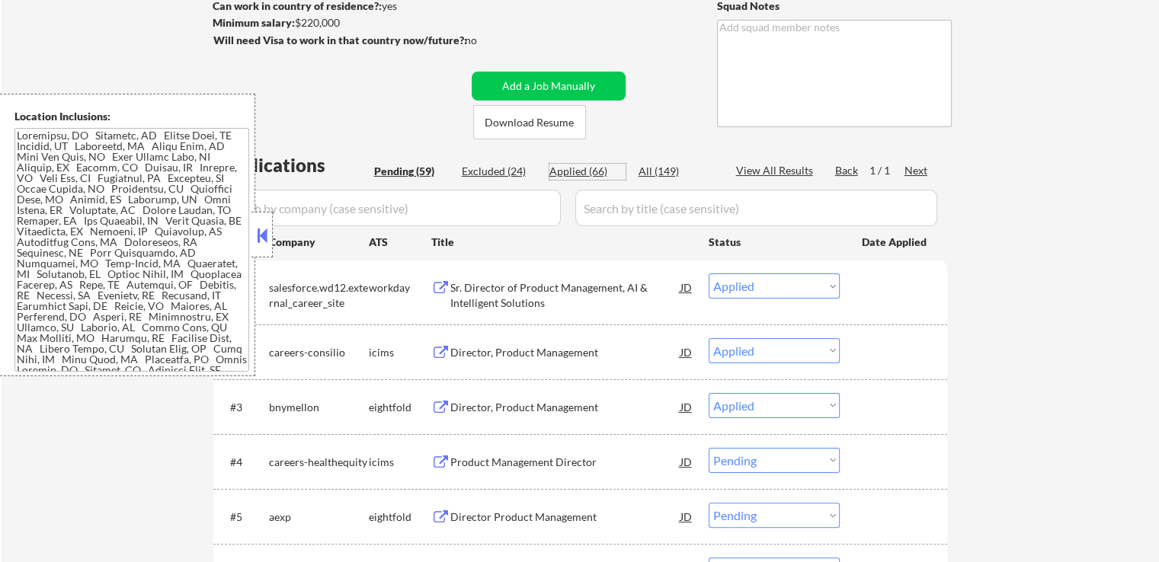
select select ""applied""
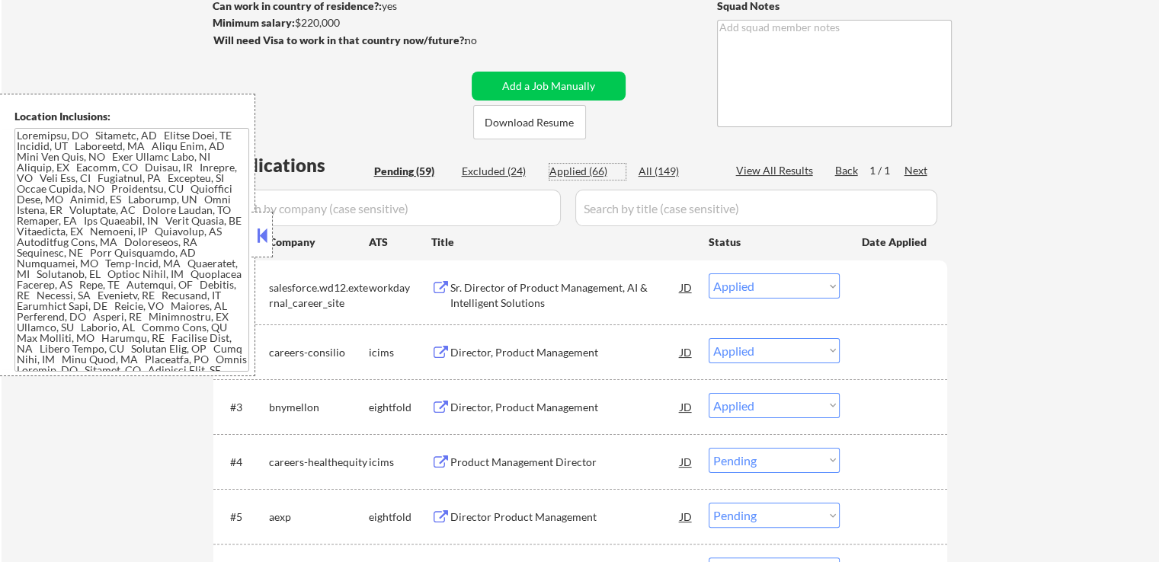
select select ""applied""
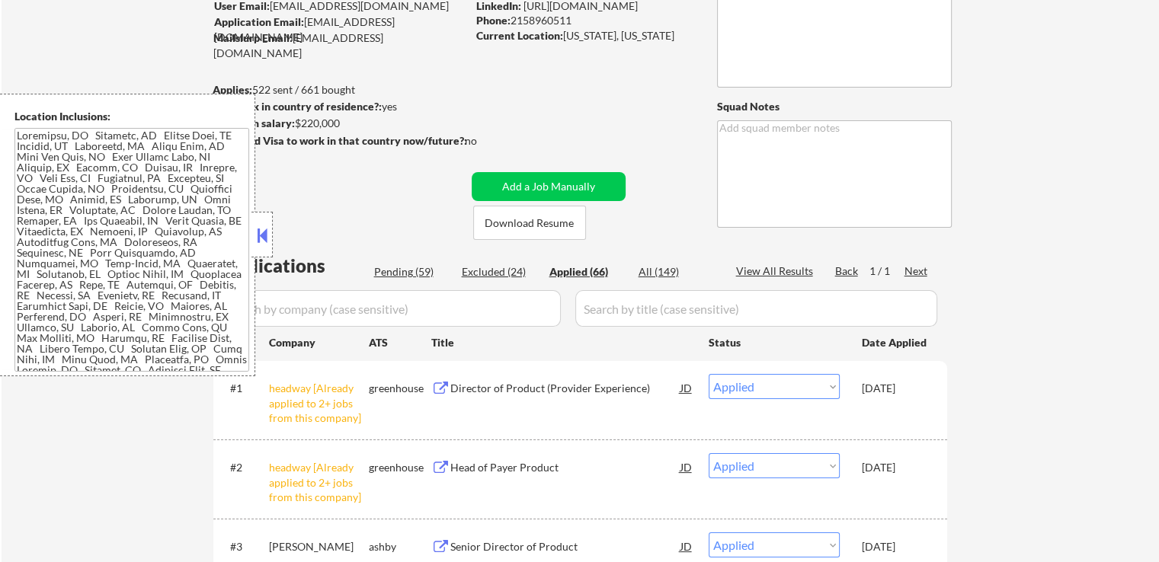
scroll to position [0, 0]
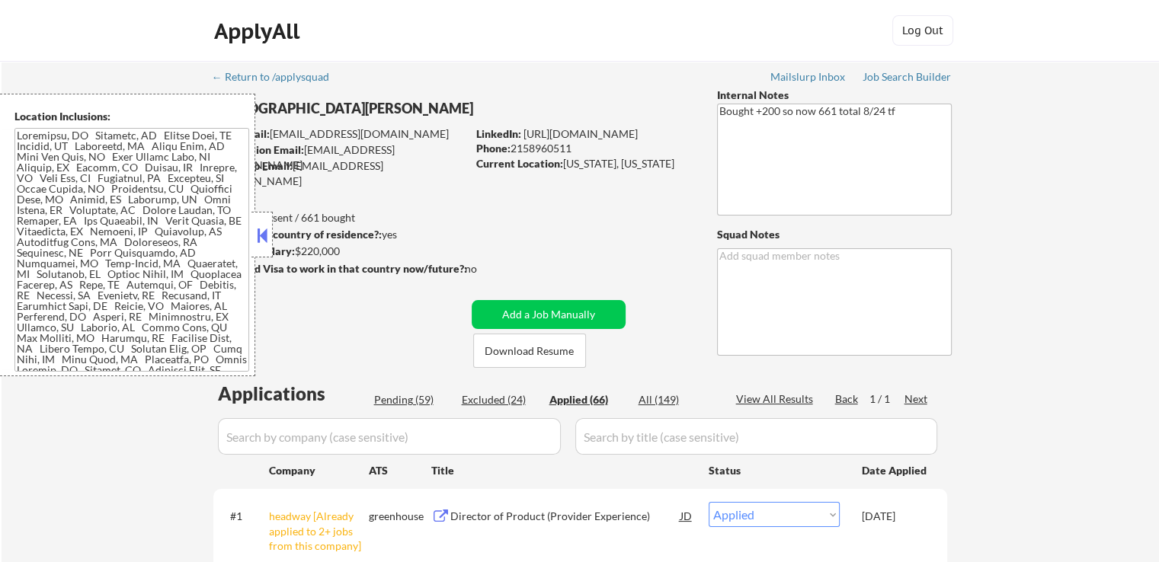
select select ""applied""
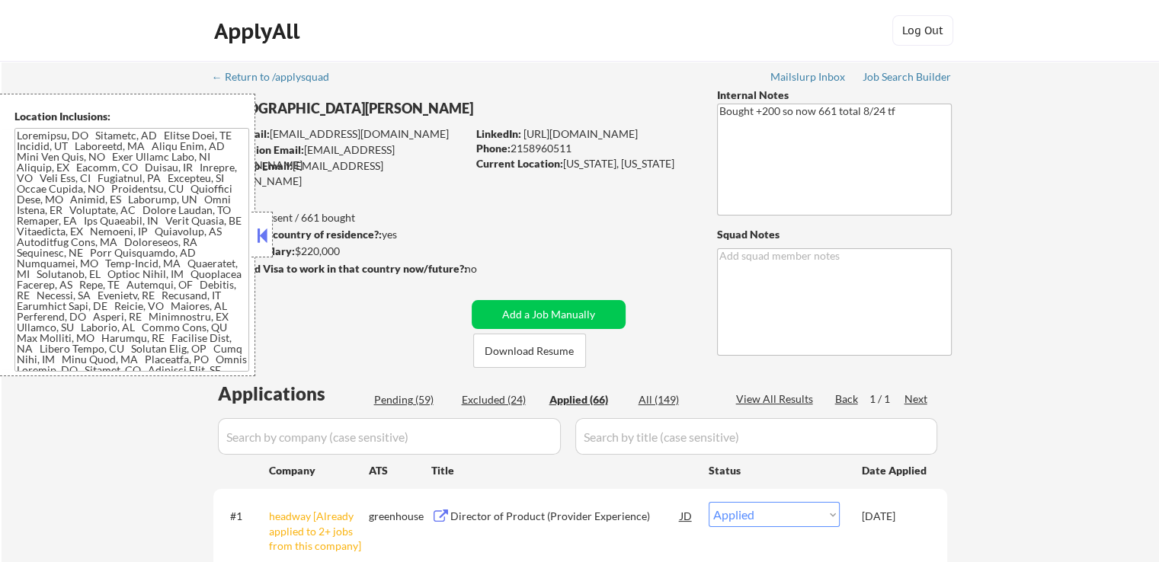
select select ""applied""
click at [415, 393] on div "Pending (59)" at bounding box center [412, 400] width 76 height 15
select select ""pending""
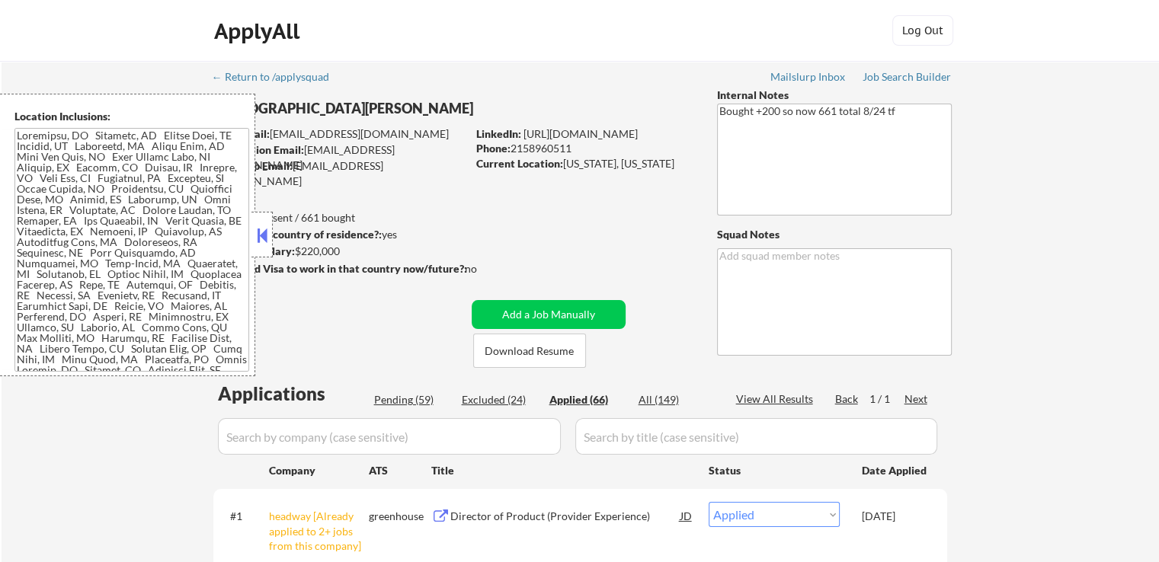
select select ""pending""
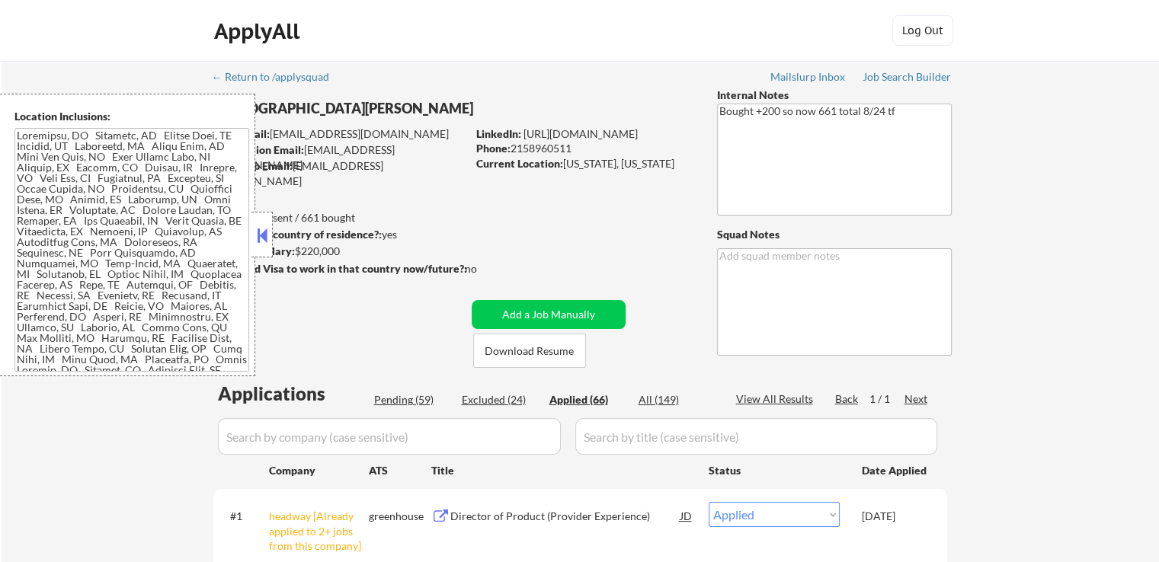
select select ""pending""
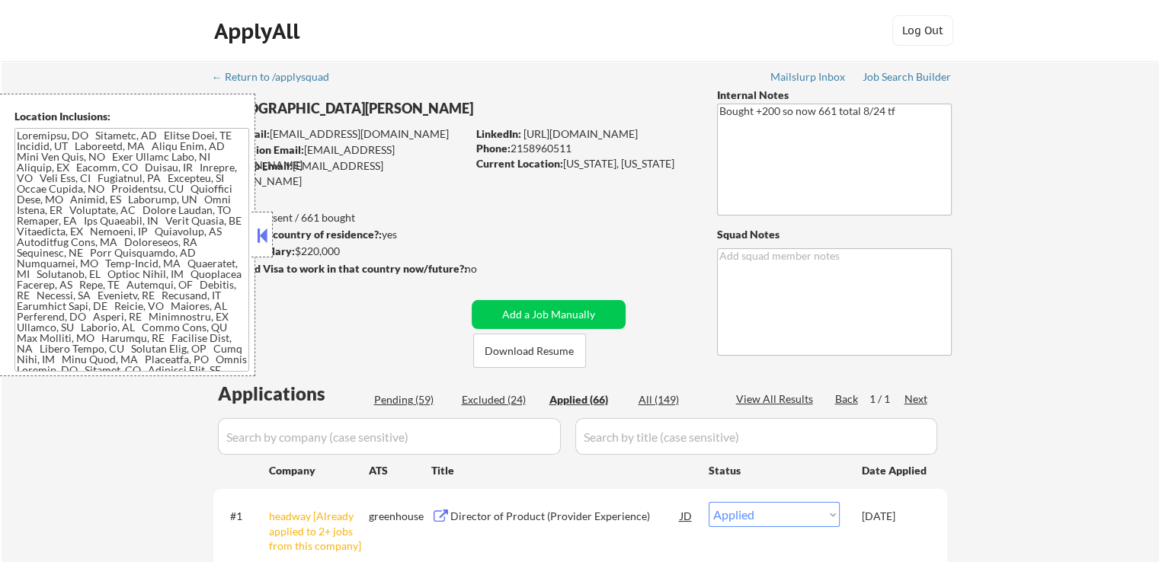
select select ""pending""
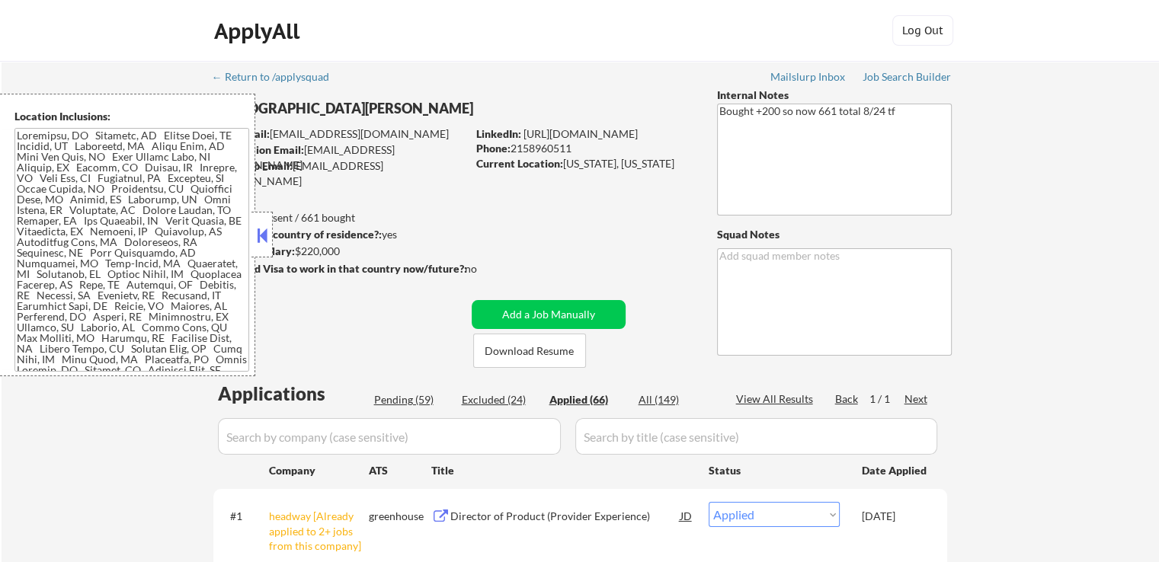
select select ""pending""
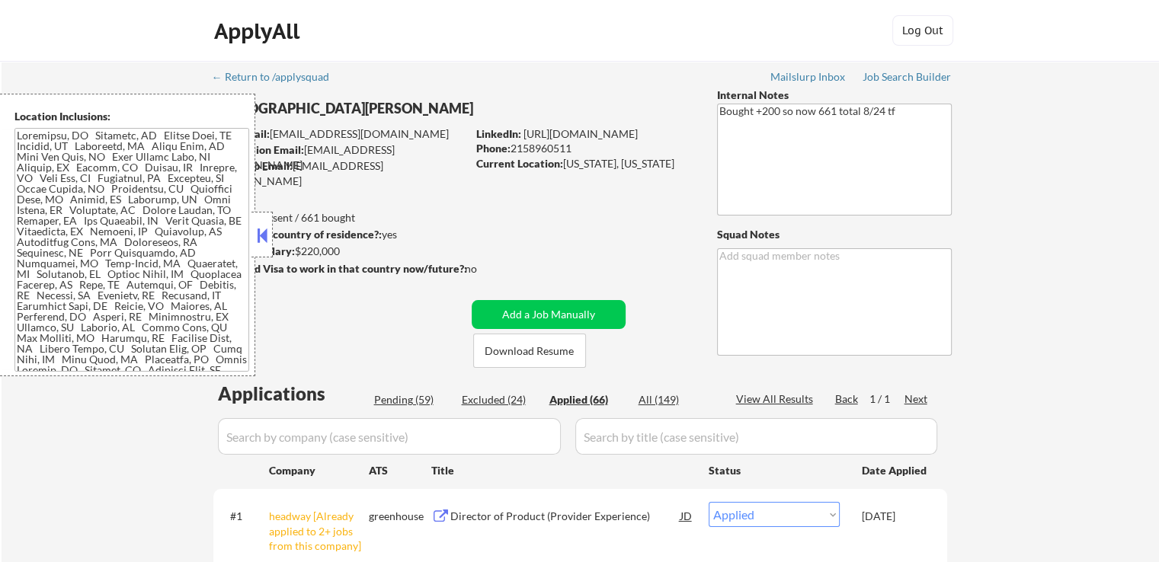
select select ""pending""
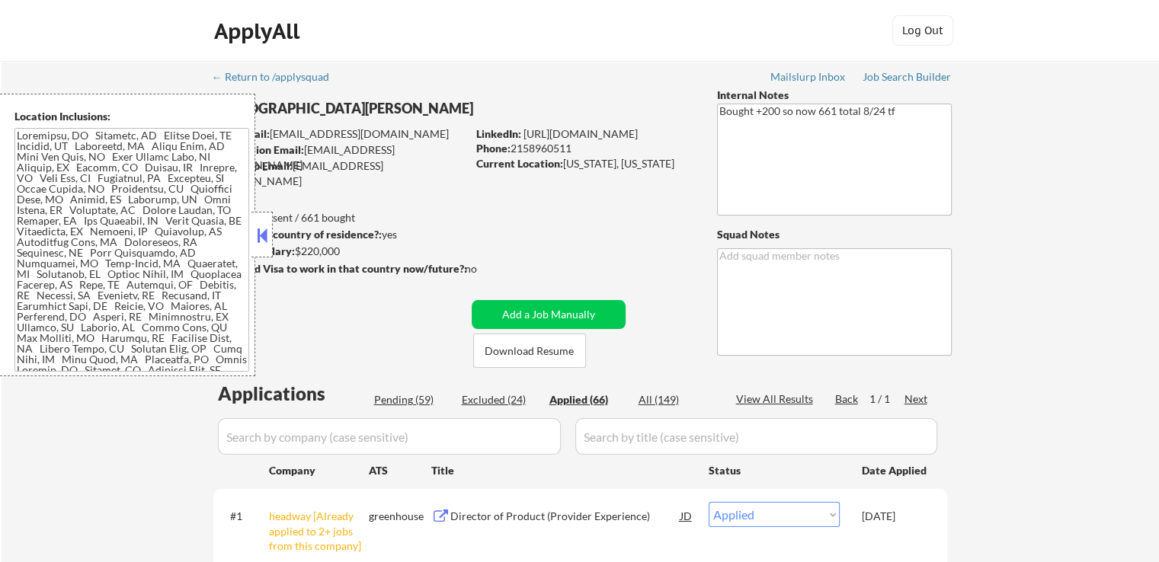
select select ""pending""
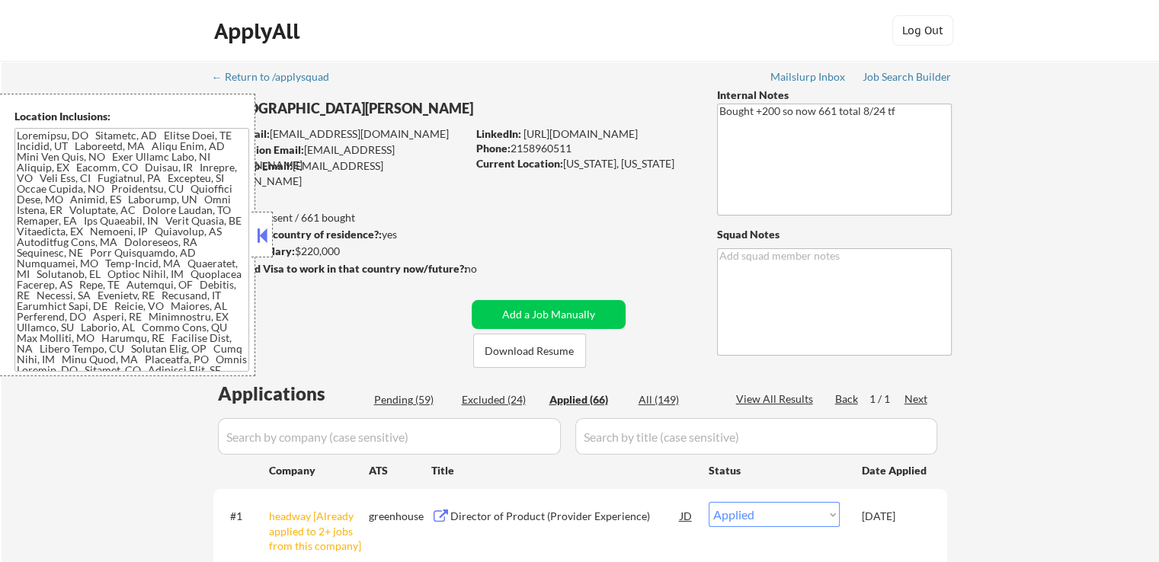
select select ""pending""
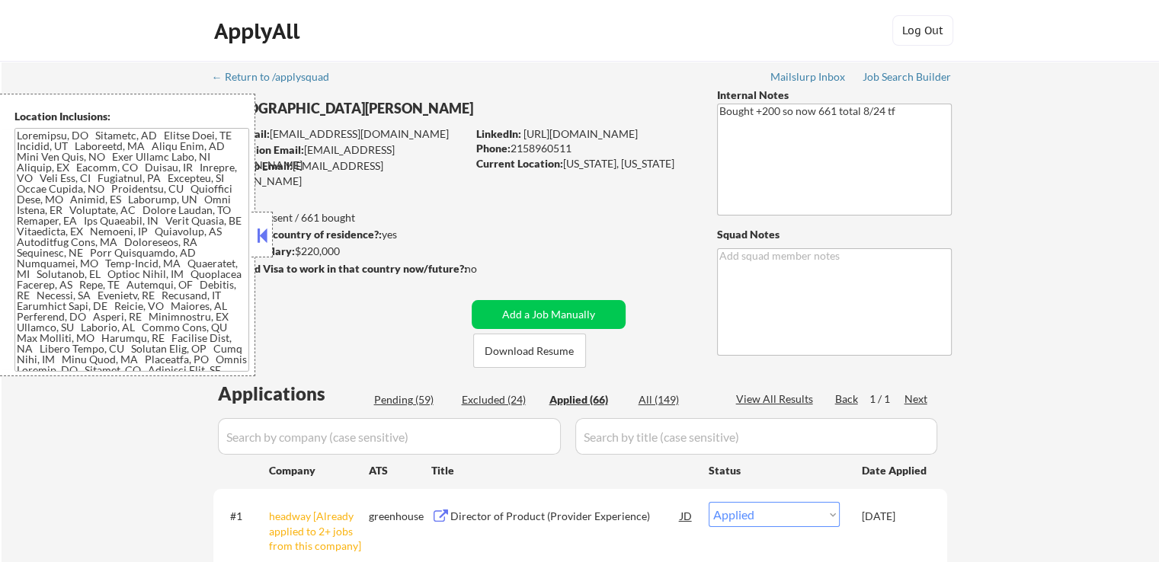
select select ""pending""
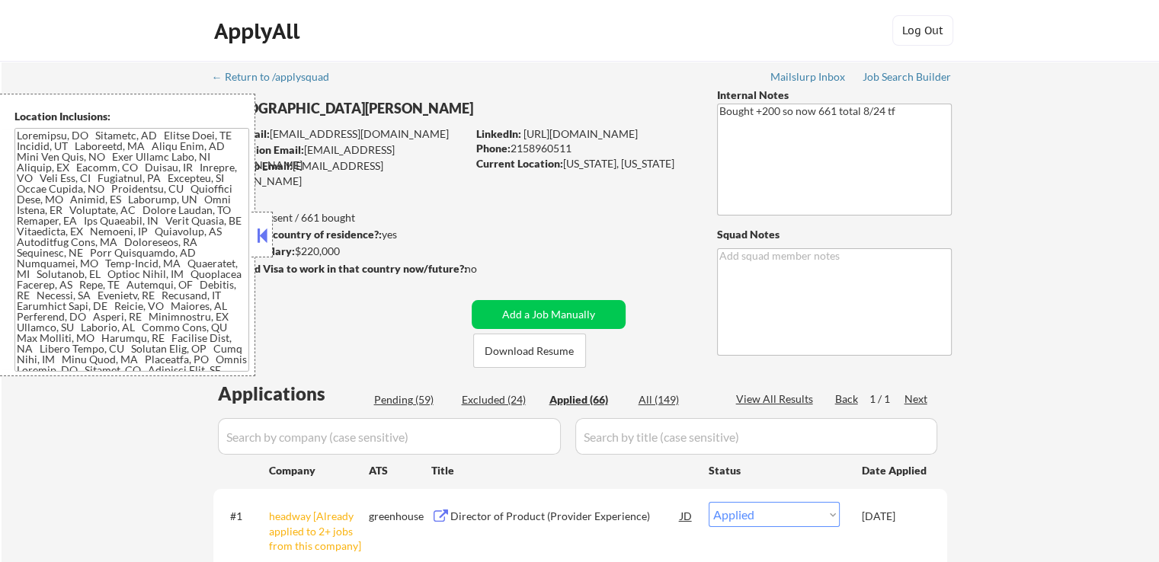
select select ""pending""
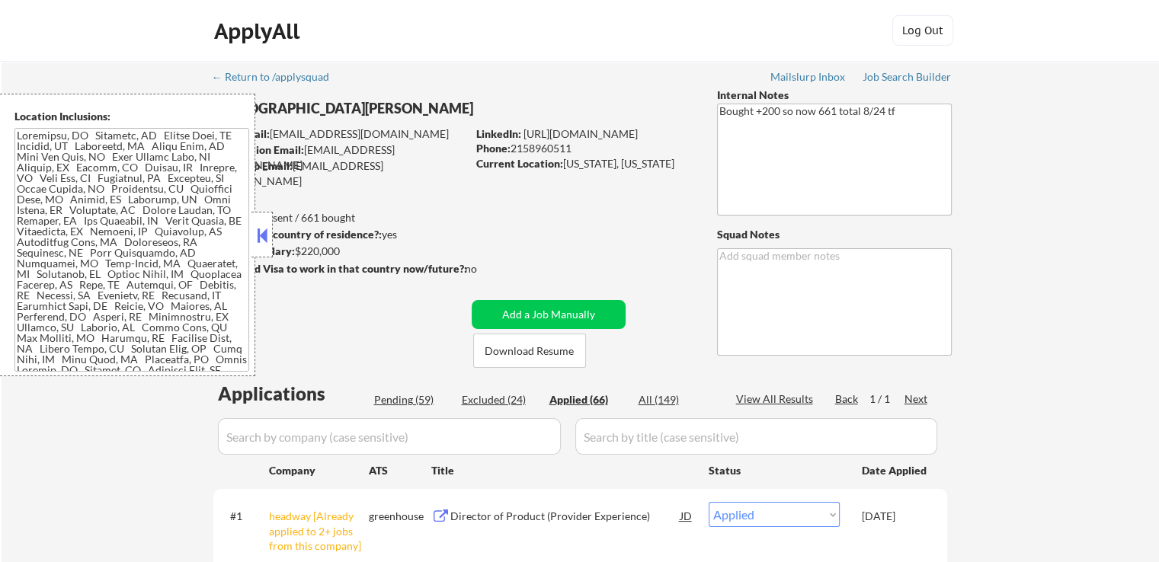
select select ""pending""
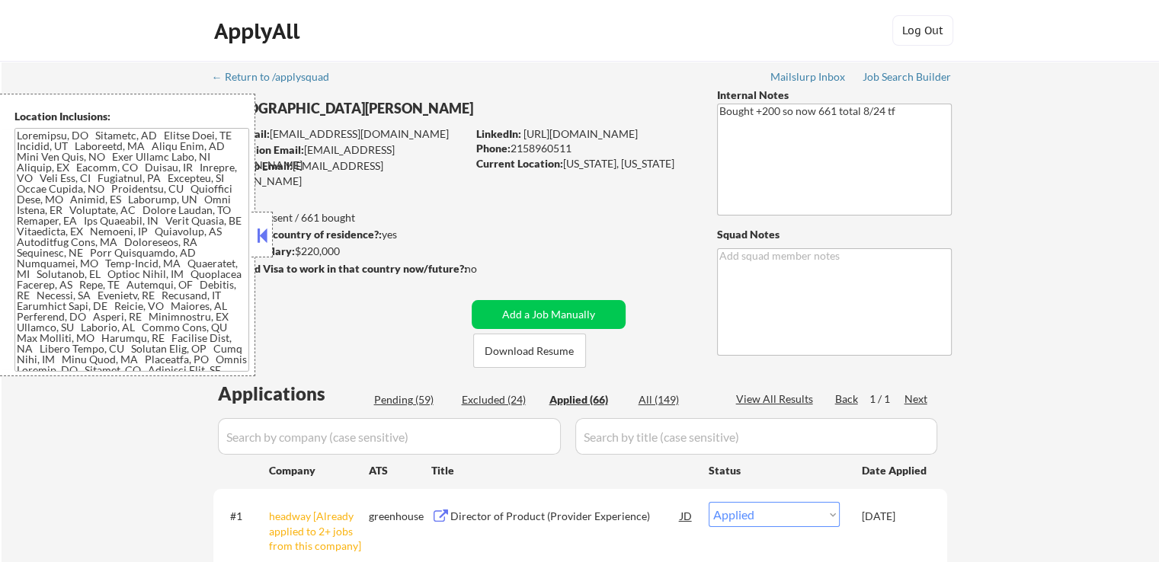
select select ""pending""
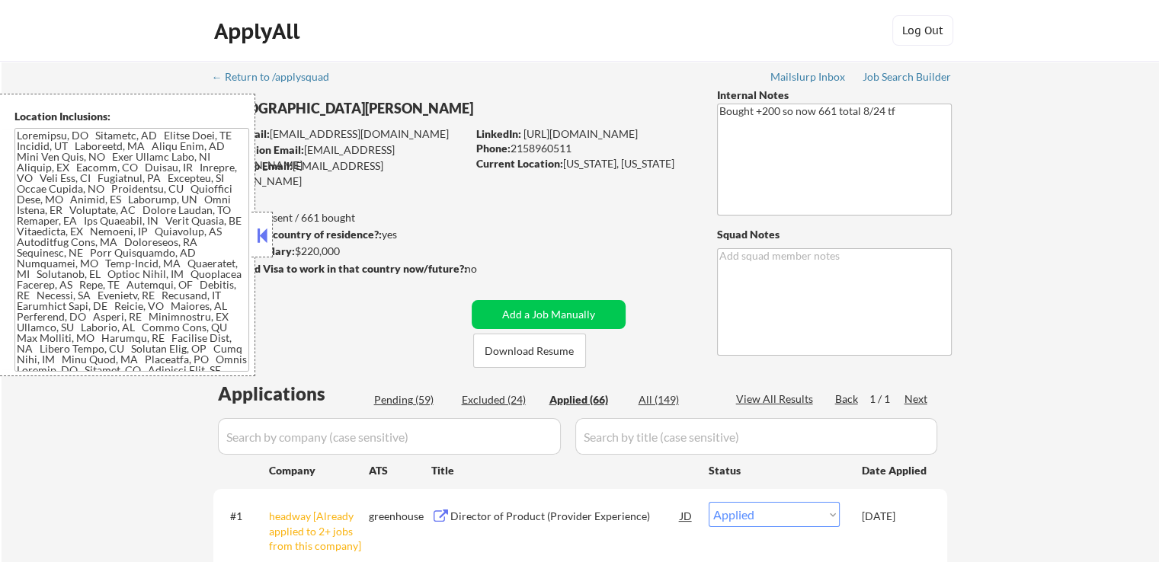
select select ""pending""
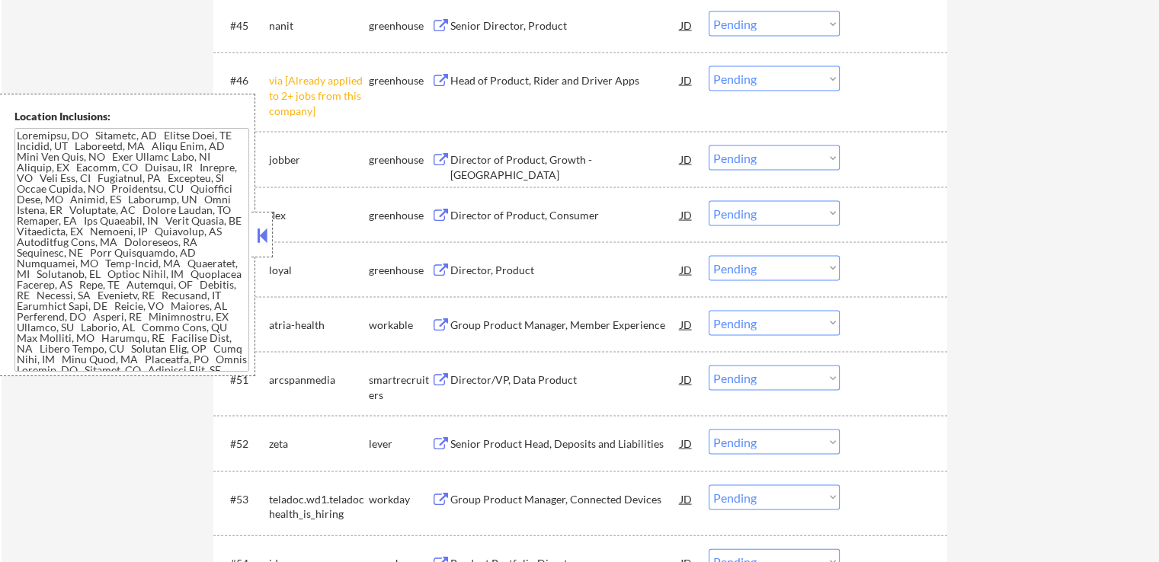
scroll to position [3125, 0]
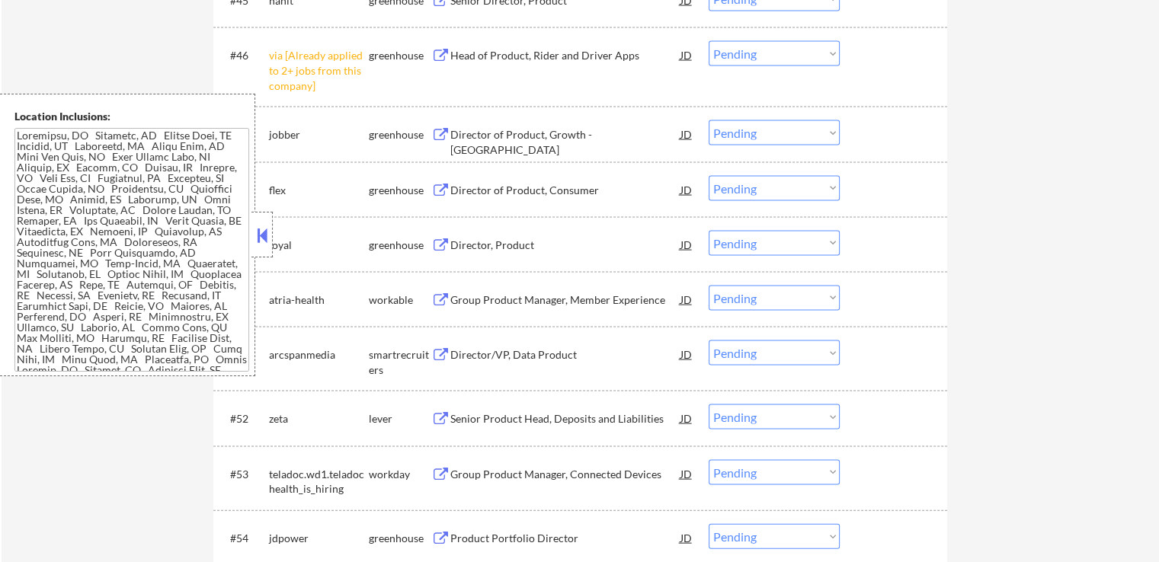
click at [441, 130] on button at bounding box center [440, 135] width 19 height 14
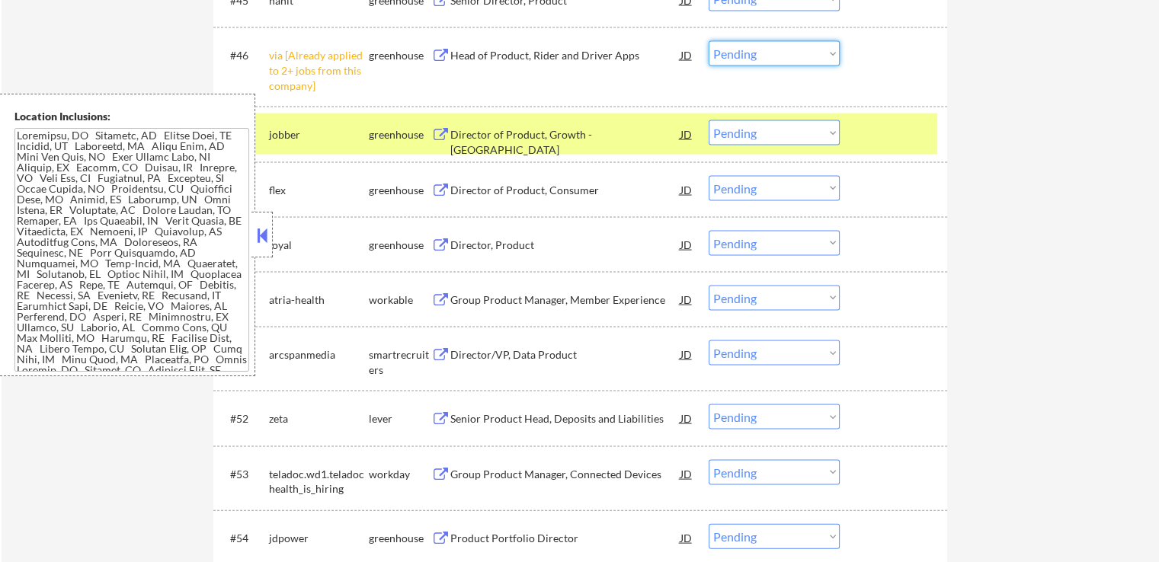
click at [764, 53] on select "Choose an option... Pending Applied Excluded (Questions) Excluded (Expired) Exc…" at bounding box center [774, 53] width 131 height 25
click at [709, 41] on select "Choose an option... Pending Applied Excluded (Questions) Excluded (Expired) Exc…" at bounding box center [774, 53] width 131 height 25
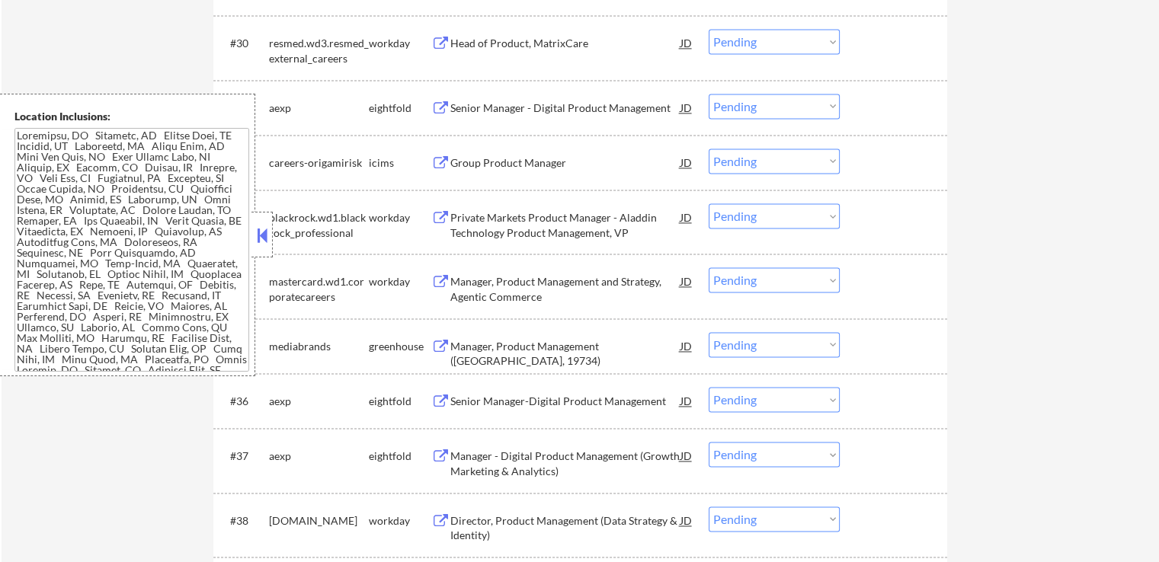
scroll to position [2899, 0]
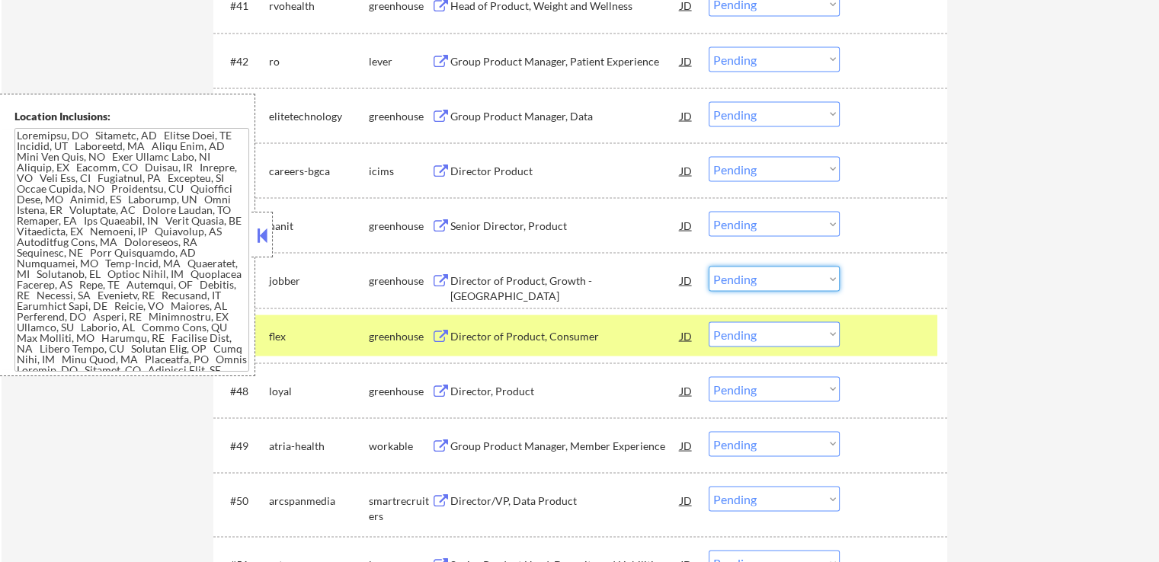
click at [790, 277] on select "Choose an option... Pending Applied Excluded (Questions) Excluded (Expired) Exc…" at bounding box center [774, 279] width 131 height 25
click at [709, 267] on select "Choose an option... Pending Applied Excluded (Questions) Excluded (Expired) Exc…" at bounding box center [774, 279] width 131 height 25
select select ""pending""
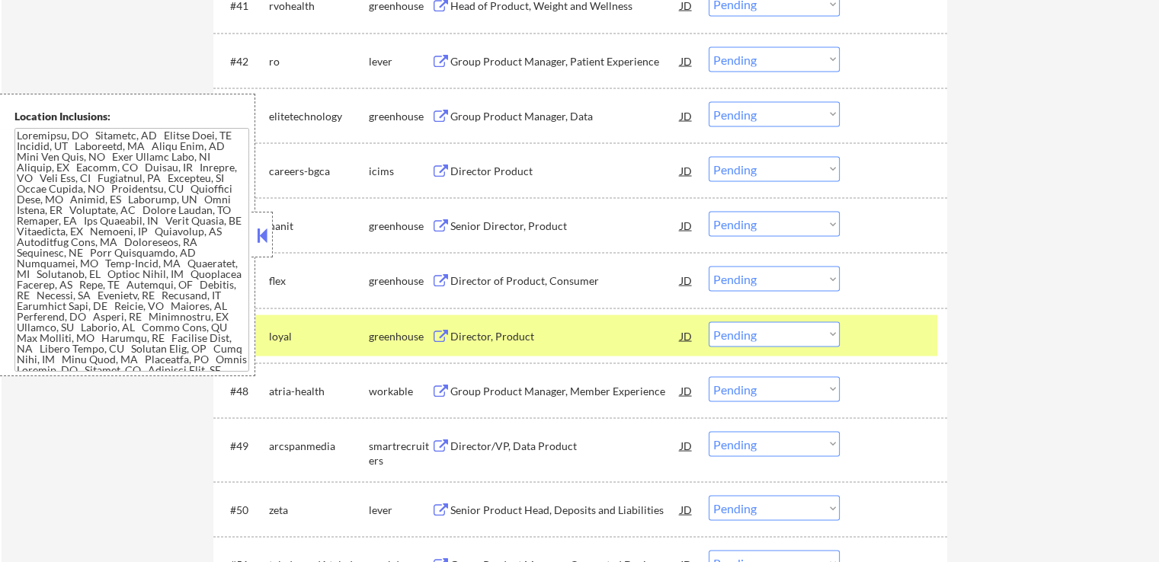
click at [440, 225] on button at bounding box center [440, 227] width 19 height 14
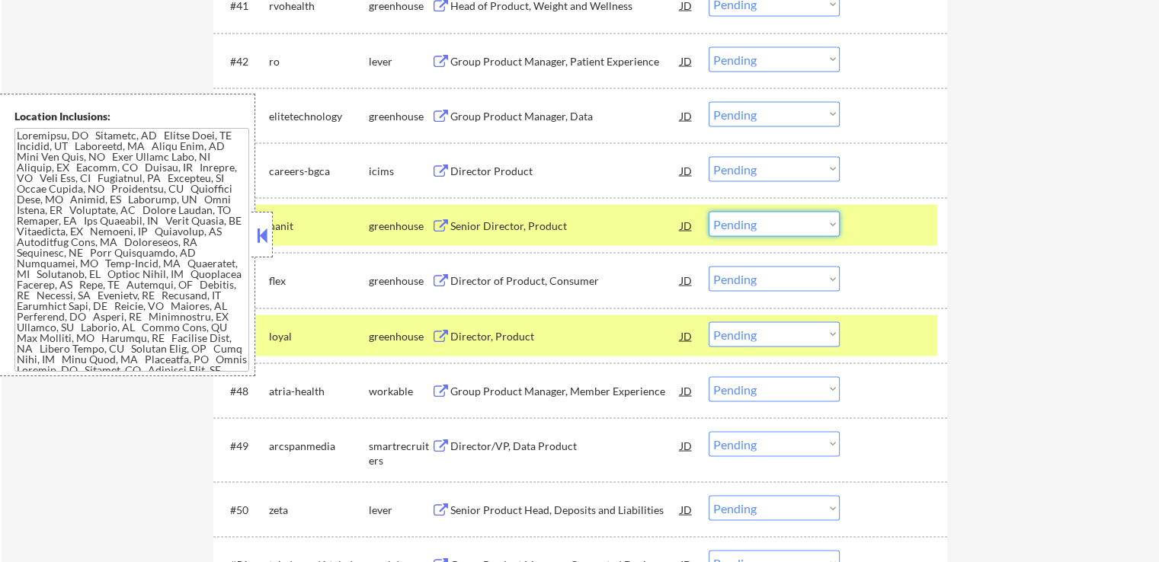
click at [775, 228] on select "Choose an option... Pending Applied Excluded (Questions) Excluded (Expired) Exc…" at bounding box center [774, 224] width 131 height 25
click at [709, 212] on select "Choose an option... Pending Applied Excluded (Questions) Excluded (Expired) Exc…" at bounding box center [774, 224] width 131 height 25
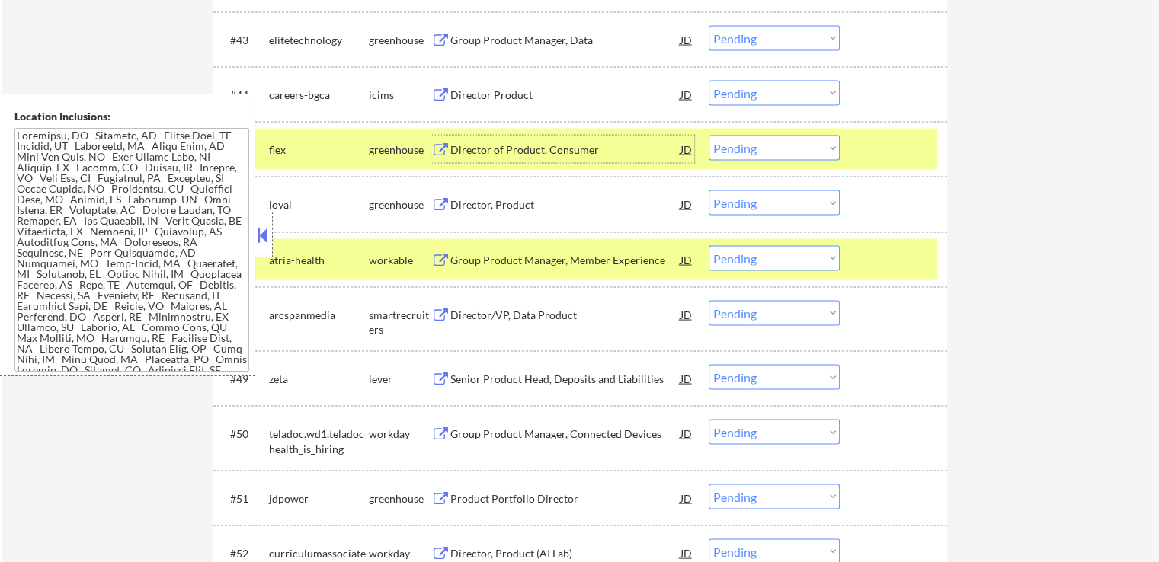
click at [440, 143] on div "Director of Product, Consumer JD" at bounding box center [562, 149] width 263 height 27
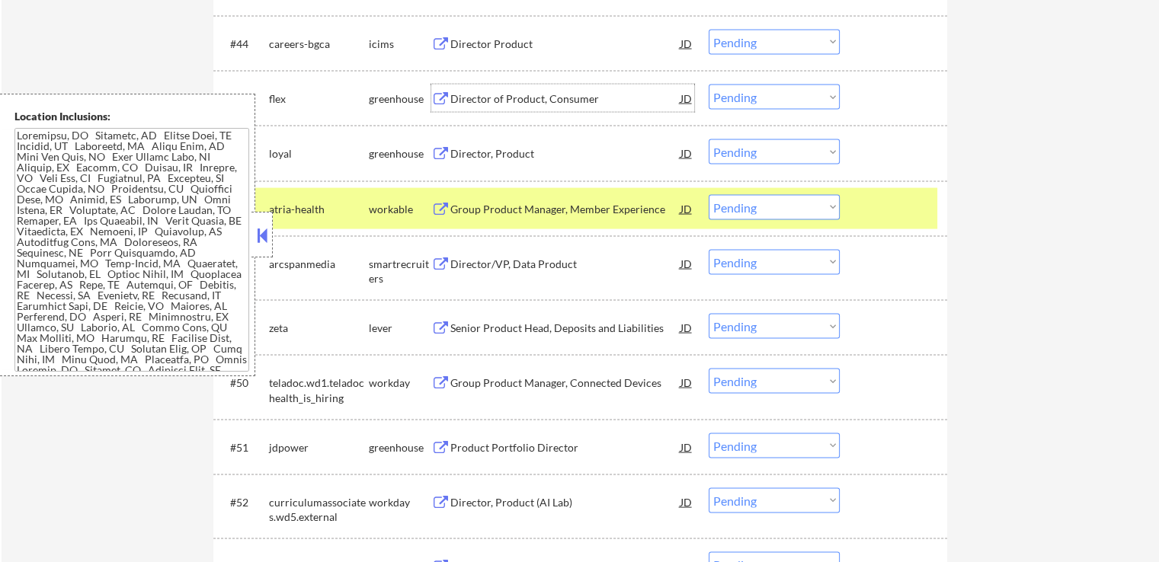
scroll to position [3052, 0]
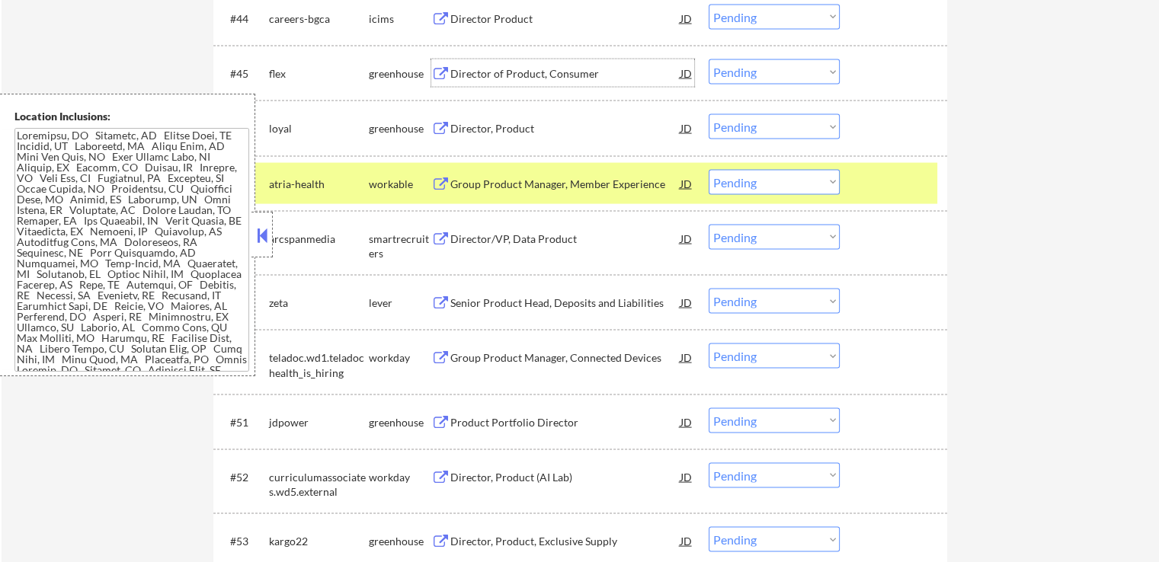
click at [746, 74] on select "Choose an option... Pending Applied Excluded (Questions) Excluded (Expired) Exc…" at bounding box center [774, 71] width 131 height 25
click at [709, 59] on select "Choose an option... Pending Applied Excluded (Questions) Excluded (Expired) Exc…" at bounding box center [774, 71] width 131 height 25
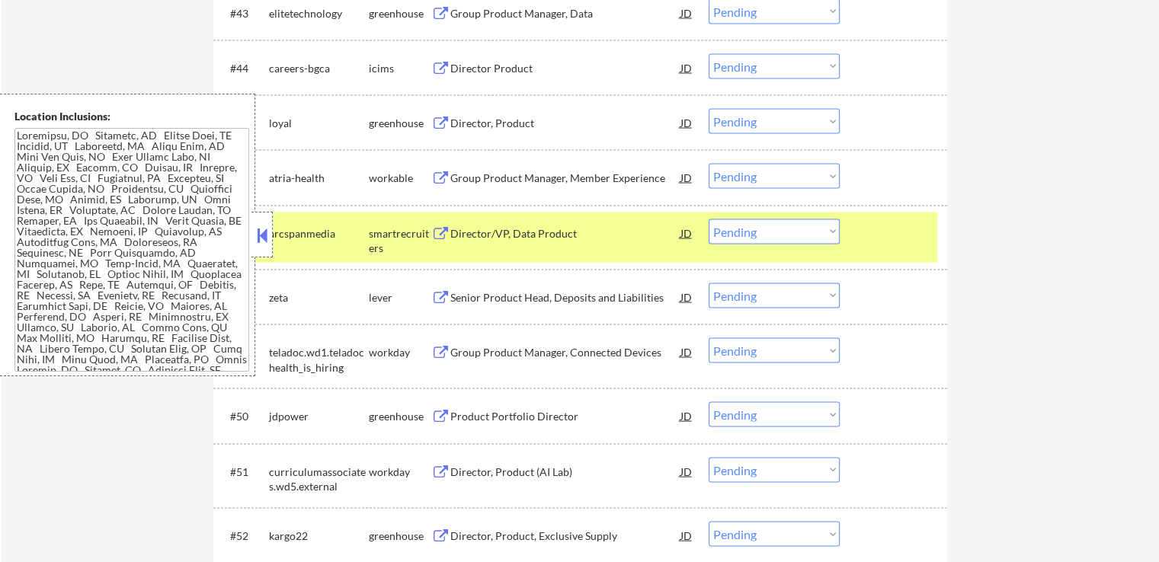
scroll to position [2976, 0]
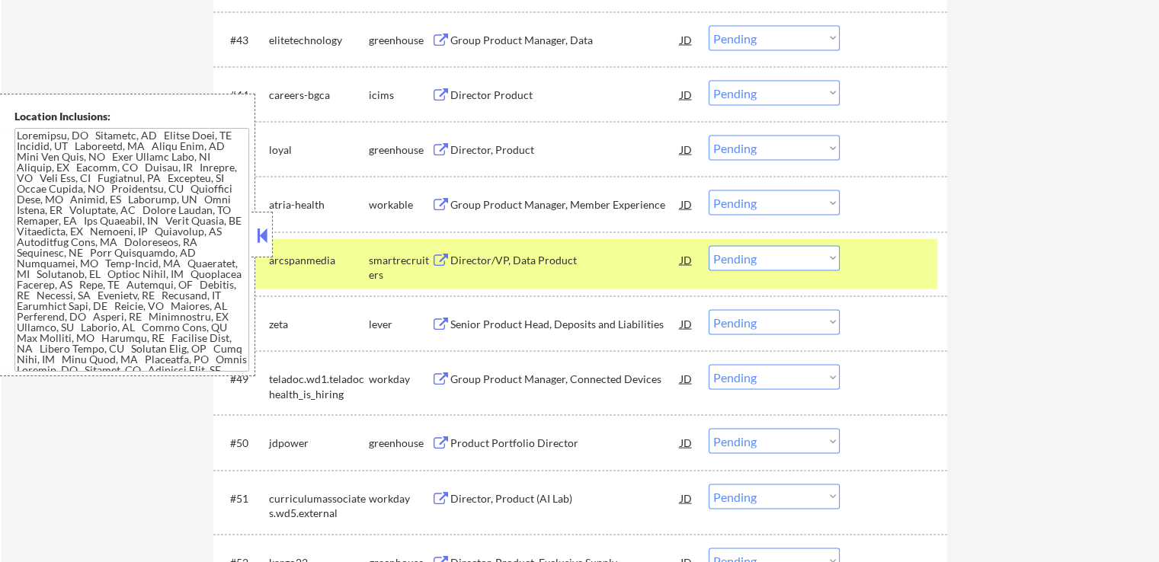
click at [437, 147] on button at bounding box center [440, 150] width 19 height 14
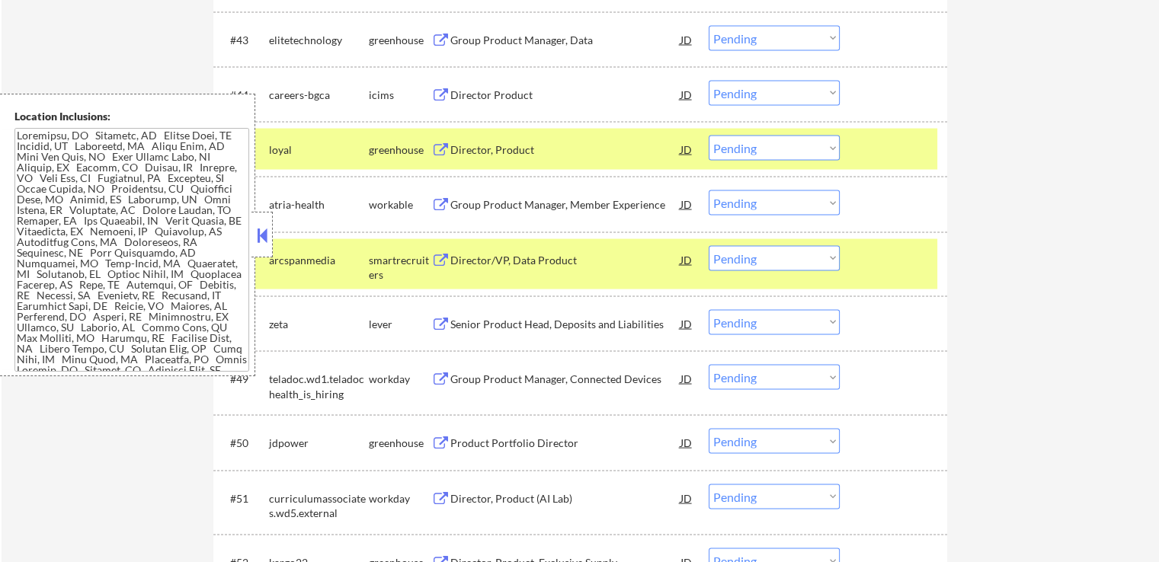
click at [771, 143] on select "Choose an option... Pending Applied Excluded (Questions) Excluded (Expired) Exc…" at bounding box center [774, 148] width 131 height 25
click at [709, 136] on select "Choose an option... Pending Applied Excluded (Questions) Excluded (Expired) Exc…" at bounding box center [774, 148] width 131 height 25
select select ""pending""
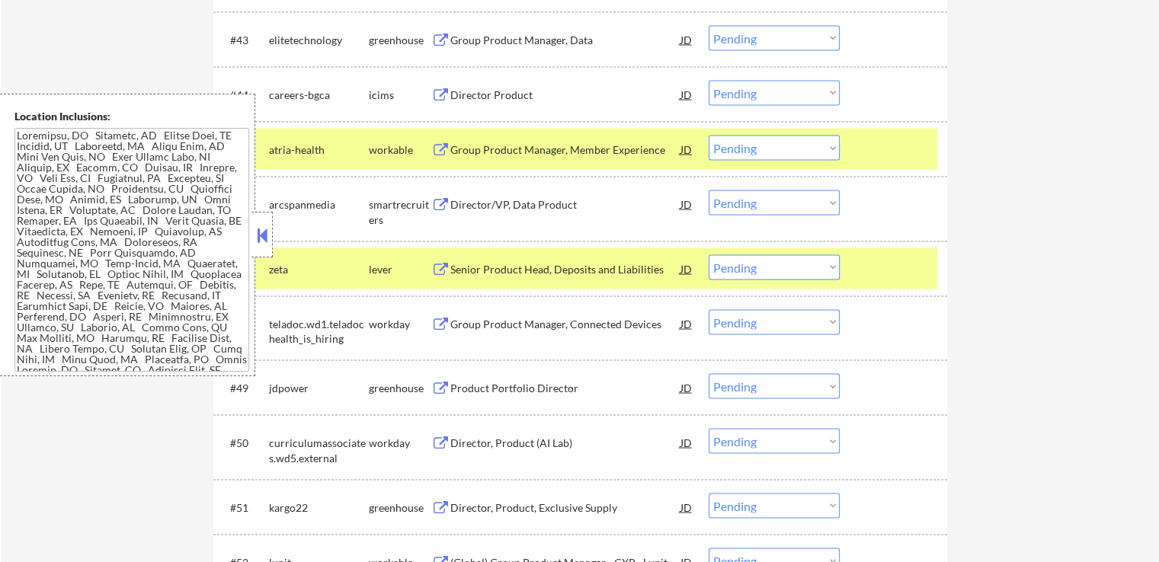
click at [442, 34] on button at bounding box center [440, 41] width 19 height 14
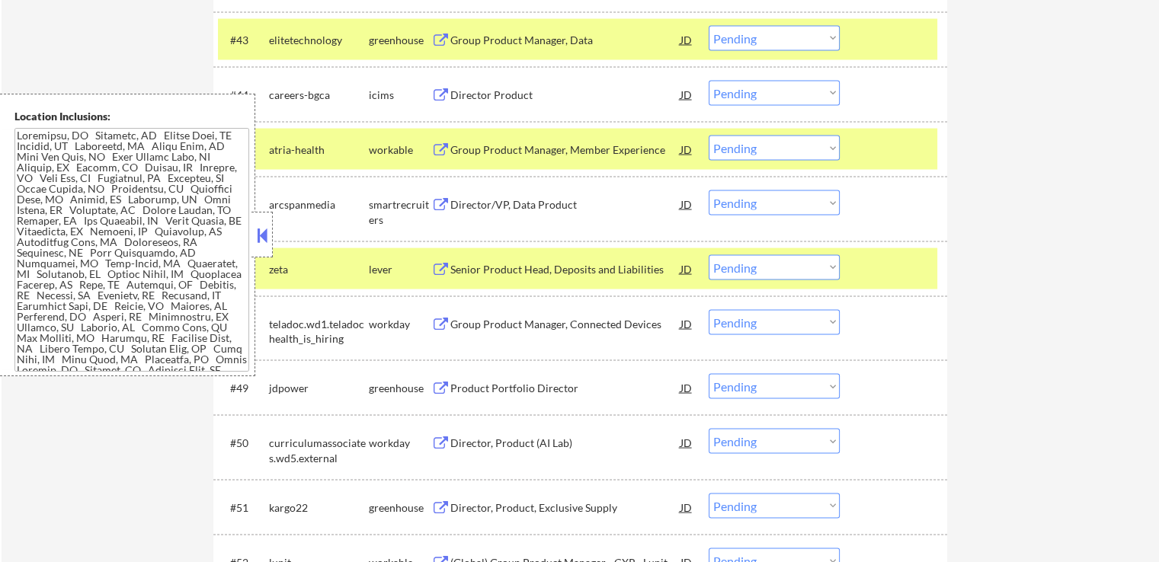
click at [727, 37] on select "Choose an option... Pending Applied Excluded (Questions) Excluded (Expired) Exc…" at bounding box center [774, 38] width 131 height 25
click at [709, 26] on select "Choose an option... Pending Applied Excluded (Questions) Excluded (Expired) Exc…" at bounding box center [774, 38] width 131 height 25
select select ""pending""
click at [436, 208] on button at bounding box center [440, 205] width 19 height 14
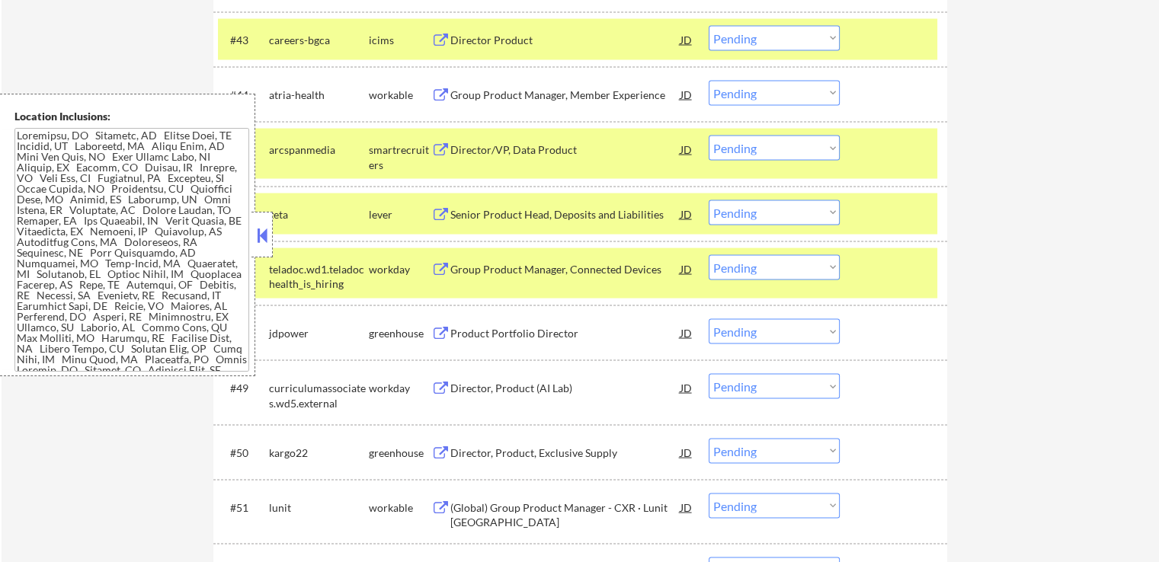
drag, startPoint x: 764, startPoint y: 207, endPoint x: 764, endPoint y: 218, distance: 10.7
click at [764, 207] on select "Choose an option... Pending Applied Excluded (Questions) Excluded (Expired) Exc…" at bounding box center [774, 212] width 131 height 25
click at [709, 200] on select "Choose an option... Pending Applied Excluded (Questions) Excluded (Expired) Exc…" at bounding box center [774, 212] width 131 height 25
click at [441, 332] on button at bounding box center [440, 334] width 19 height 14
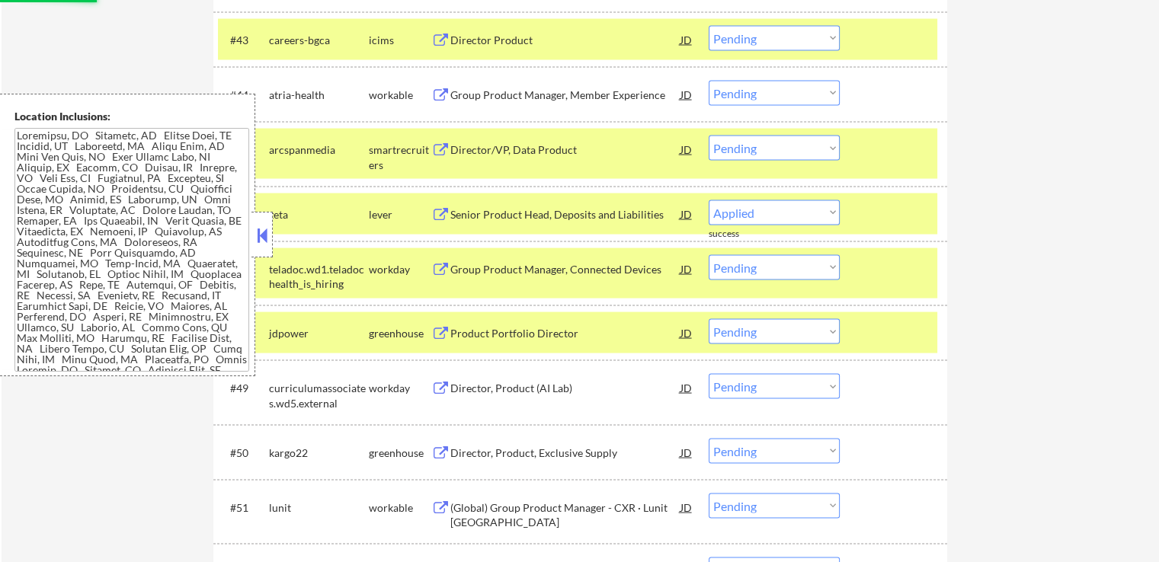
select select ""pending""
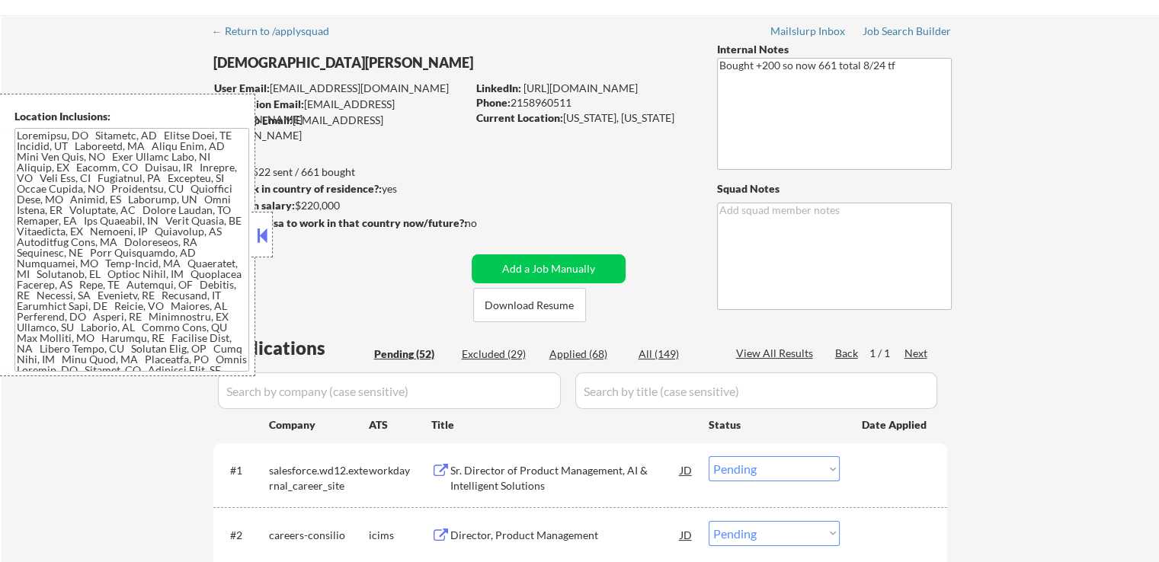
scroll to position [0, 0]
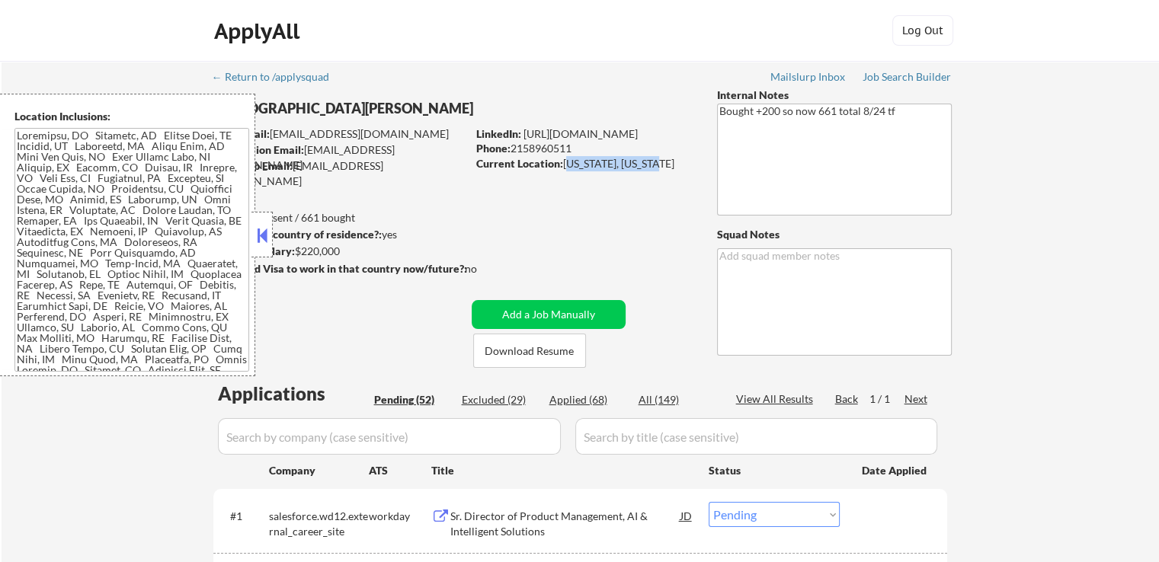
drag, startPoint x: 652, startPoint y: 165, endPoint x: 566, endPoint y: 171, distance: 85.6
click at [566, 171] on div "Current Location: New York, New York" at bounding box center [584, 163] width 216 height 15
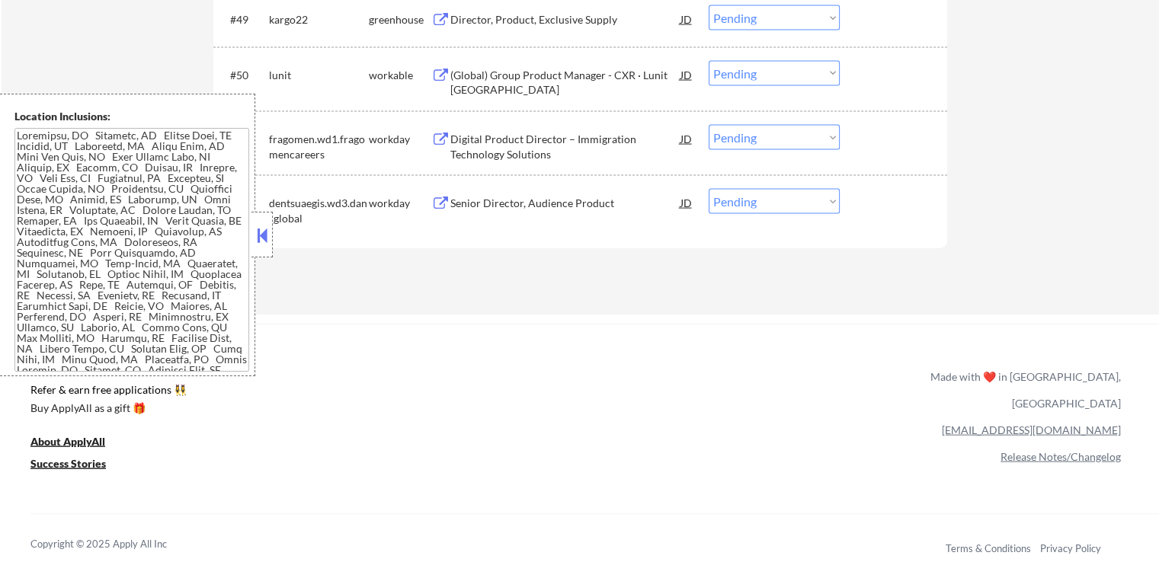
scroll to position [2973, 0]
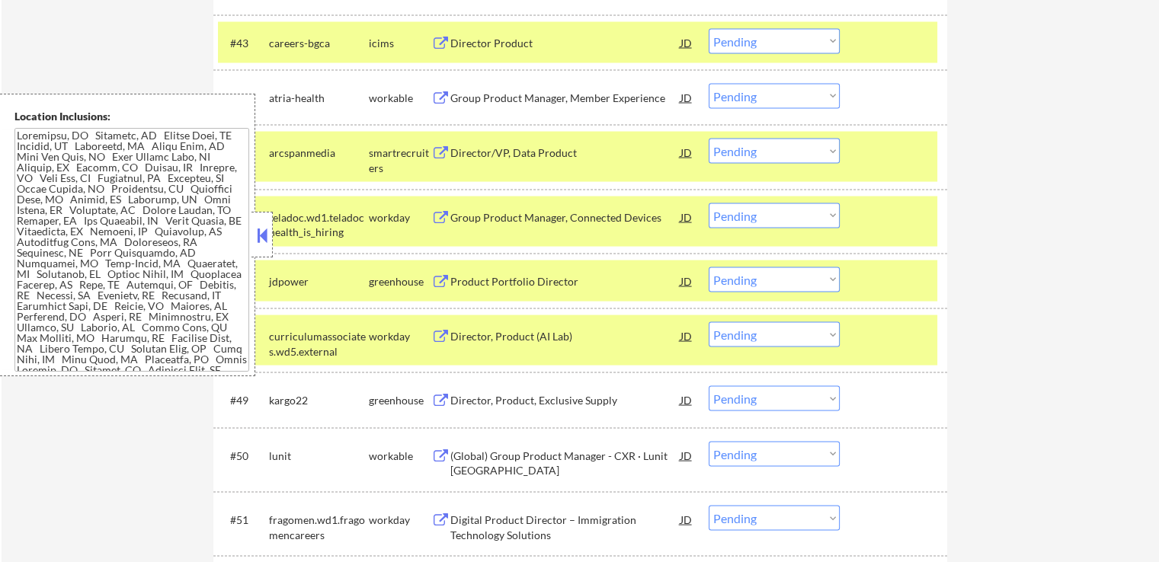
click at [781, 277] on select "Choose an option... Pending Applied Excluded (Questions) Excluded (Expired) Exc…" at bounding box center [774, 280] width 131 height 25
click at [709, 268] on select "Choose an option... Pending Applied Excluded (Questions) Excluded (Expired) Exc…" at bounding box center [774, 280] width 131 height 25
click at [439, 400] on button at bounding box center [440, 401] width 19 height 14
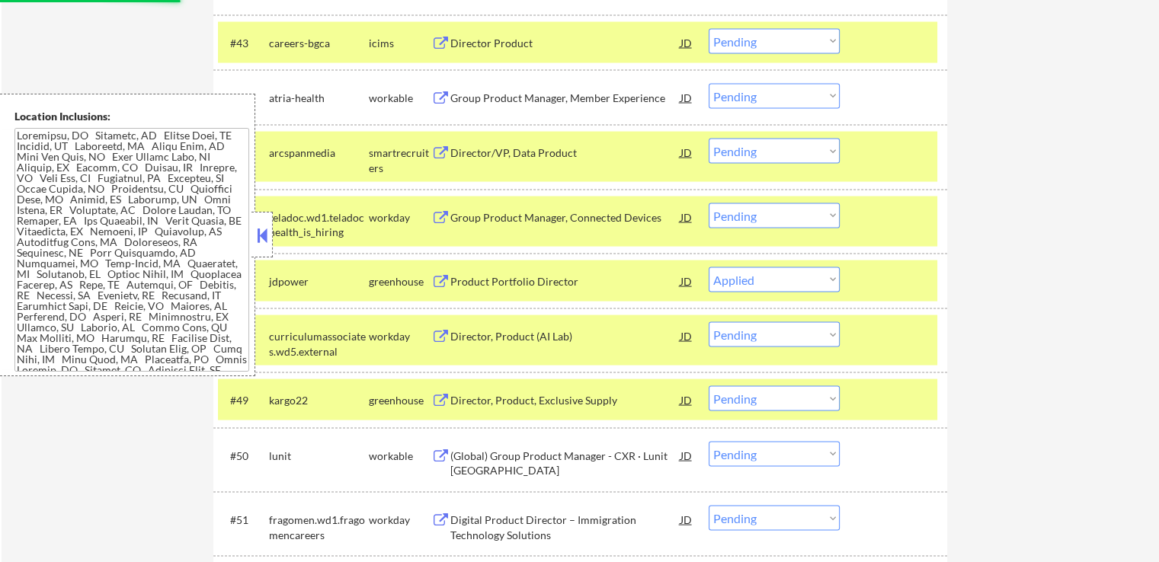
select select ""pending""
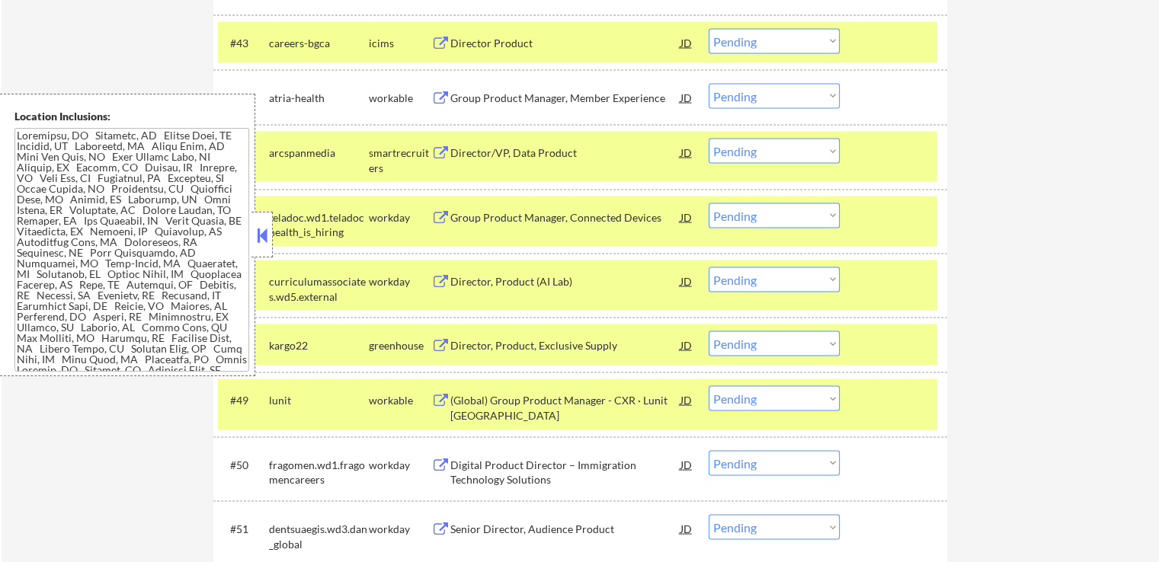
click at [746, 345] on select "Choose an option... Pending Applied Excluded (Questions) Excluded (Expired) Exc…" at bounding box center [774, 344] width 131 height 25
click at [709, 332] on select "Choose an option... Pending Applied Excluded (Questions) Excluded (Expired) Exc…" at bounding box center [774, 344] width 131 height 25
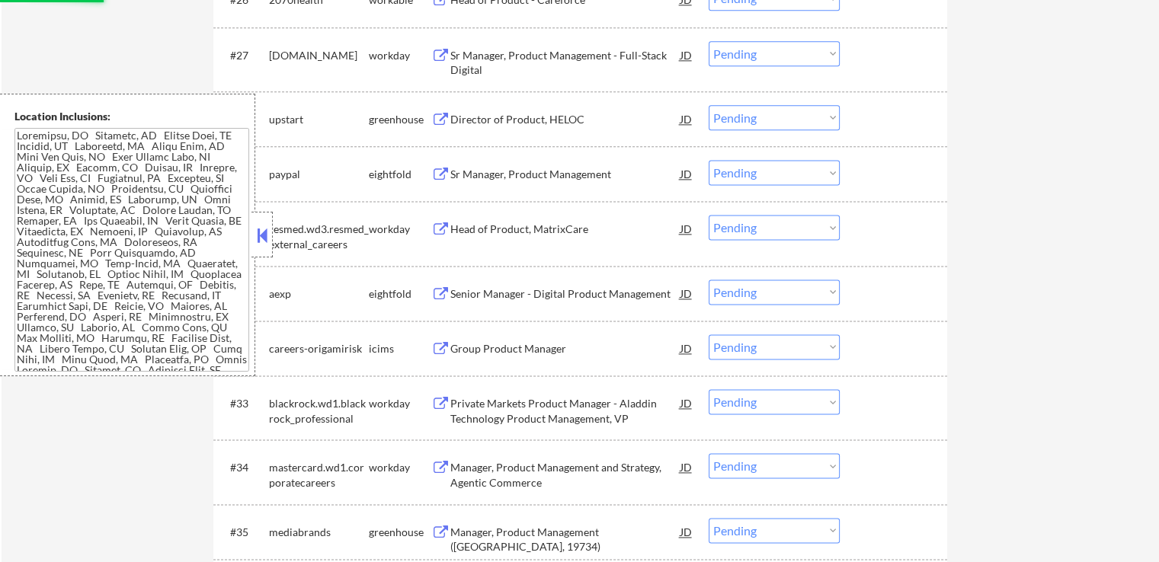
select select ""pending""
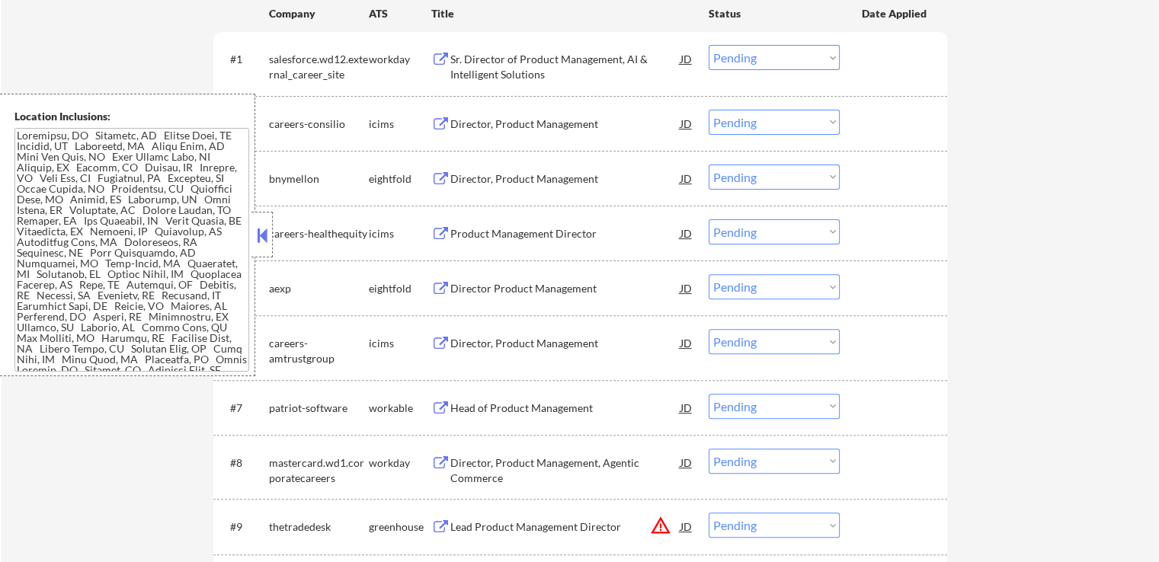
scroll to position [381, 0]
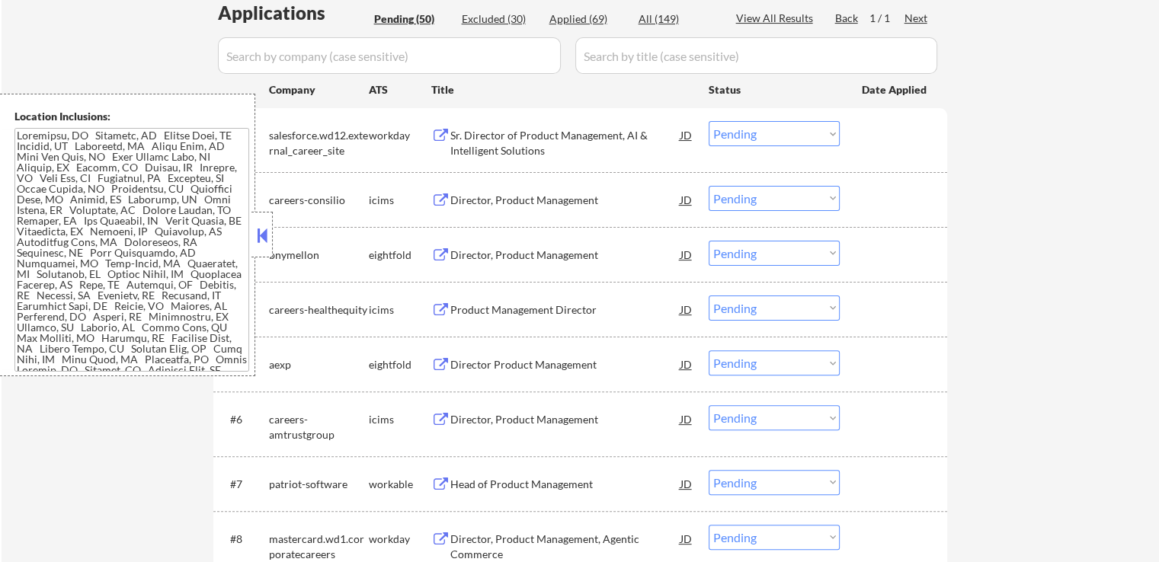
click at [433, 133] on button at bounding box center [440, 136] width 19 height 14
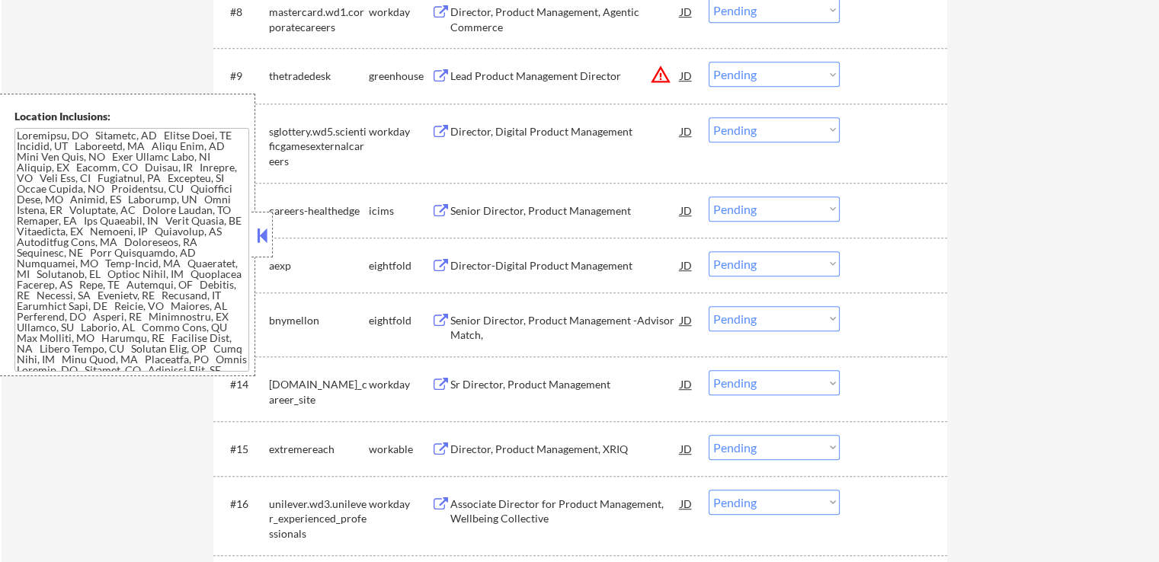
scroll to position [915, 0]
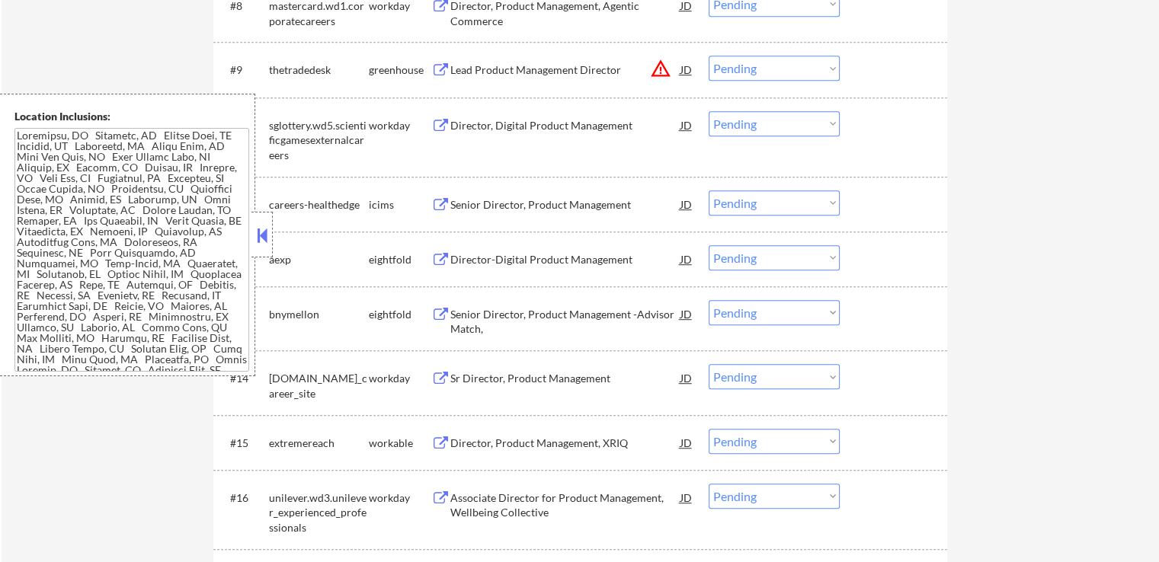
click at [441, 258] on button at bounding box center [440, 260] width 19 height 14
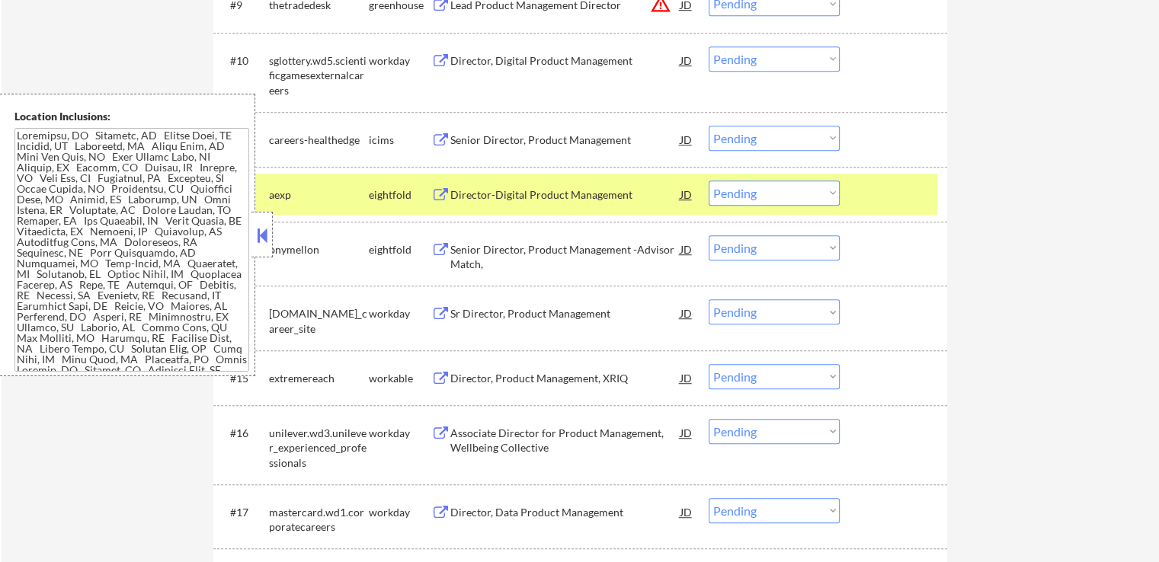
scroll to position [1067, 0]
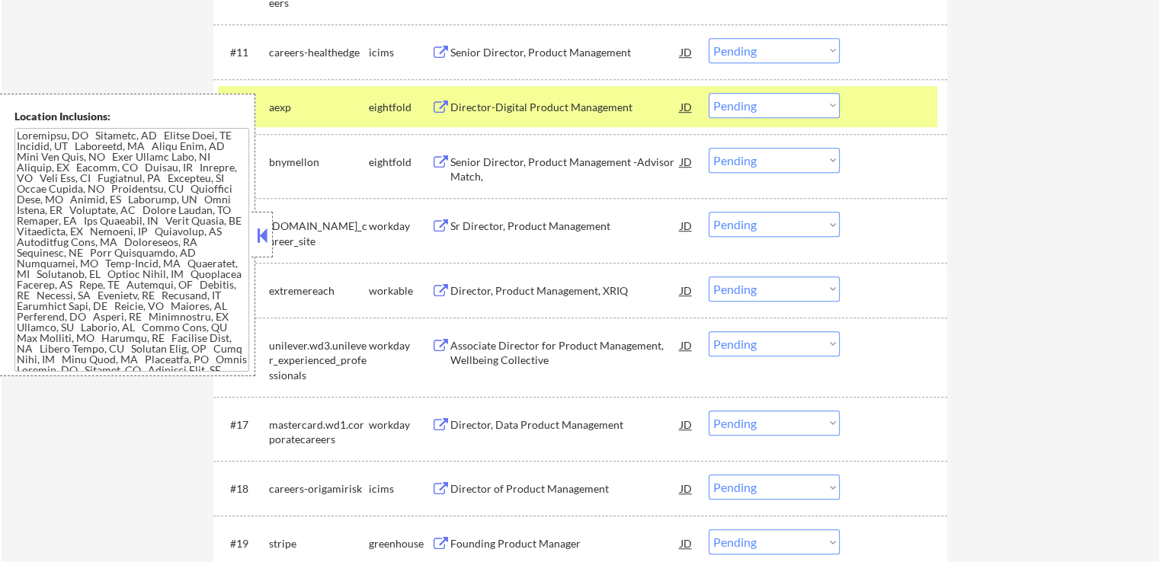
click at [438, 223] on button at bounding box center [440, 227] width 19 height 14
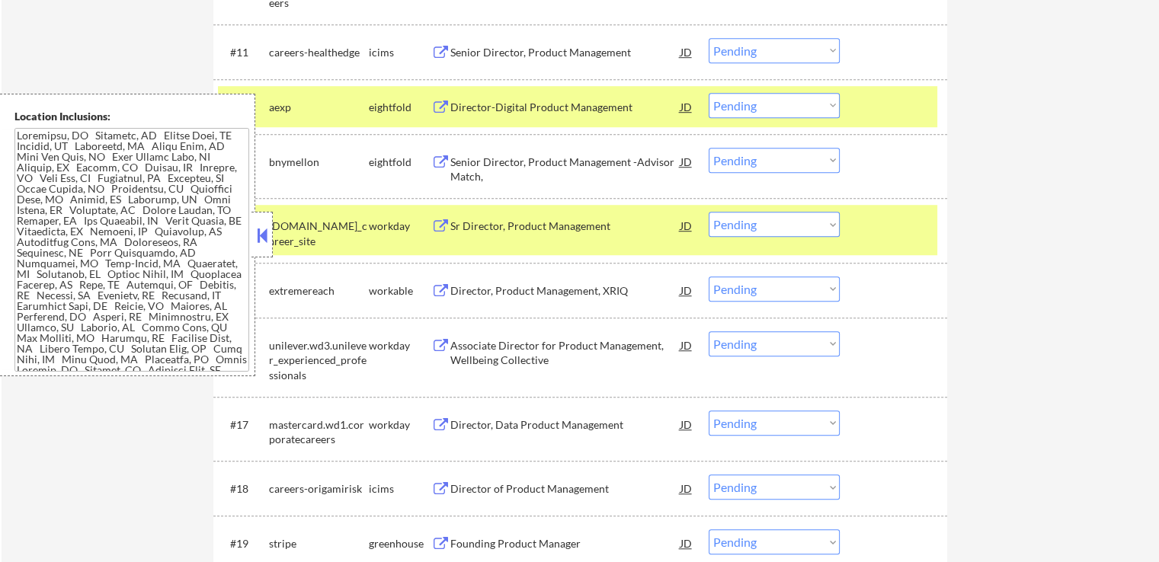
scroll to position [1143, 0]
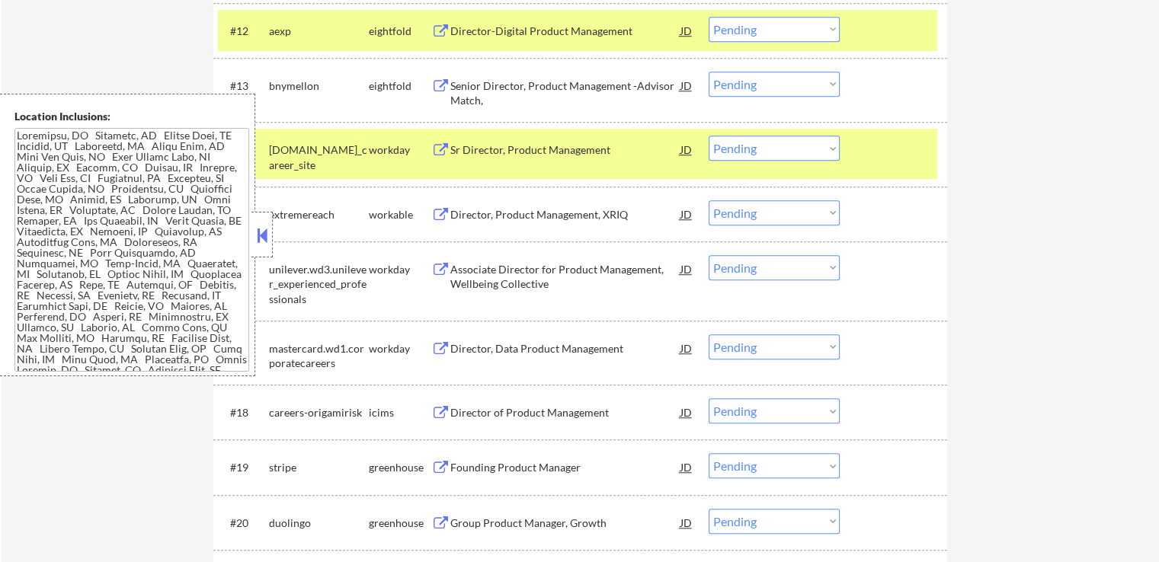
click at [435, 213] on button at bounding box center [440, 215] width 19 height 14
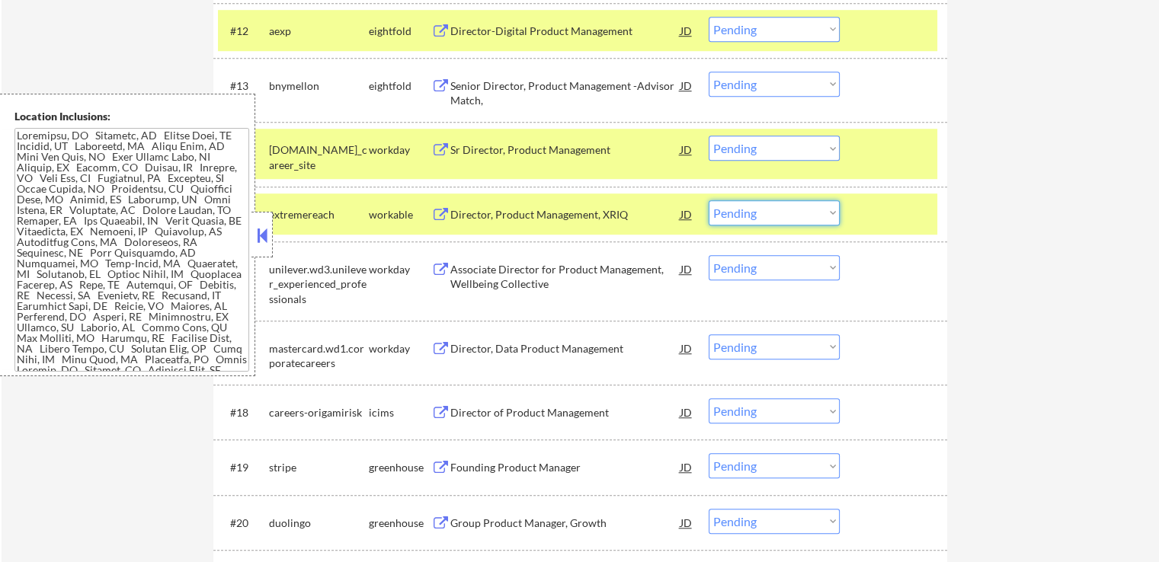
click at [780, 208] on select "Choose an option... Pending Applied Excluded (Questions) Excluded (Expired) Exc…" at bounding box center [774, 212] width 131 height 25
click at [709, 200] on select "Choose an option... Pending Applied Excluded (Questions) Excluded (Expired) Exc…" at bounding box center [774, 212] width 131 height 25
click at [439, 263] on button at bounding box center [440, 270] width 19 height 14
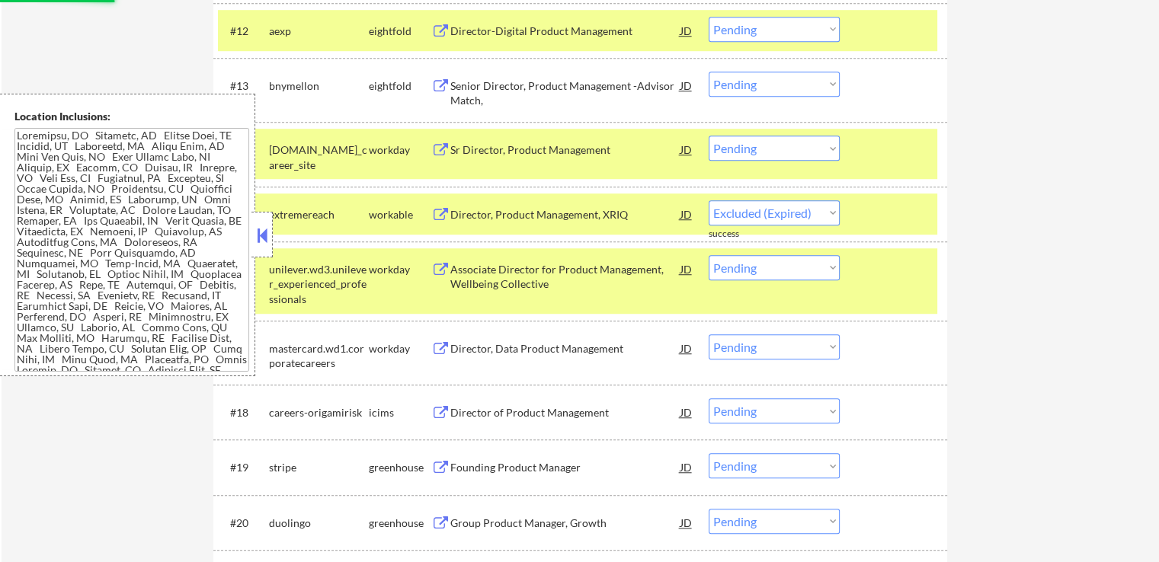
select select ""pending""
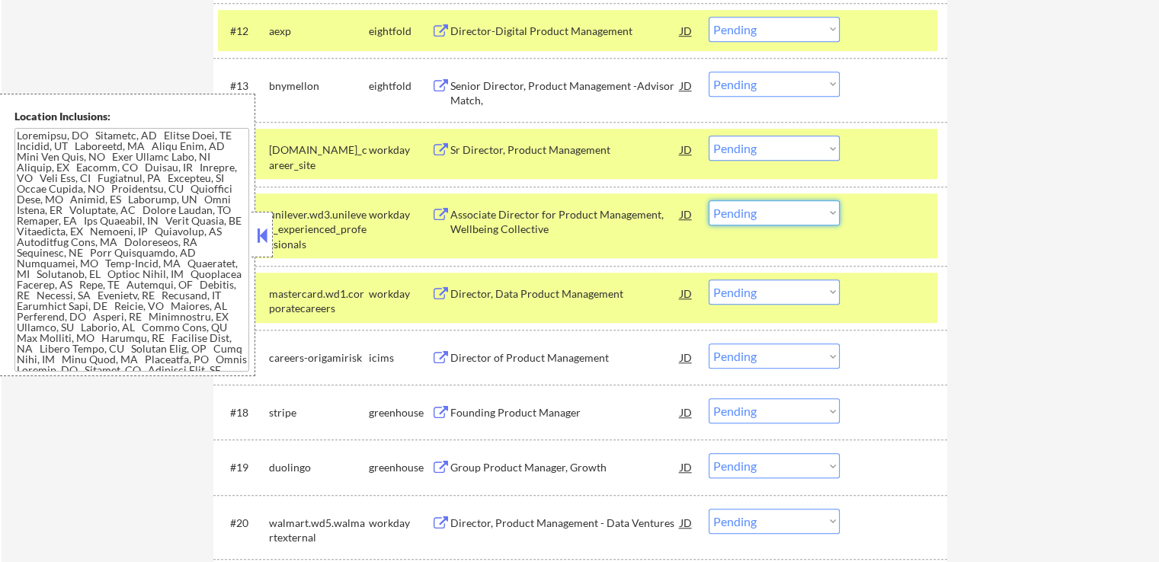
click at [773, 212] on select "Choose an option... Pending Applied Excluded (Questions) Excluded (Expired) Exc…" at bounding box center [774, 212] width 131 height 25
click at [709, 200] on select "Choose an option... Pending Applied Excluded (Questions) Excluded (Expired) Exc…" at bounding box center [774, 212] width 131 height 25
select select ""pending""
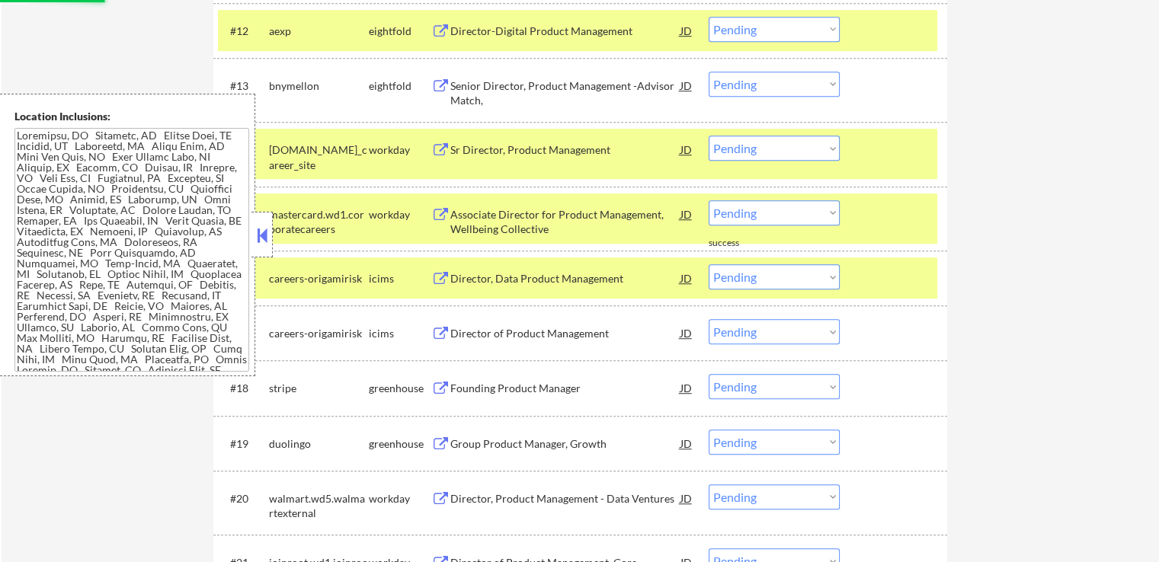
click at [437, 356] on div "#17 careers-origamirisk icims Director of Product Management JD Choose an optio…" at bounding box center [580, 333] width 734 height 55
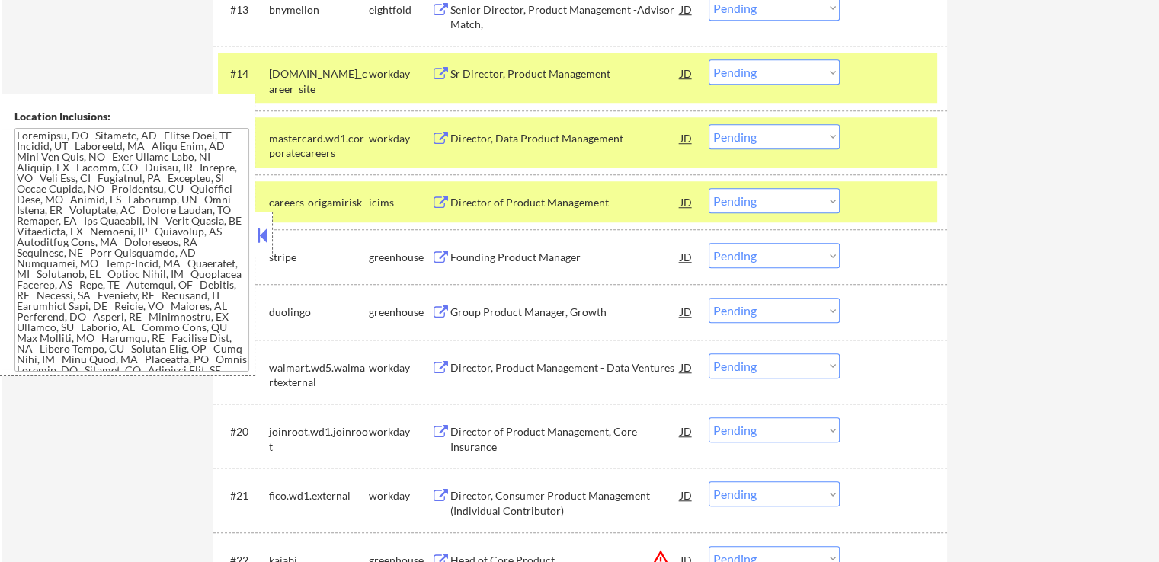
scroll to position [1296, 0]
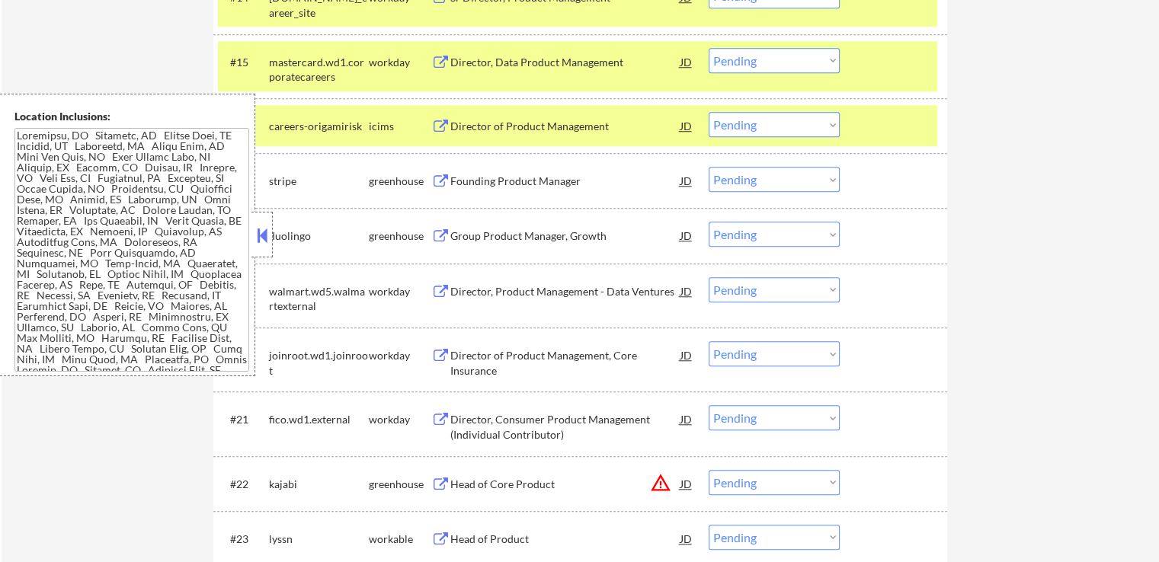
click at [444, 355] on button at bounding box center [440, 356] width 19 height 14
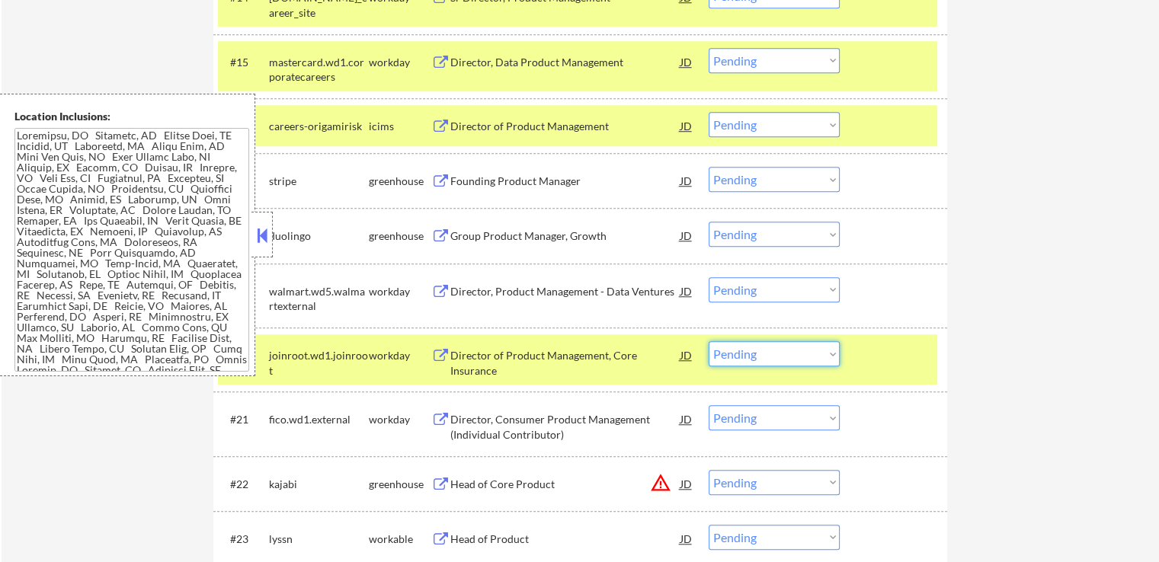
drag, startPoint x: 782, startPoint y: 345, endPoint x: 777, endPoint y: 354, distance: 10.2
click at [782, 347] on select "Choose an option... Pending Applied Excluded (Questions) Excluded (Expired) Exc…" at bounding box center [774, 353] width 131 height 25
click at [709, 341] on select "Choose an option... Pending Applied Excluded (Questions) Excluded (Expired) Exc…" at bounding box center [774, 353] width 131 height 25
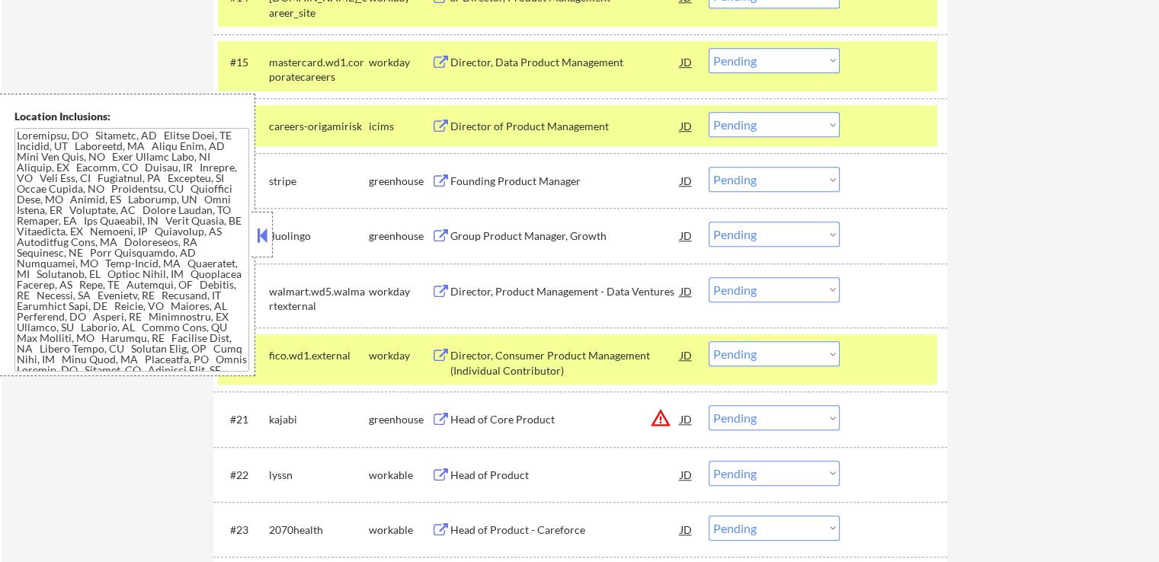
click at [439, 350] on button at bounding box center [440, 356] width 19 height 14
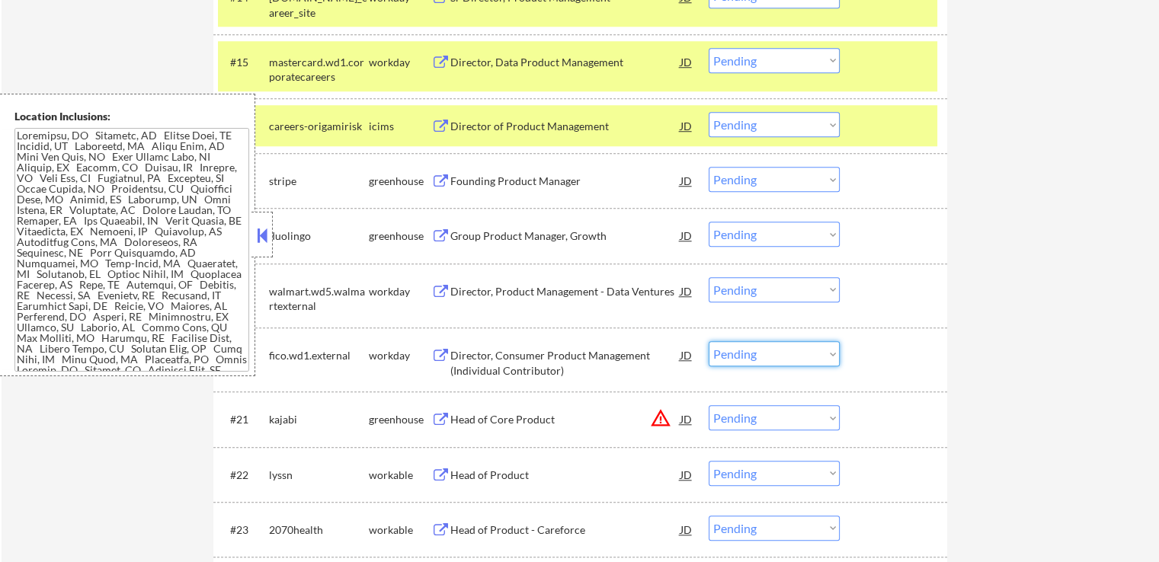
click at [820, 354] on select "Choose an option... Pending Applied Excluded (Questions) Excluded (Expired) Exc…" at bounding box center [774, 353] width 131 height 25
click at [709, 341] on select "Choose an option... Pending Applied Excluded (Questions) Excluded (Expired) Exc…" at bounding box center [774, 353] width 131 height 25
select select ""pending""
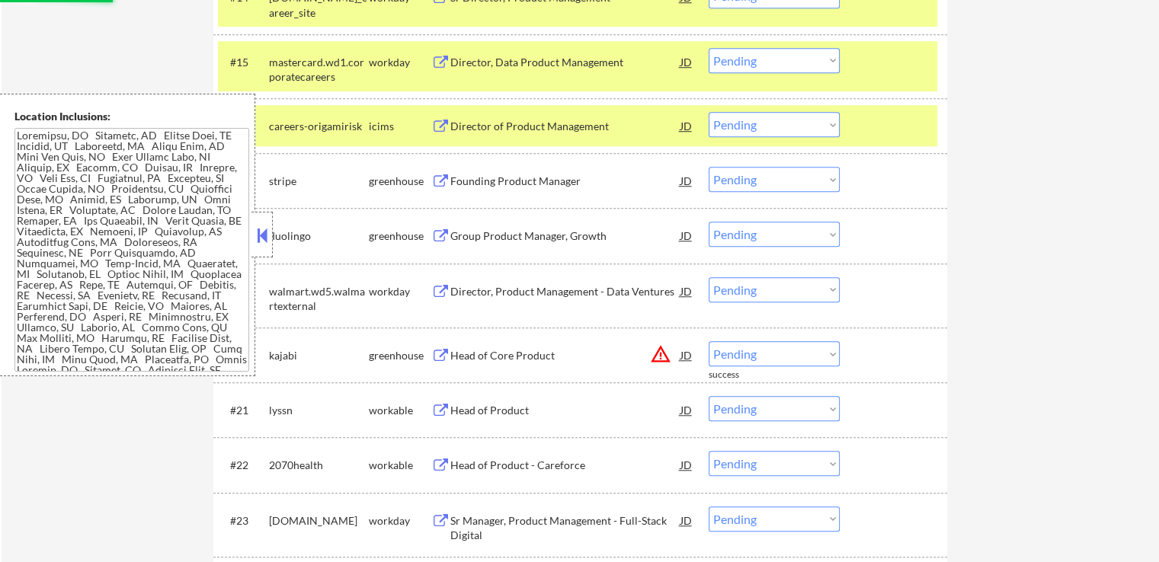
click at [442, 408] on button at bounding box center [440, 411] width 19 height 14
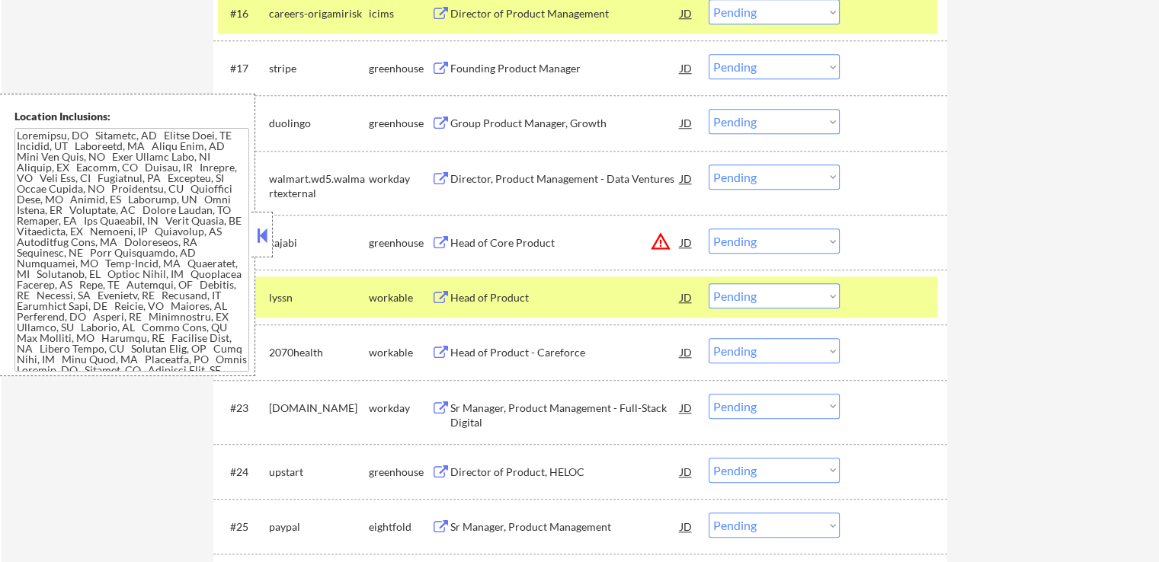
scroll to position [1448, 0]
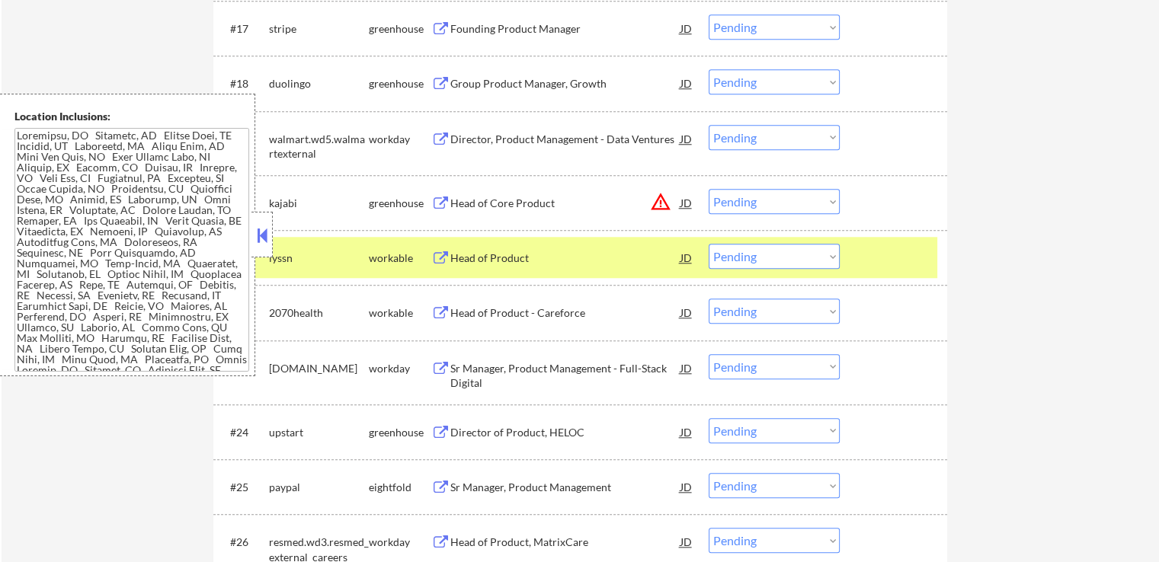
click at [438, 309] on button at bounding box center [440, 313] width 19 height 14
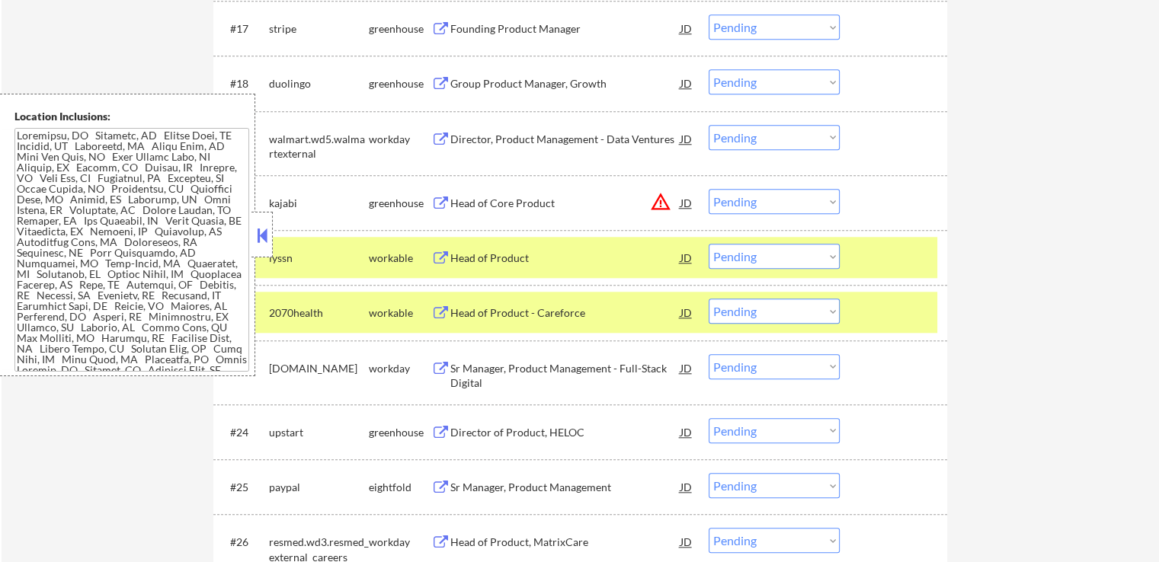
click at [774, 322] on select "Choose an option... Pending Applied Excluded (Questions) Excluded (Expired) Exc…" at bounding box center [774, 311] width 131 height 25
click at [709, 299] on select "Choose an option... Pending Applied Excluded (Questions) Excluded (Expired) Exc…" at bounding box center [774, 311] width 131 height 25
click at [444, 364] on button at bounding box center [440, 369] width 19 height 14
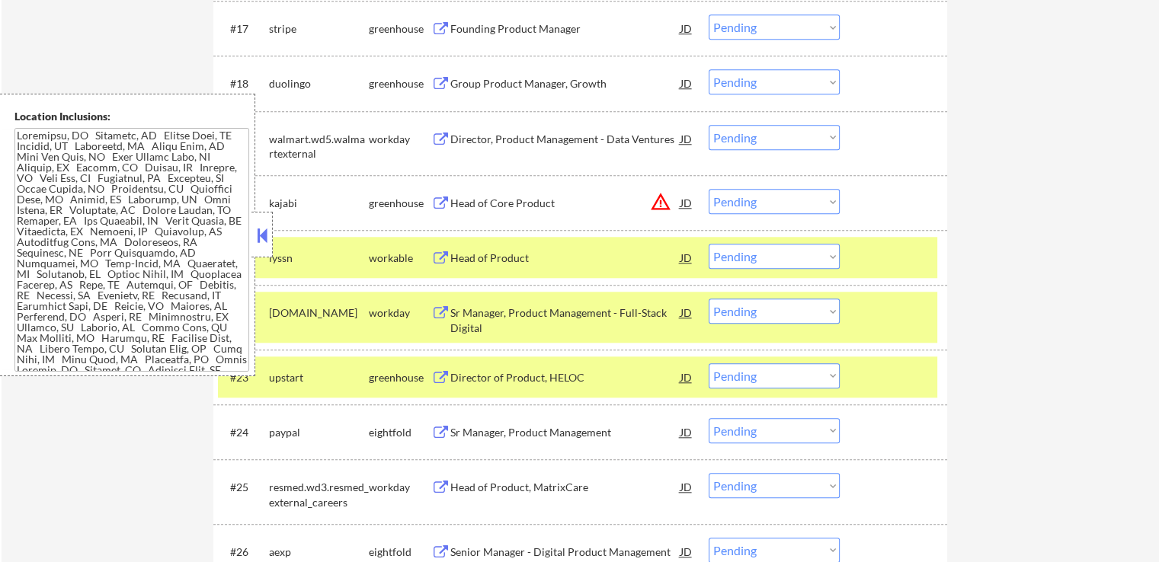
drag, startPoint x: 809, startPoint y: 309, endPoint x: 809, endPoint y: 317, distance: 7.7
click at [809, 309] on select "Choose an option... Pending Applied Excluded (Questions) Excluded (Expired) Exc…" at bounding box center [774, 311] width 131 height 25
click at [709, 299] on select "Choose an option... Pending Applied Excluded (Questions) Excluded (Expired) Exc…" at bounding box center [774, 311] width 131 height 25
click at [437, 433] on button at bounding box center [440, 433] width 19 height 14
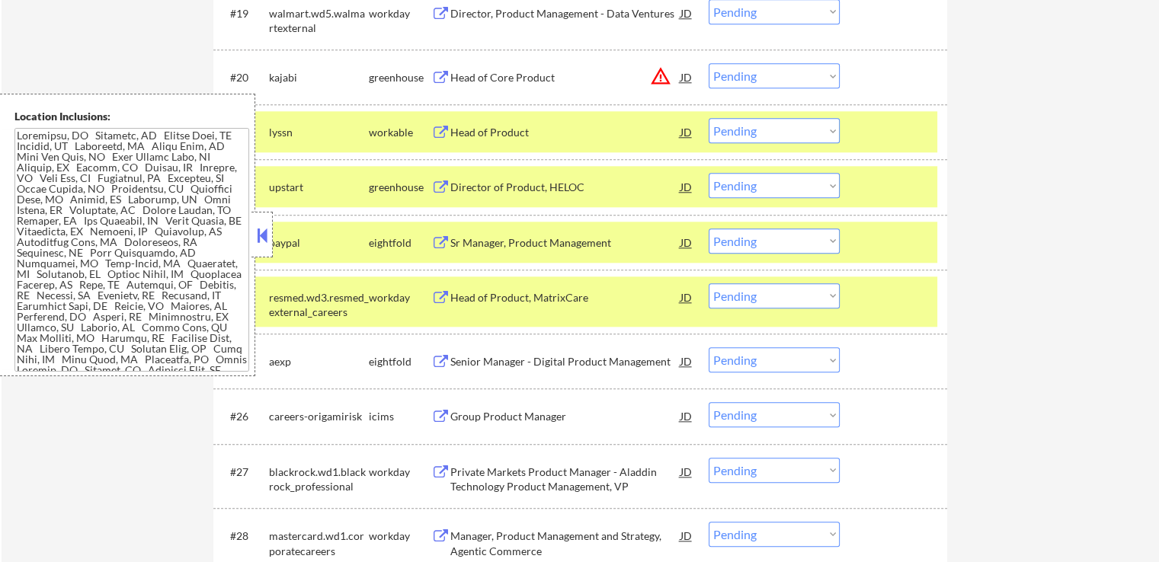
scroll to position [1677, 0]
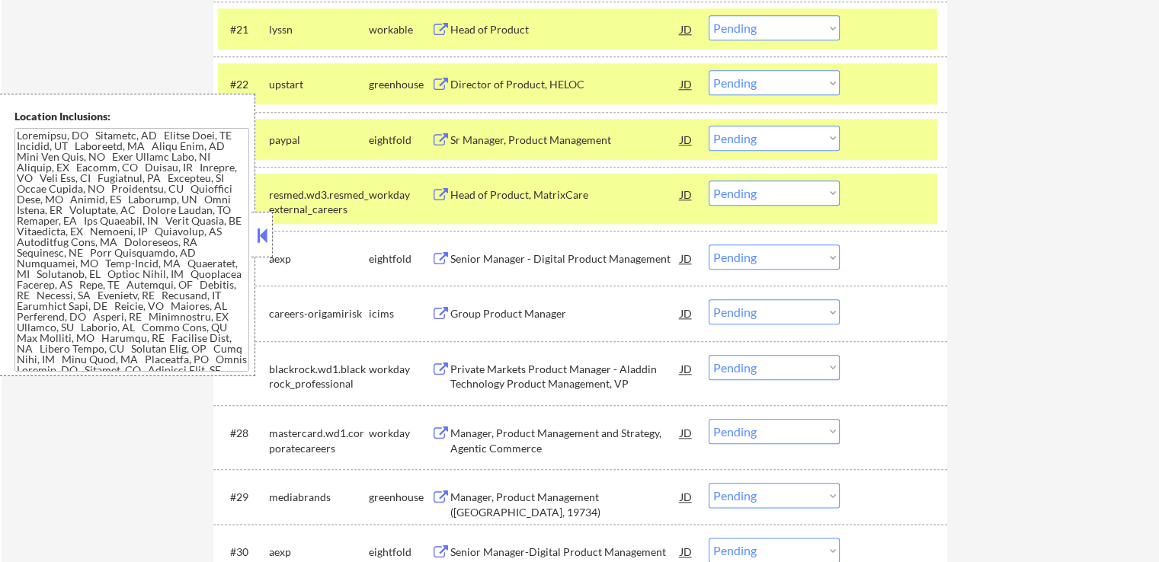
click at [441, 370] on button at bounding box center [440, 370] width 19 height 14
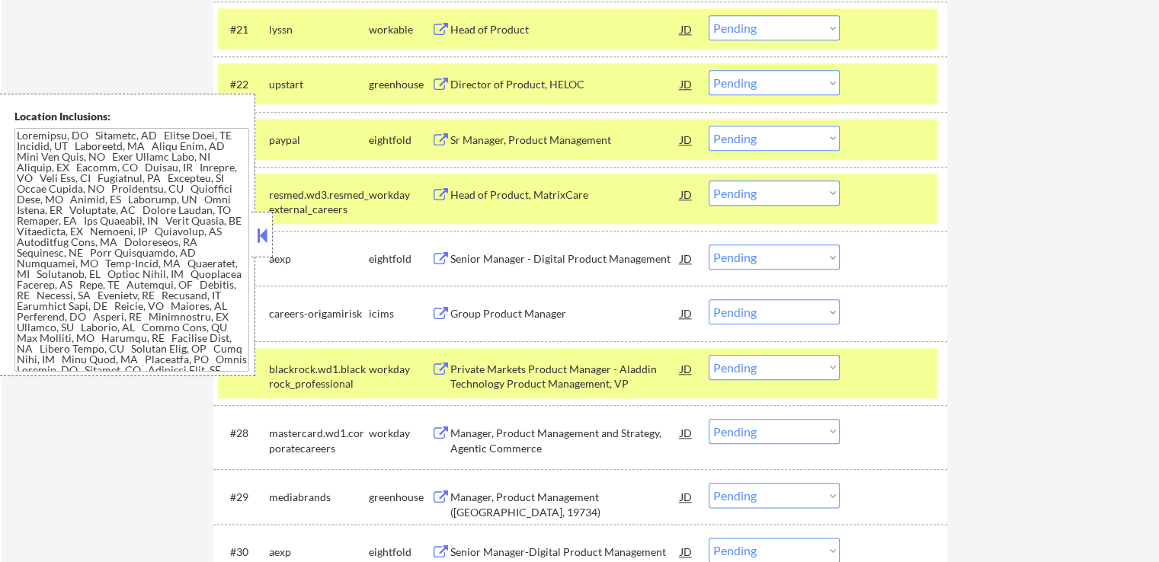
click at [771, 370] on select "Choose an option... Pending Applied Excluded (Questions) Excluded (Expired) Exc…" at bounding box center [774, 367] width 131 height 25
click at [709, 355] on select "Choose an option... Pending Applied Excluded (Questions) Excluded (Expired) Exc…" at bounding box center [774, 367] width 131 height 25
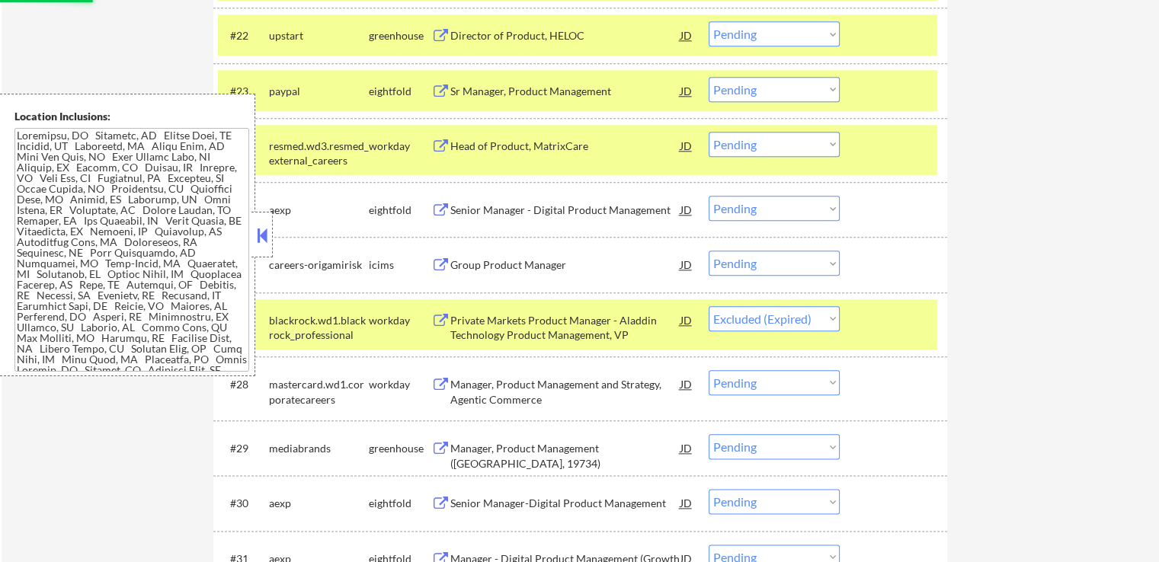
scroll to position [1753, 0]
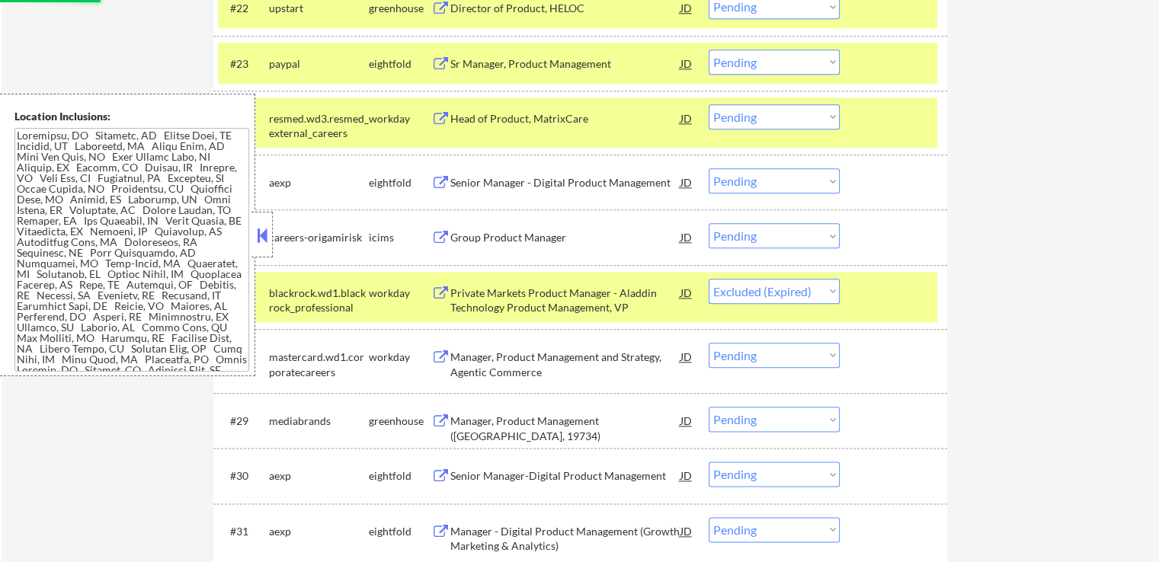
click at [438, 357] on button at bounding box center [440, 358] width 19 height 14
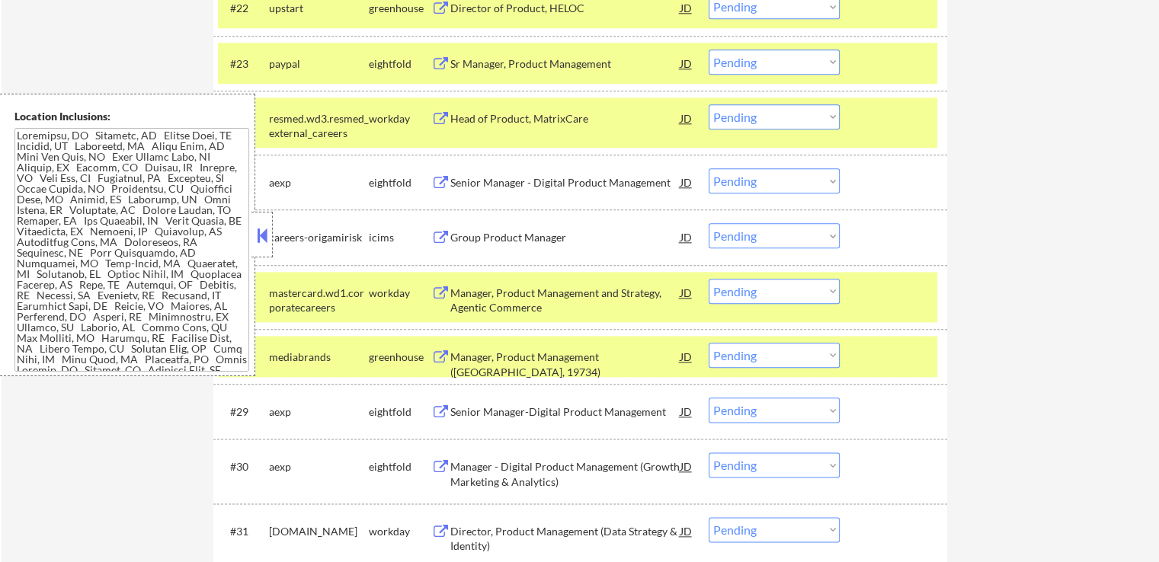
click at [745, 284] on select "Choose an option... Pending Applied Excluded (Questions) Excluded (Expired) Exc…" at bounding box center [774, 291] width 131 height 25
click at [709, 279] on select "Choose an option... Pending Applied Excluded (Questions) Excluded (Expired) Exc…" at bounding box center [774, 291] width 131 height 25
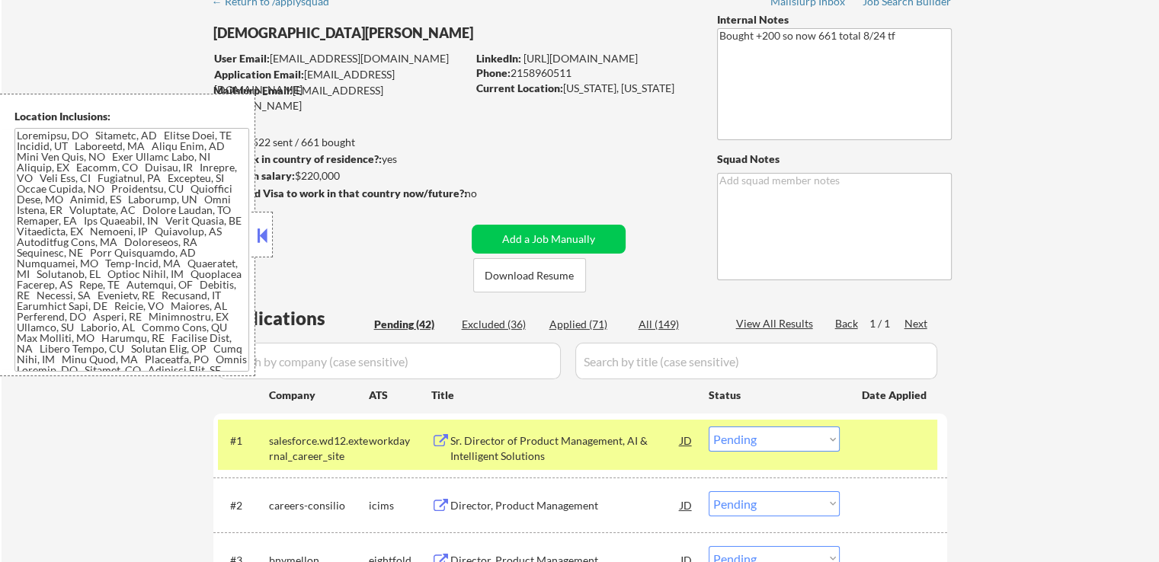
scroll to position [152, 0]
